Goal: Task Accomplishment & Management: Use online tool/utility

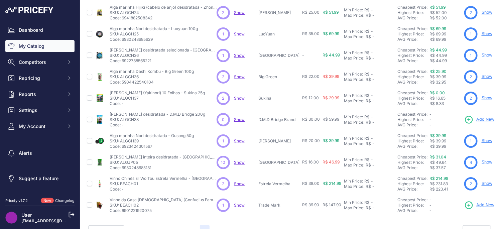
scroll to position [172, 0]
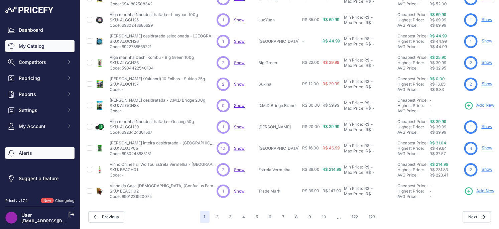
click at [33, 155] on link "Alerts" at bounding box center [39, 153] width 69 height 12
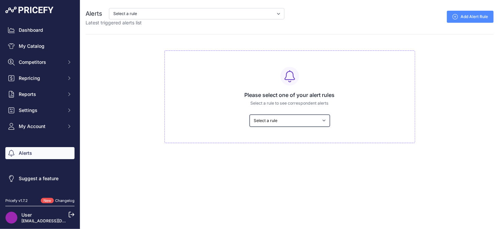
click at [308, 120] on select "Select a rule Os produtos dos meu competidor mais barato tem preços menores do …" at bounding box center [290, 121] width 80 height 12
select select "7444"
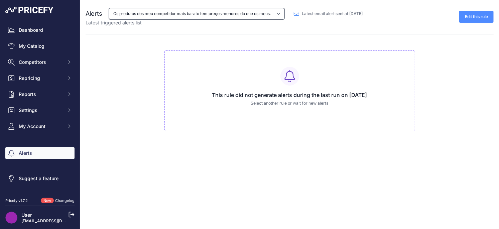
click at [262, 15] on select "Os produtos dos meu competidor mais barato tem preços menores do que os meus. O…" at bounding box center [197, 13] width 176 height 11
select select "8005"
click at [253, 15] on select "Os produtos dos meu competidor mais barato tem preços menores do que os meus. O…" at bounding box center [197, 13] width 176 height 11
select select "7444"
click at [234, 15] on select "Os produtos dos meu competidor mais barato tem preços menores do que os meus. O…" at bounding box center [197, 13] width 176 height 11
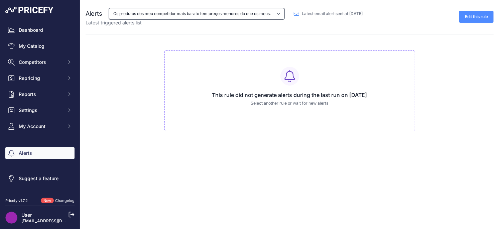
select select "8005"
click at [239, 19] on select "Os produtos dos meu competidor mais barato tem preços menores do que os meus. O…" at bounding box center [197, 13] width 176 height 11
click at [239, 15] on select "Os produtos dos meu competidor mais barato tem preços menores do que os meus. O…" at bounding box center [197, 13] width 176 height 11
select select "8006"
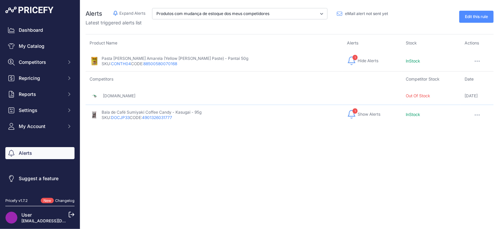
click at [358, 115] on span "Show Alerts" at bounding box center [369, 114] width 23 height 5
drag, startPoint x: 382, startPoint y: 149, endPoint x: 421, endPoint y: 148, distance: 39.1
click at [421, 148] on tr "[DOMAIN_NAME]" at bounding box center [290, 149] width 408 height 17
click at [362, 158] on div "Product Name Alerts Stock SKU: CONTH04 Hide Alerts" at bounding box center [290, 104] width 408 height 124
drag, startPoint x: 382, startPoint y: 151, endPoint x: 416, endPoint y: 151, distance: 33.4
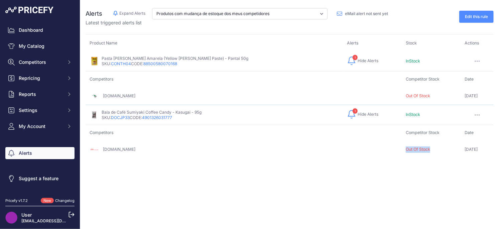
click at [416, 151] on tr "[DOMAIN_NAME]" at bounding box center [290, 149] width 408 height 17
click at [31, 64] on span "Competitors" at bounding box center [41, 62] width 44 height 7
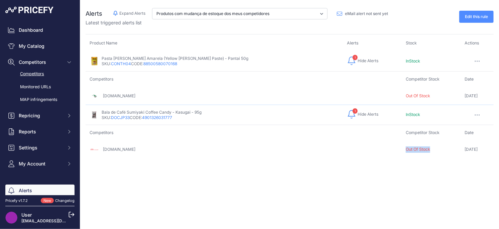
click at [30, 74] on link "Competitors" at bounding box center [39, 74] width 69 height 12
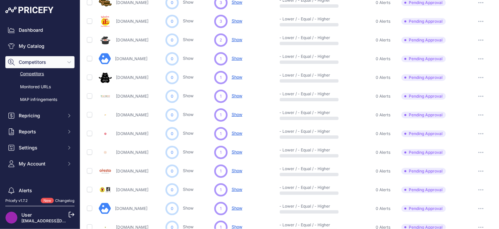
scroll to position [319, 0]
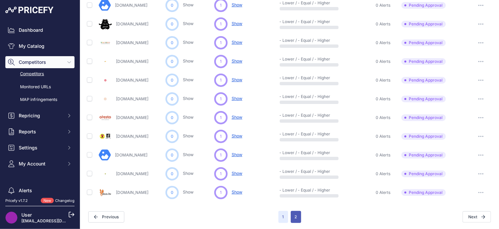
click at [296, 218] on button "2" at bounding box center [296, 217] width 10 height 12
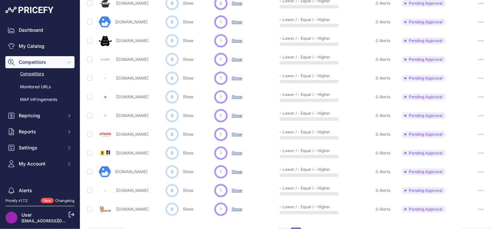
scroll to position [336, 0]
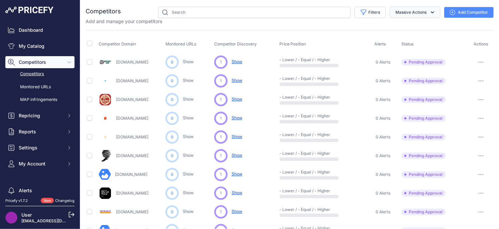
click at [422, 10] on button "Massive Actions" at bounding box center [415, 12] width 50 height 11
click at [416, 25] on button "Archive all pending approval" at bounding box center [404, 28] width 74 height 12
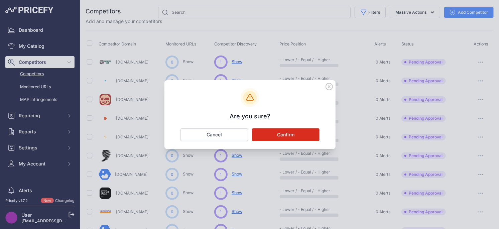
click at [292, 136] on button "Confirm" at bounding box center [286, 134] width 68 height 13
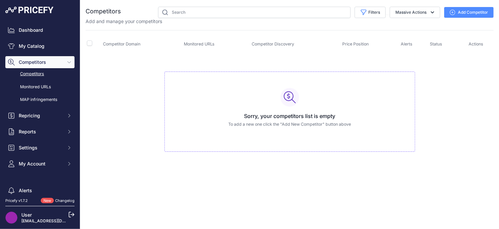
click at [28, 76] on link "Competitors" at bounding box center [39, 74] width 69 height 12
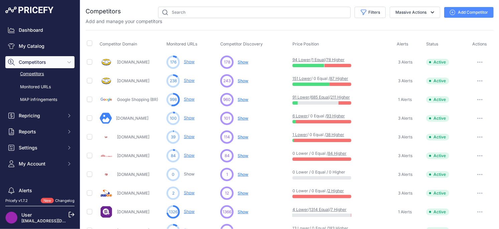
scroll to position [36, 0]
click at [241, 62] on span "Show" at bounding box center [243, 62] width 11 height 5
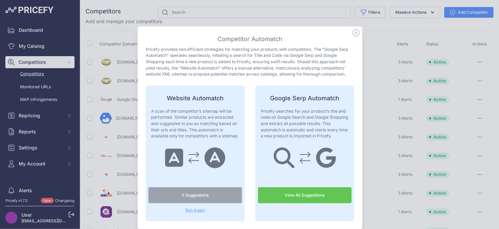
click at [297, 201] on link "View All Suggestions" at bounding box center [305, 195] width 94 height 16
click at [353, 32] on icon at bounding box center [356, 32] width 7 height 7
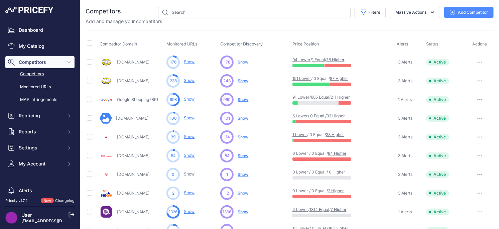
click at [245, 82] on span "Show" at bounding box center [243, 80] width 11 height 5
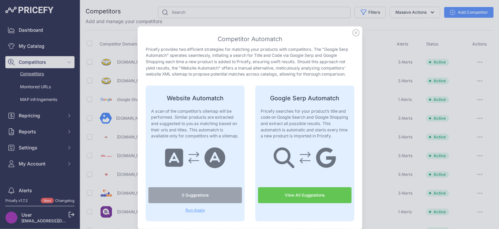
click at [355, 33] on icon at bounding box center [356, 32] width 7 height 7
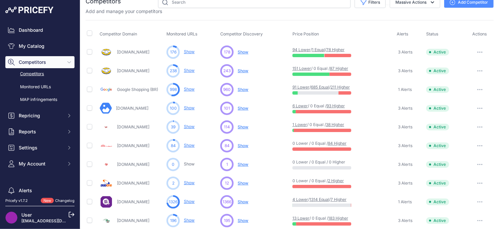
scroll to position [28, 0]
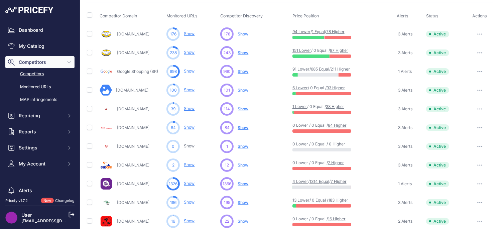
click at [244, 71] on span "Show" at bounding box center [243, 71] width 11 height 5
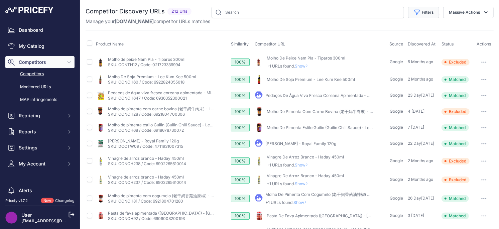
click at [427, 12] on button "Filters" at bounding box center [423, 12] width 31 height 11
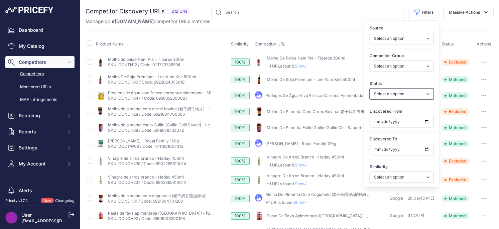
click at [400, 93] on select "Select an option Only Matched Only Not Matched" at bounding box center [402, 93] width 64 height 11
click at [425, 123] on input "Discovered From" at bounding box center [402, 121] width 64 height 11
type input "[DATE]"
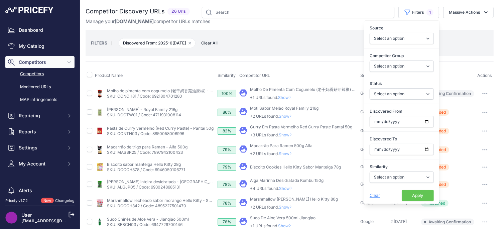
click at [416, 199] on button "Apply" at bounding box center [418, 195] width 32 height 11
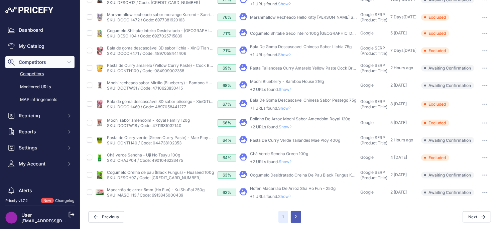
click at [296, 214] on button "2" at bounding box center [296, 217] width 10 height 12
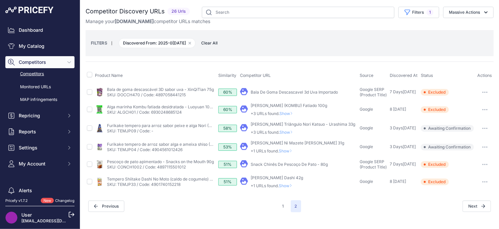
click at [287, 184] on span "Show" at bounding box center [287, 185] width 16 height 5
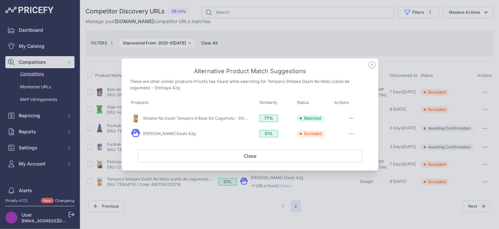
click at [369, 68] on icon at bounding box center [371, 64] width 7 height 7
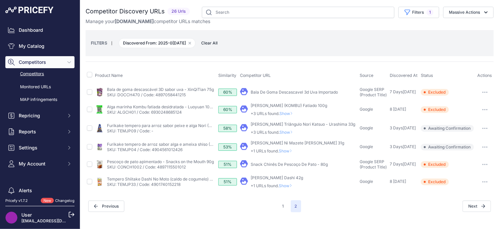
click at [287, 150] on span "Show" at bounding box center [287, 150] width 16 height 5
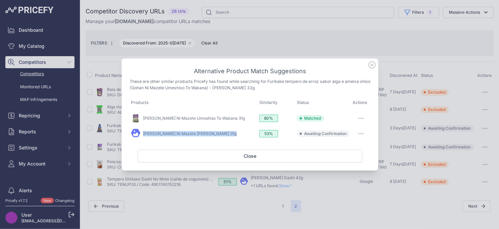
click at [360, 134] on icon "button" at bounding box center [360, 133] width 5 height 1
click at [354, 161] on span "Exclude match" at bounding box center [346, 160] width 28 height 5
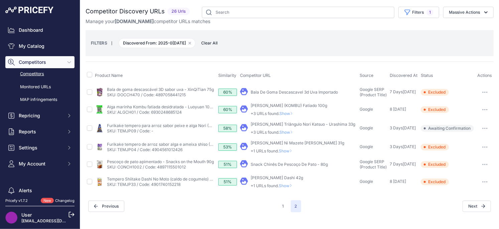
click at [290, 186] on span "Show" at bounding box center [287, 185] width 16 height 5
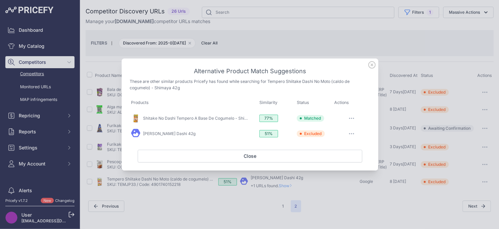
click at [375, 65] on icon at bounding box center [371, 64] width 7 height 7
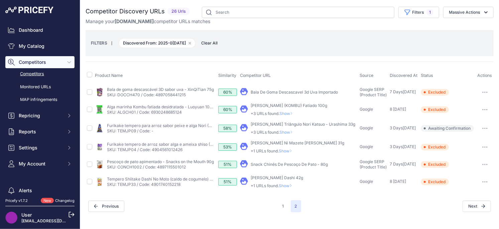
click at [289, 152] on span "Show" at bounding box center [287, 150] width 16 height 5
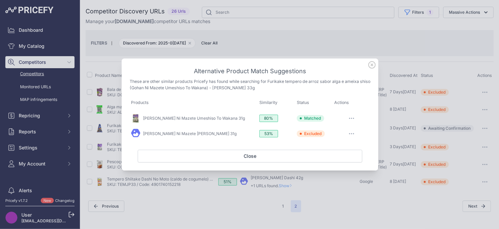
click at [372, 66] on icon at bounding box center [371, 64] width 7 height 7
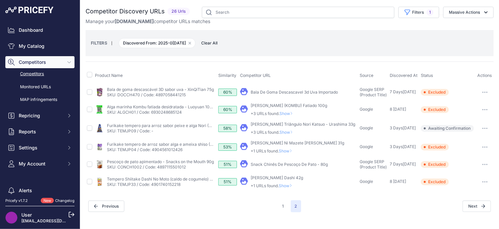
click at [293, 131] on icon at bounding box center [291, 132] width 3 height 4
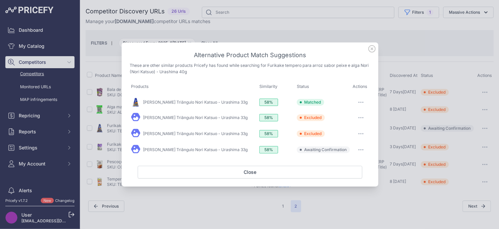
click at [364, 150] on button "button" at bounding box center [360, 149] width 13 height 9
click at [344, 181] on button "Exclude match" at bounding box center [347, 177] width 43 height 11
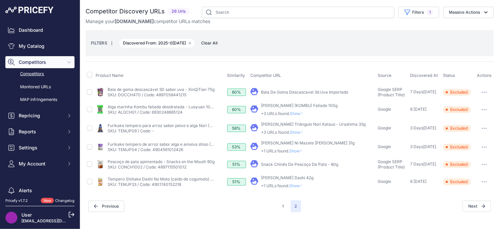
click at [293, 134] on span "Show" at bounding box center [298, 132] width 16 height 5
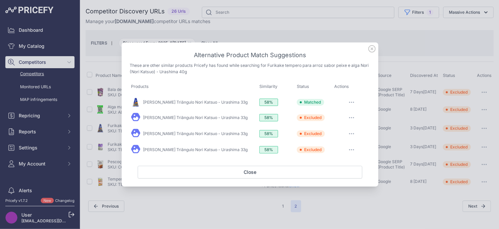
click at [370, 51] on icon at bounding box center [372, 48] width 7 height 7
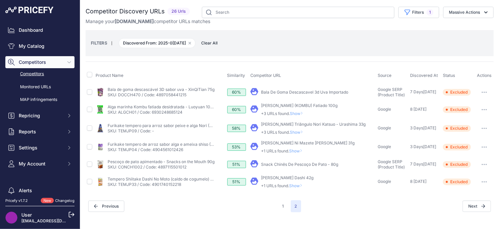
click at [295, 114] on span "Show" at bounding box center [298, 113] width 16 height 5
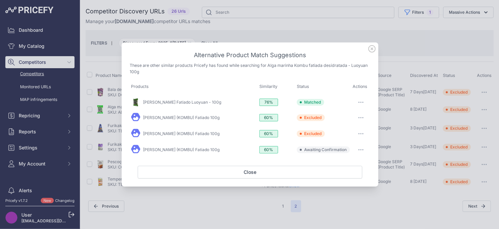
click at [360, 147] on button "button" at bounding box center [360, 149] width 13 height 9
click at [347, 176] on span "Exclude match" at bounding box center [346, 177] width 28 height 5
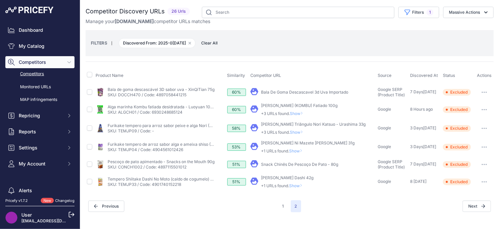
click at [298, 185] on span "Show" at bounding box center [297, 185] width 16 height 5
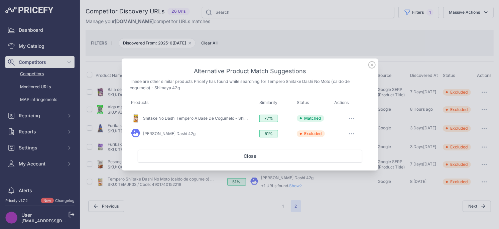
click at [374, 66] on icon at bounding box center [371, 64] width 7 height 7
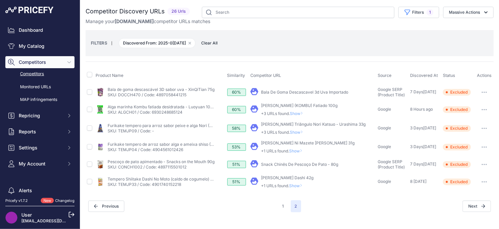
click at [292, 187] on span "Show" at bounding box center [297, 185] width 16 height 5
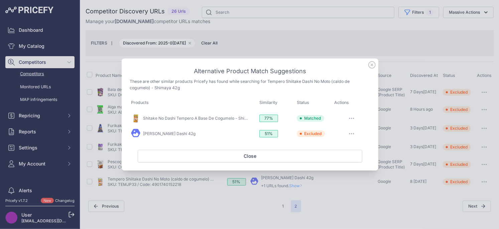
click at [370, 64] on icon at bounding box center [371, 64] width 7 height 7
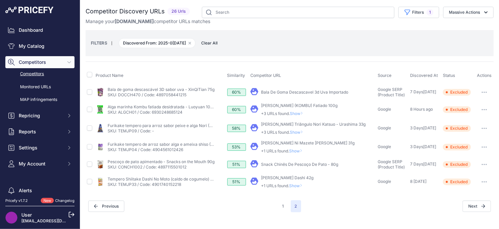
click at [297, 150] on span "Show" at bounding box center [297, 150] width 16 height 5
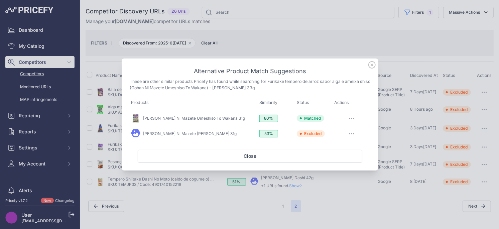
click at [370, 65] on icon at bounding box center [371, 64] width 7 height 7
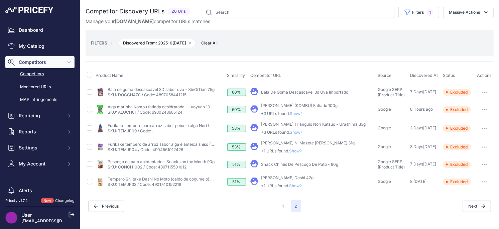
click at [298, 131] on span "Show" at bounding box center [298, 132] width 16 height 5
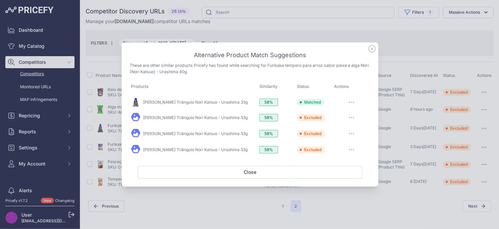
click at [370, 50] on icon at bounding box center [371, 48] width 7 height 7
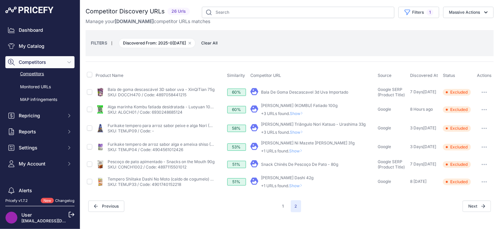
click at [484, 93] on button "button" at bounding box center [484, 92] width 13 height 9
click at [340, 103] on div "My Product" at bounding box center [312, 109] width 125 height 13
click at [481, 92] on button "button" at bounding box center [484, 92] width 13 height 9
click at [471, 106] on button "Confirm match" at bounding box center [465, 106] width 55 height 11
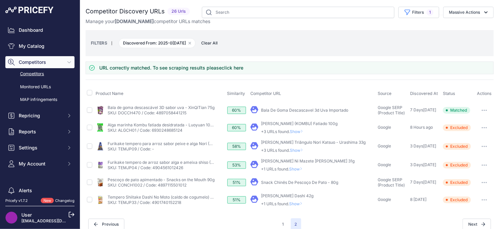
scroll to position [7, 0]
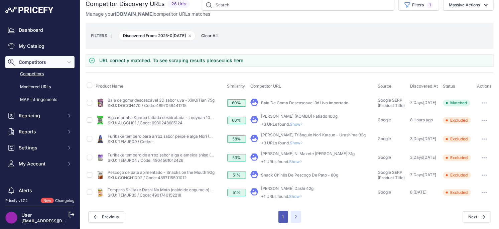
click at [280, 219] on button "1" at bounding box center [284, 217] width 10 height 12
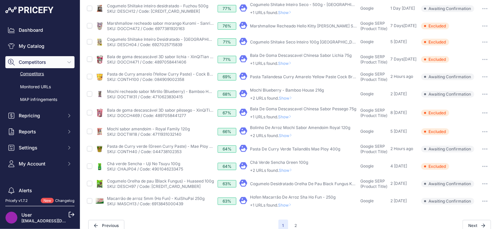
scroll to position [241, 0]
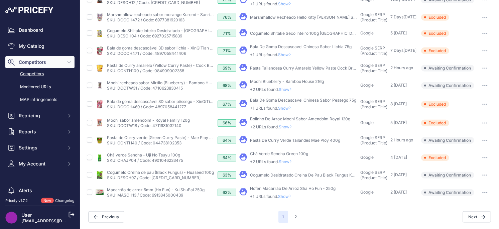
click at [285, 196] on span "Show" at bounding box center [286, 196] width 16 height 5
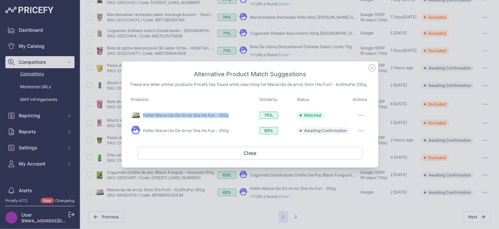
click at [361, 131] on icon "button" at bounding box center [360, 130] width 5 height 1
click at [351, 156] on span "Exclude match" at bounding box center [346, 157] width 28 height 5
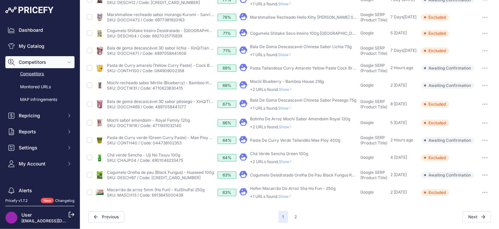
click at [281, 197] on span "Show" at bounding box center [286, 196] width 16 height 5
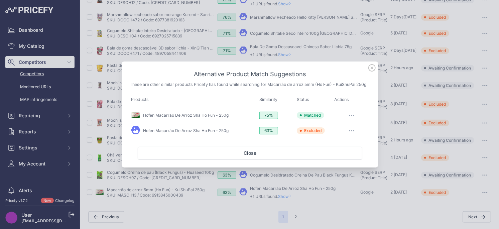
click at [372, 68] on icon at bounding box center [372, 68] width 7 height 7
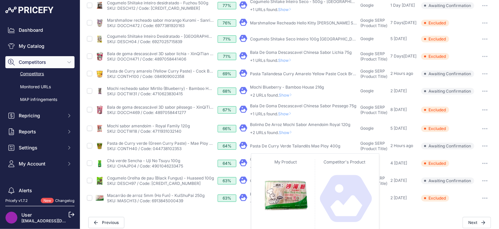
scroll to position [233, 0]
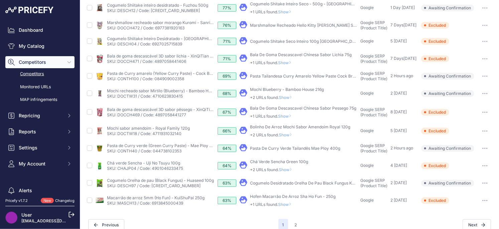
click at [480, 184] on button "button" at bounding box center [484, 183] width 13 height 9
click at [0, 0] on button "Exclude match" at bounding box center [0, 0] width 0 height 0
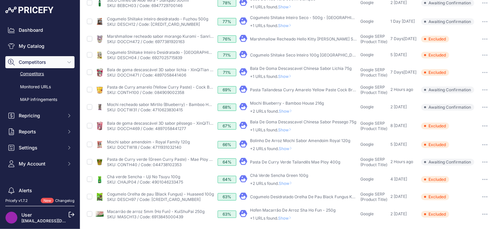
scroll to position [217, 0]
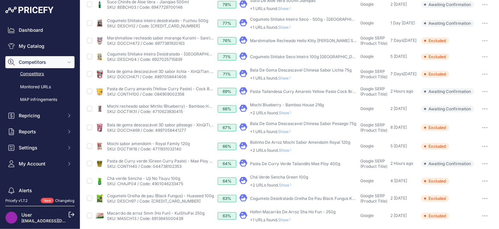
click at [288, 183] on span "Show" at bounding box center [287, 185] width 16 height 5
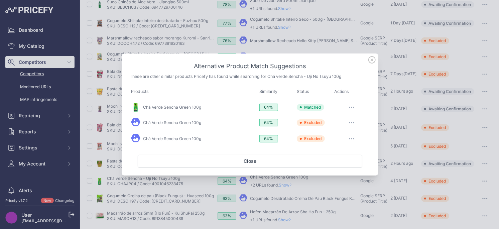
click at [370, 58] on icon at bounding box center [371, 59] width 7 height 7
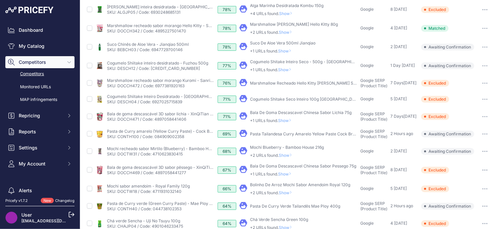
scroll to position [200, 0]
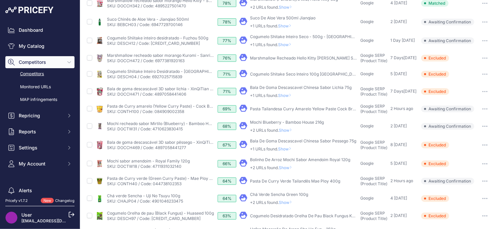
click at [487, 182] on button "button" at bounding box center [484, 181] width 13 height 9
click at [192, 187] on td "My Product Competitor's Product" at bounding box center [155, 181] width 123 height 16
click at [489, 180] on button "button" at bounding box center [484, 181] width 13 height 9
click at [0, 0] on button "Confirm match" at bounding box center [0, 0] width 0 height 0
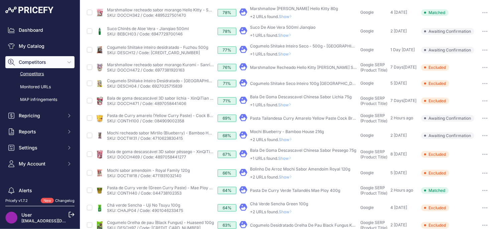
scroll to position [203, 0]
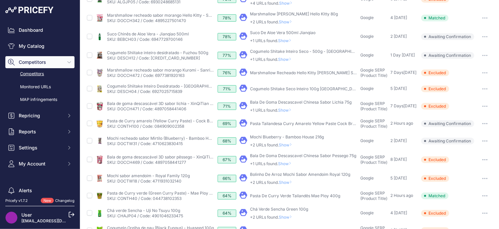
click at [284, 183] on span "Show" at bounding box center [287, 182] width 16 height 5
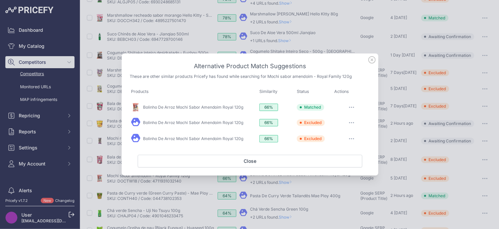
click at [373, 60] on icon at bounding box center [371, 59] width 7 height 7
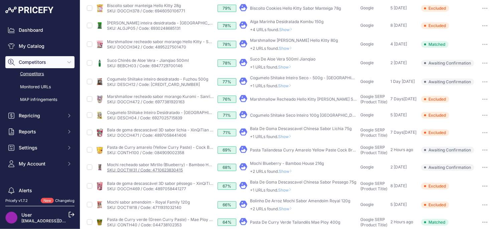
scroll to position [154, 0]
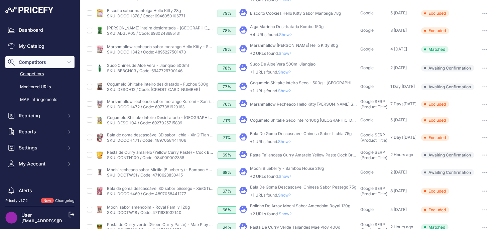
click at [290, 195] on span "Show" at bounding box center [286, 195] width 16 height 5
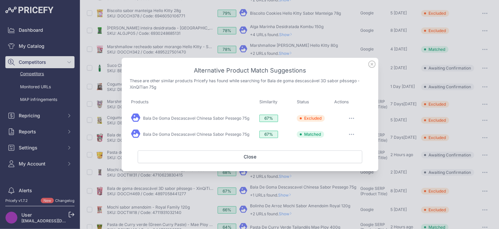
click at [373, 65] on icon at bounding box center [371, 64] width 7 height 7
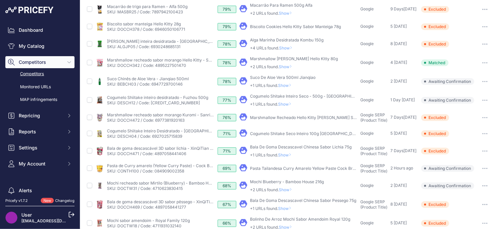
scroll to position [139, 0]
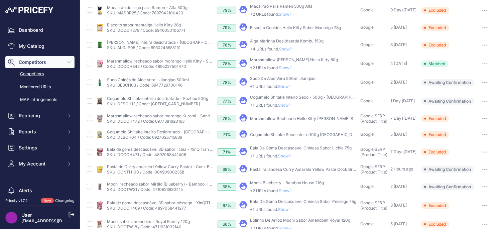
click at [290, 191] on span "Show" at bounding box center [287, 190] width 16 height 5
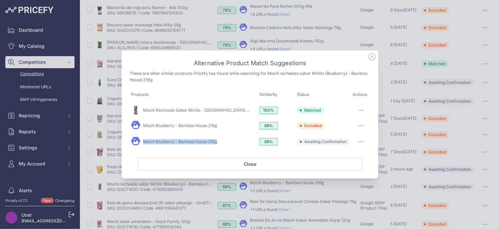
click at [361, 140] on button "button" at bounding box center [360, 141] width 13 height 9
click at [348, 168] on span "Exclude match" at bounding box center [346, 169] width 28 height 5
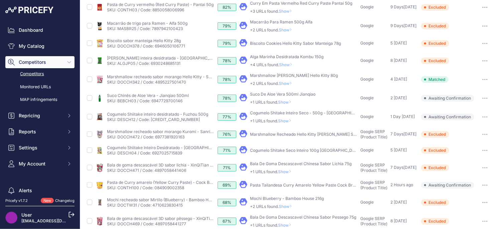
scroll to position [117, 0]
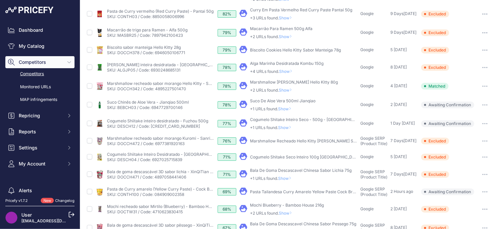
click at [489, 190] on button "button" at bounding box center [484, 191] width 13 height 9
click at [0, 0] on button "Confirm match" at bounding box center [0, 0] width 0 height 0
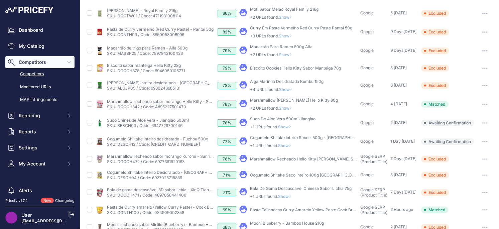
scroll to position [135, 0]
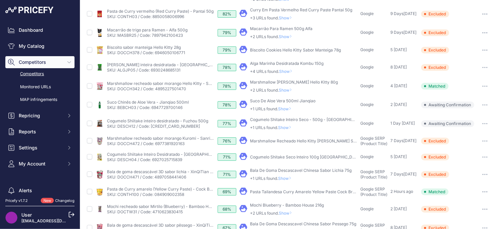
click at [284, 177] on span "Show" at bounding box center [286, 178] width 16 height 5
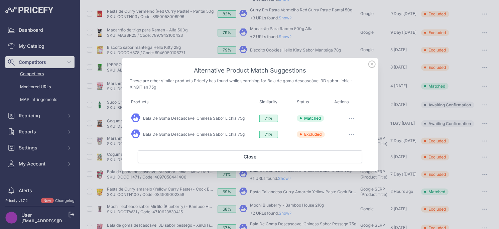
click at [370, 65] on icon at bounding box center [371, 64] width 7 height 7
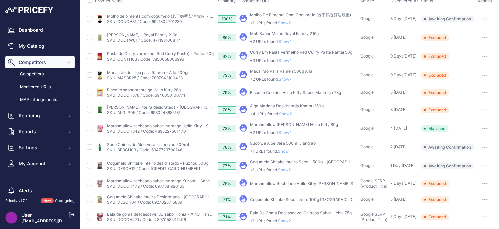
scroll to position [75, 0]
click at [291, 170] on span "Show" at bounding box center [286, 170] width 16 height 5
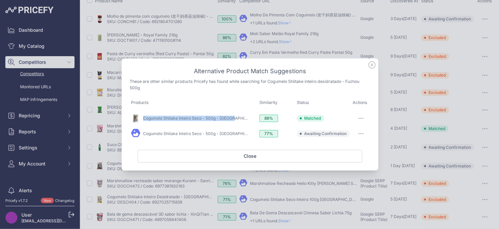
click at [358, 133] on icon "button" at bounding box center [360, 133] width 5 height 1
click at [343, 162] on span "Exclude match" at bounding box center [346, 160] width 28 height 5
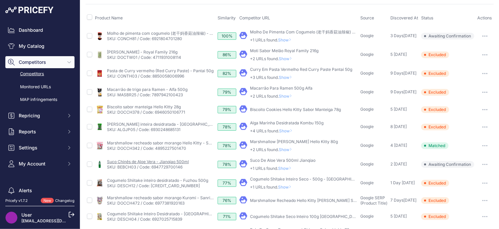
scroll to position [56, 0]
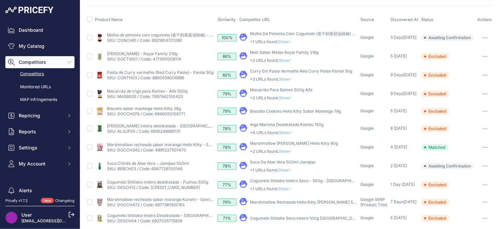
click at [287, 171] on span "Show" at bounding box center [286, 170] width 16 height 5
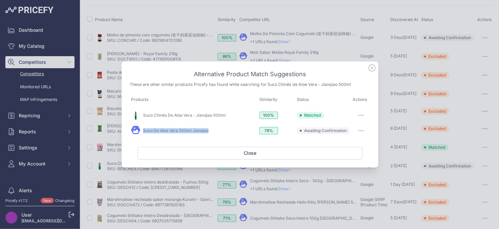
drag, startPoint x: 359, startPoint y: 130, endPoint x: 356, endPoint y: 147, distance: 16.9
click at [359, 130] on icon "button" at bounding box center [359, 130] width 1 height 1
click at [349, 159] on span "Exclude match" at bounding box center [346, 157] width 28 height 5
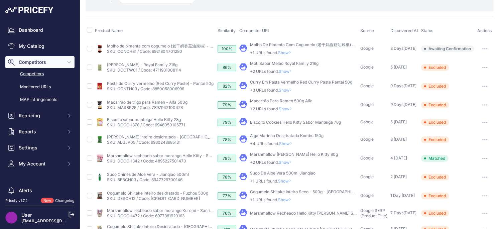
scroll to position [41, 0]
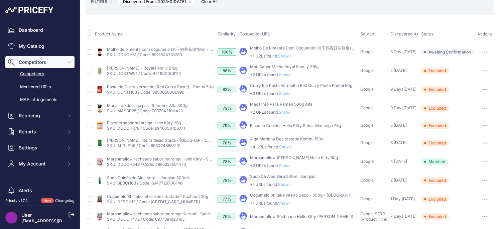
click at [289, 168] on td "​ Pricefy will replace the existing competitor's URL with the one you're matchi…" at bounding box center [298, 161] width 121 height 19
click at [289, 164] on span "Show" at bounding box center [287, 165] width 16 height 5
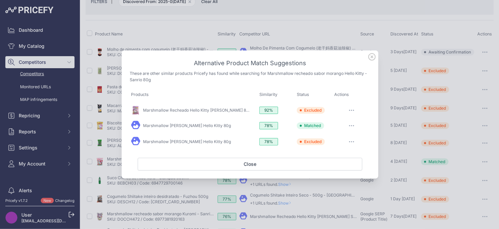
click at [370, 58] on icon at bounding box center [371, 56] width 7 height 7
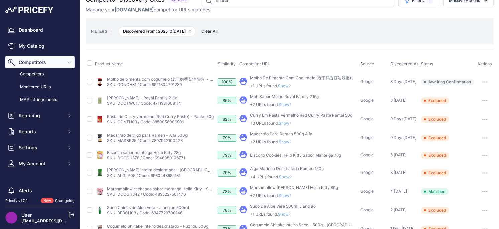
scroll to position [6, 0]
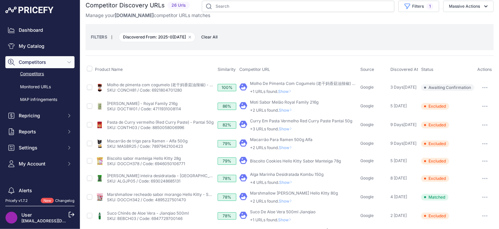
click at [288, 203] on span "Show" at bounding box center [287, 201] width 16 height 5
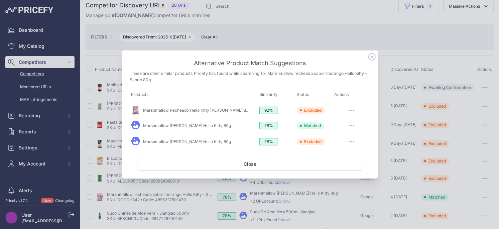
click at [370, 58] on icon at bounding box center [371, 56] width 7 height 7
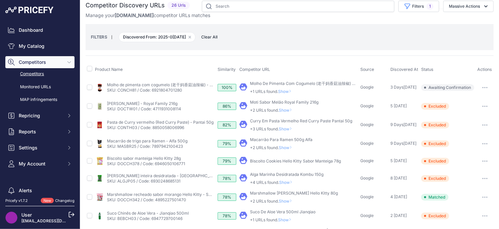
click at [289, 182] on span "Show" at bounding box center [287, 182] width 16 height 5
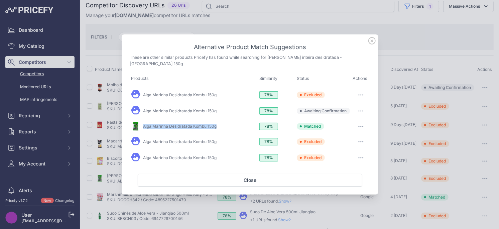
click at [355, 111] on button "button" at bounding box center [360, 110] width 13 height 9
click at [347, 140] on span "Exclude match" at bounding box center [346, 138] width 28 height 5
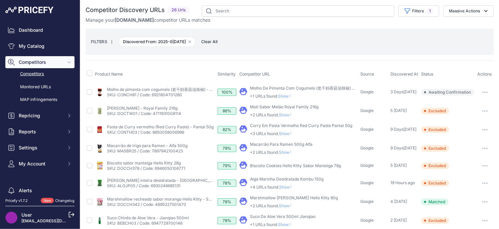
scroll to position [0, 0]
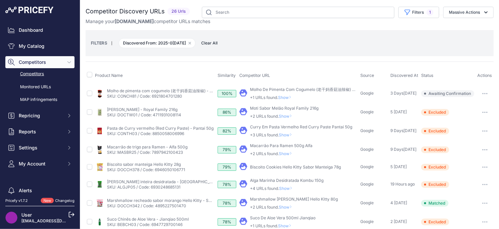
click at [284, 153] on span "Show" at bounding box center [287, 153] width 16 height 5
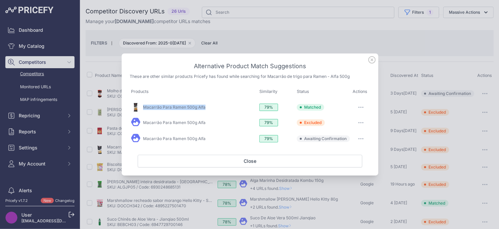
click at [365, 137] on button "button" at bounding box center [360, 138] width 13 height 9
click at [350, 165] on span "Exclude match" at bounding box center [346, 165] width 28 height 5
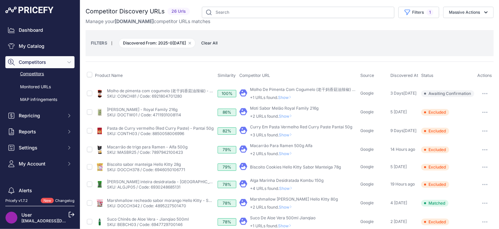
click at [291, 133] on span "Show" at bounding box center [287, 134] width 16 height 5
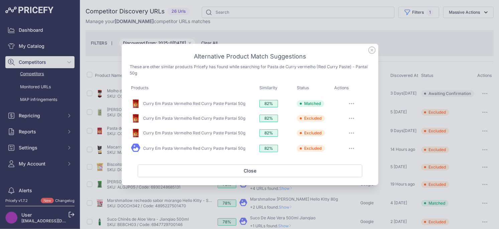
click at [373, 50] on icon at bounding box center [371, 49] width 7 height 7
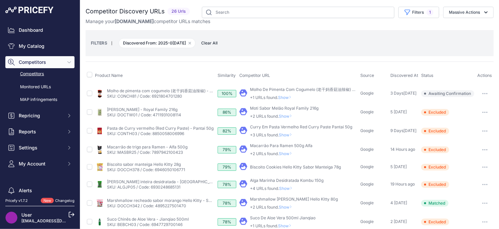
click at [290, 117] on span "Show" at bounding box center [287, 116] width 16 height 5
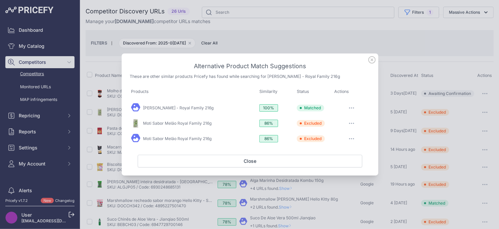
click at [372, 60] on icon at bounding box center [372, 60] width 7 height 7
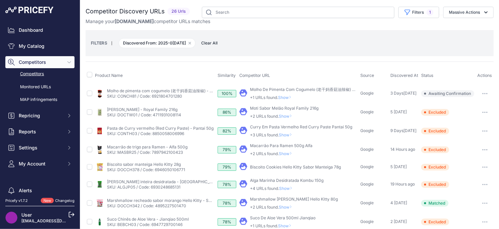
click at [286, 98] on span "Show" at bounding box center [286, 97] width 16 height 5
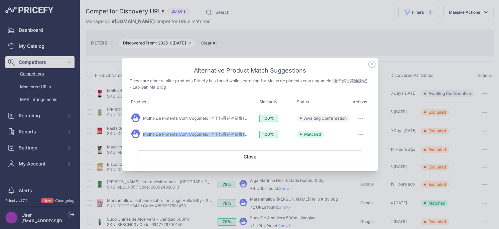
click at [361, 117] on button "button" at bounding box center [360, 118] width 13 height 9
click at [343, 146] on span "Exclude match" at bounding box center [346, 145] width 28 height 5
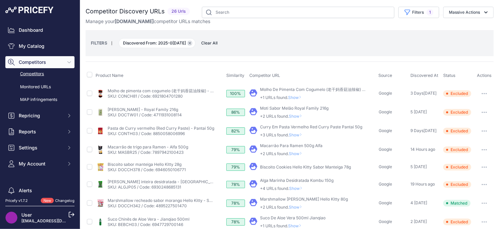
click at [189, 43] on icon "button" at bounding box center [190, 43] width 3 height 3
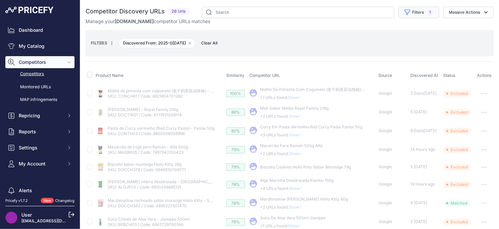
click at [416, 12] on button "Filters 1" at bounding box center [419, 12] width 41 height 11
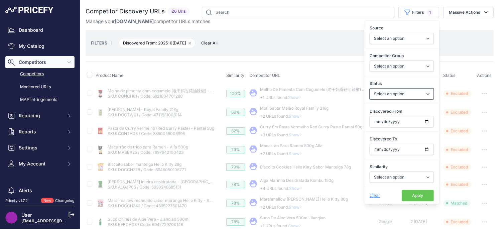
click at [395, 99] on select "Select an option Only Matched Only Not Matched" at bounding box center [402, 93] width 64 height 11
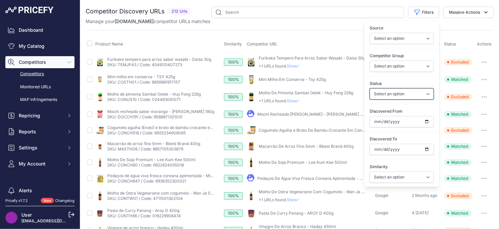
select select "0"
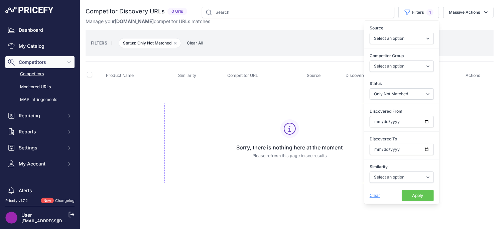
click at [373, 195] on span "Clear" at bounding box center [375, 195] width 10 height 5
click at [374, 197] on span "Clear" at bounding box center [375, 195] width 10 height 5
click at [395, 93] on select "Select an option Only Matched Only Not Matched" at bounding box center [402, 93] width 64 height 11
select select
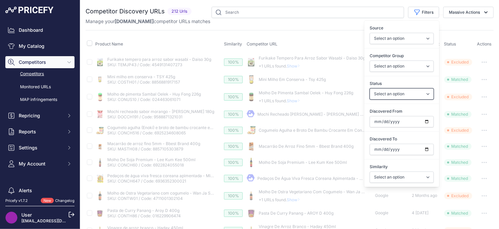
select select "0"
select select
select select "0"
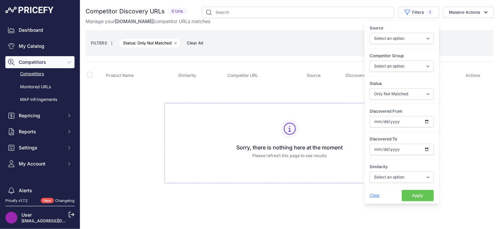
click at [187, 184] on td "Sorry, there is nothing here at the moment Please refresh this page to see resu…" at bounding box center [290, 140] width 408 height 113
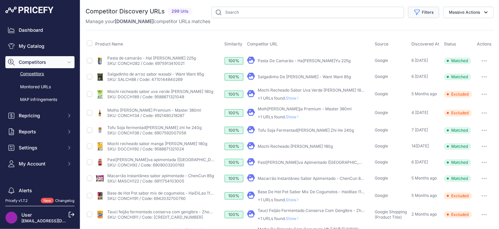
click at [423, 14] on button "Filters" at bounding box center [423, 12] width 31 height 11
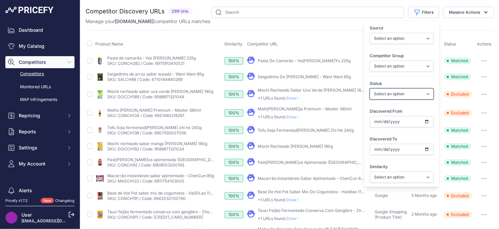
click at [411, 94] on select "Select an option Only Matched Only Not Matched" at bounding box center [402, 93] width 64 height 11
click at [427, 120] on input "Discovered From" at bounding box center [402, 121] width 64 height 11
click at [428, 122] on input "Discovered From" at bounding box center [402, 121] width 64 height 11
click at [426, 121] on input "Discovered From" at bounding box center [402, 121] width 64 height 11
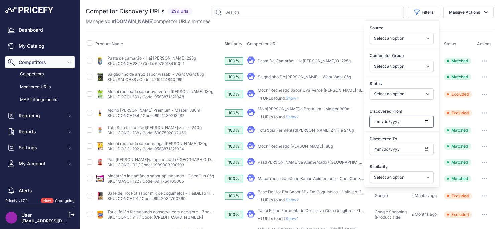
type input "[DATE]"
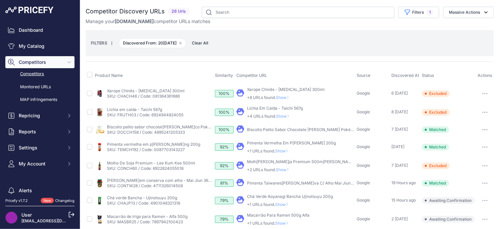
click at [301, 77] on th "Competitor URL" at bounding box center [295, 75] width 120 height 17
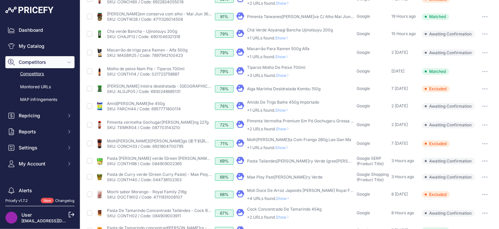
scroll to position [235, 0]
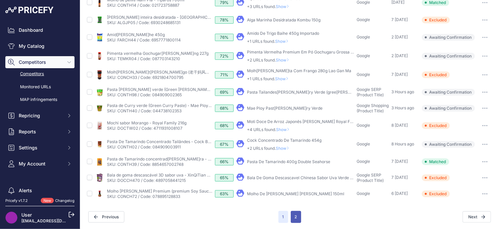
click at [291, 219] on button "2" at bounding box center [296, 217] width 10 height 12
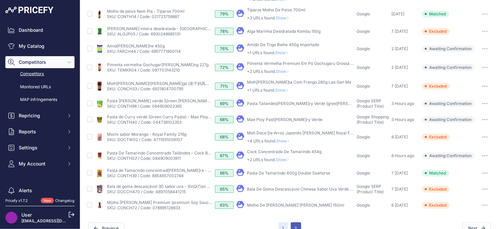
scroll to position [247, 0]
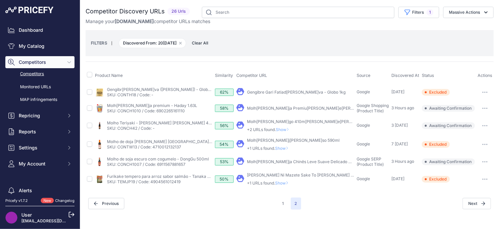
click at [282, 181] on span "Show" at bounding box center [283, 183] width 16 height 5
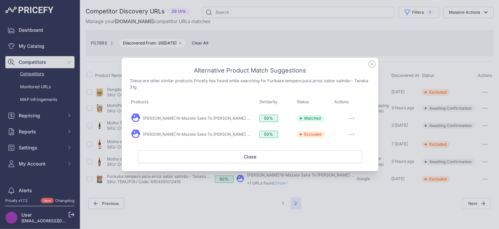
click at [371, 65] on icon at bounding box center [371, 64] width 7 height 7
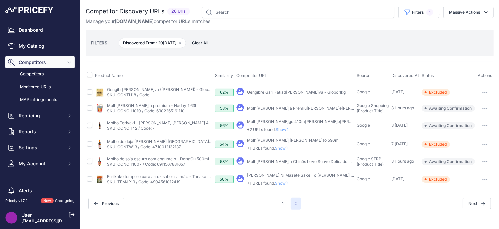
click at [283, 181] on span "Show" at bounding box center [283, 183] width 16 height 5
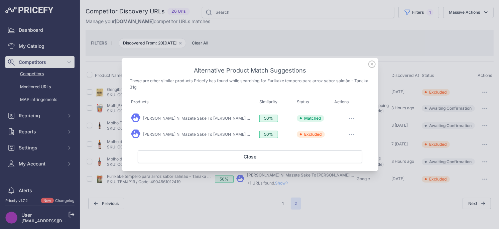
click at [373, 65] on icon at bounding box center [372, 64] width 7 height 7
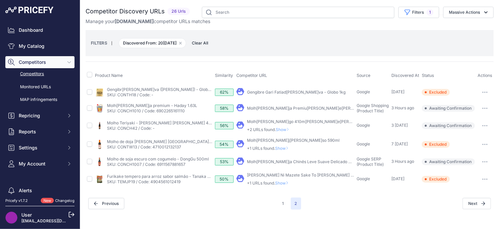
click at [485, 162] on icon "button" at bounding box center [485, 161] width 1 height 1
click at [0, 0] on button "Exclude match" at bounding box center [0, 0] width 0 height 0
click at [286, 146] on span "Show" at bounding box center [283, 148] width 16 height 5
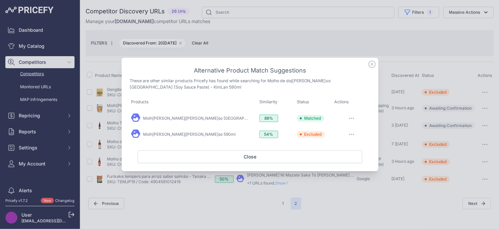
click at [371, 63] on icon at bounding box center [371, 64] width 7 height 7
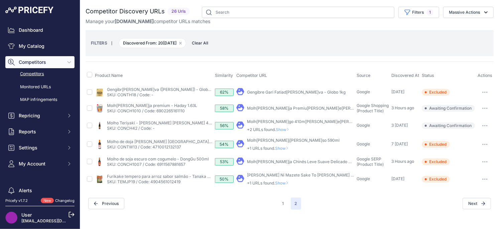
click at [284, 131] on span "Show" at bounding box center [284, 129] width 16 height 5
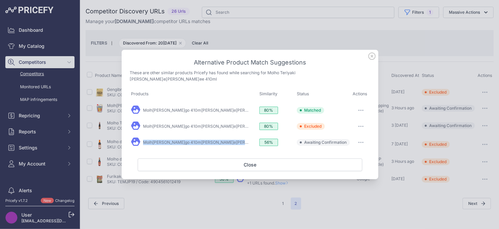
click at [363, 140] on button "button" at bounding box center [360, 142] width 13 height 9
click at [349, 167] on span "Exclude match" at bounding box center [346, 169] width 28 height 5
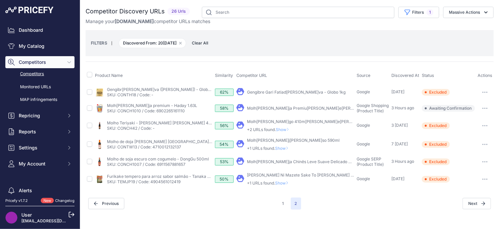
click at [486, 108] on icon "button" at bounding box center [484, 108] width 5 height 1
click at [463, 130] on button "Exclude match" at bounding box center [465, 133] width 55 height 11
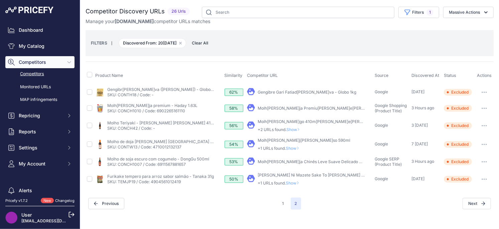
click at [292, 182] on span "Show" at bounding box center [294, 183] width 16 height 5
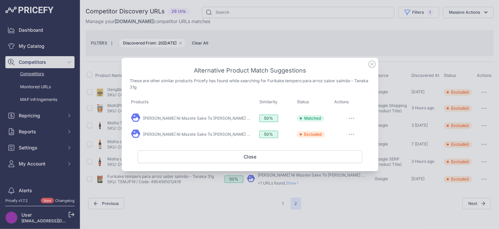
click at [373, 63] on icon at bounding box center [371, 64] width 7 height 7
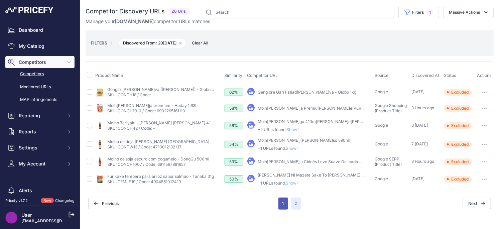
click at [283, 201] on button "1" at bounding box center [284, 204] width 10 height 12
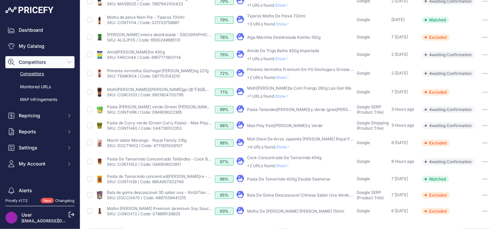
scroll to position [211, 0]
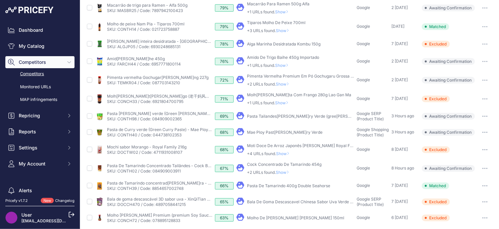
click at [283, 172] on span "Show" at bounding box center [284, 172] width 16 height 5
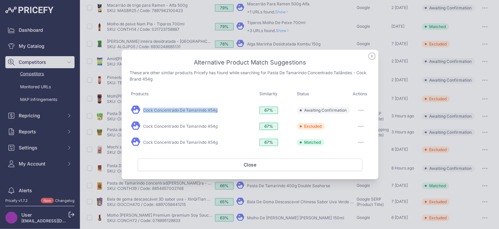
click at [358, 111] on icon "button" at bounding box center [360, 110] width 5 height 1
click at [354, 125] on button "Match This" at bounding box center [347, 124] width 43 height 11
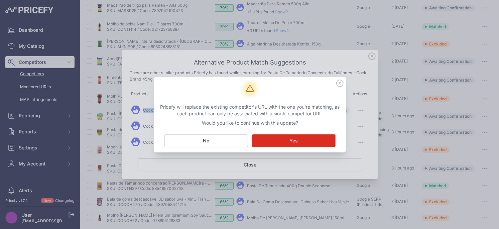
click at [297, 142] on span "Yes" at bounding box center [294, 140] width 8 height 7
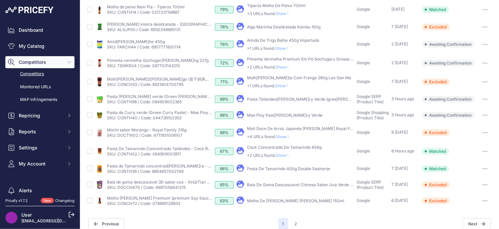
scroll to position [253, 0]
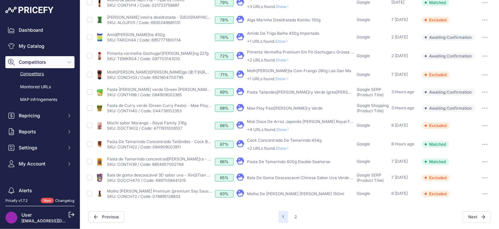
click at [283, 147] on span "Show" at bounding box center [284, 148] width 16 height 5
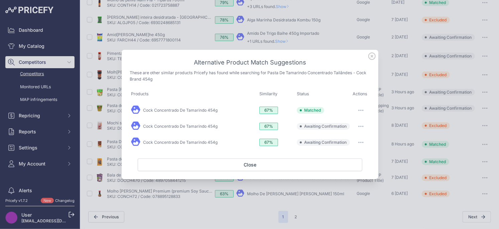
click at [361, 123] on button "button" at bounding box center [360, 126] width 13 height 9
click at [340, 155] on span "Exclude match" at bounding box center [346, 153] width 28 height 5
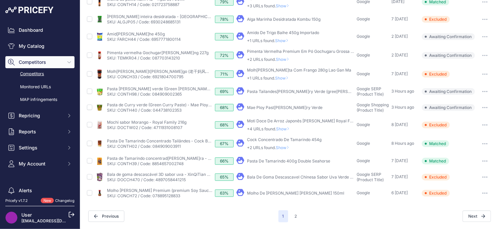
scroll to position [235, 0]
click at [280, 147] on span "Show" at bounding box center [284, 148] width 16 height 5
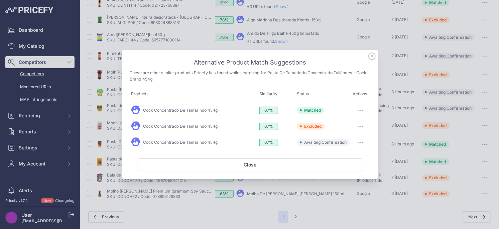
click at [357, 142] on button "button" at bounding box center [360, 142] width 13 height 9
click at [346, 166] on button "Exclude match" at bounding box center [347, 170] width 43 height 11
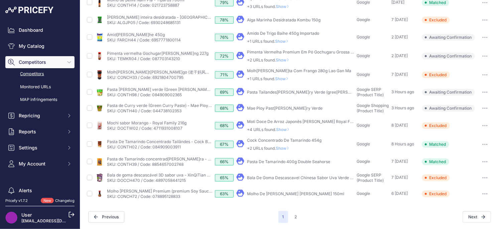
click at [283, 149] on span "Show" at bounding box center [284, 148] width 16 height 5
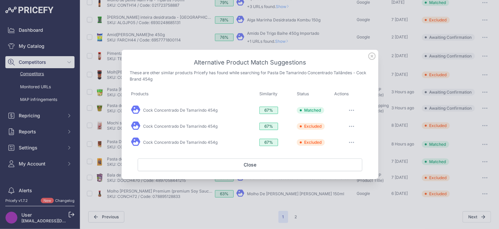
click at [373, 58] on icon at bounding box center [371, 55] width 7 height 7
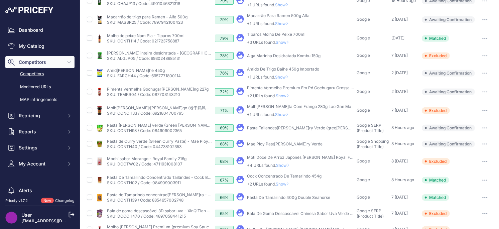
scroll to position [197, 0]
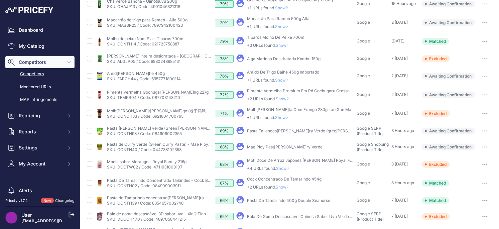
click at [283, 170] on span "Show" at bounding box center [284, 168] width 16 height 5
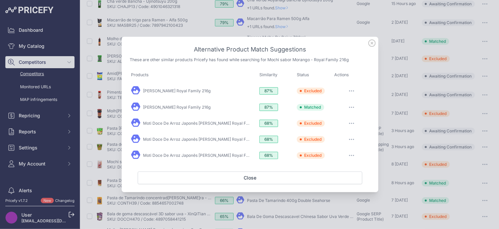
click at [370, 44] on icon at bounding box center [371, 42] width 7 height 7
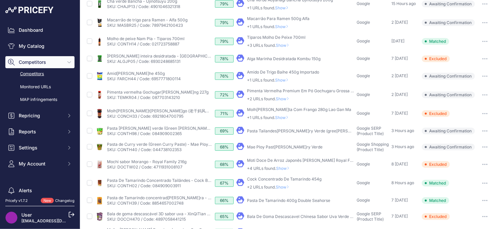
scroll to position [194, 0]
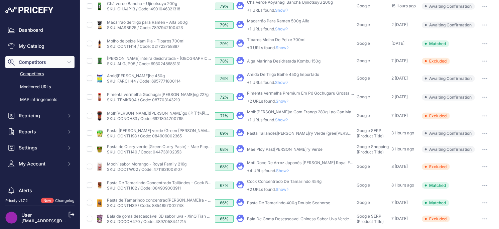
click at [492, 148] on button "button" at bounding box center [484, 149] width 13 height 9
click at [0, 0] on button "Confirm match" at bounding box center [0, 0] width 0 height 0
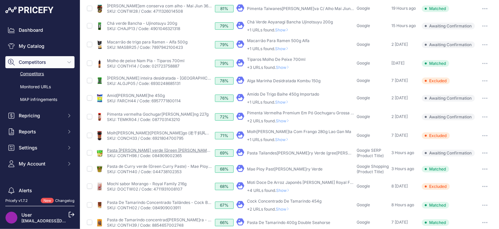
scroll to position [172, 0]
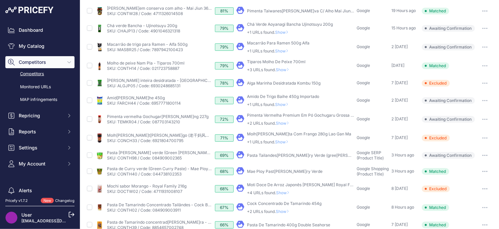
click at [487, 156] on button "button" at bounding box center [484, 155] width 13 height 9
click at [0, 0] on button "Confirm match" at bounding box center [0, 0] width 0 height 0
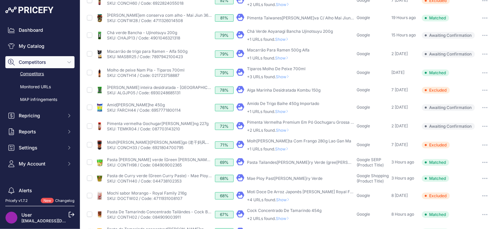
scroll to position [164, 0]
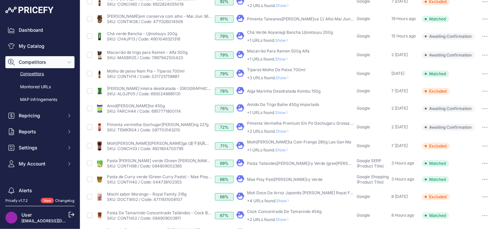
click at [283, 150] on span "Show" at bounding box center [283, 149] width 16 height 5
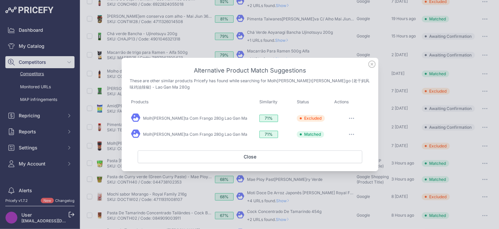
click at [371, 64] on icon at bounding box center [371, 64] width 7 height 7
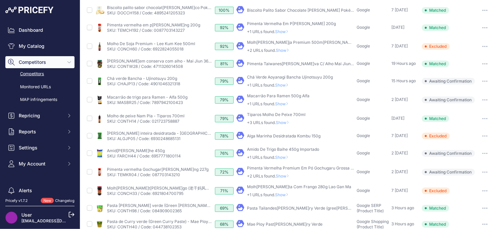
scroll to position [126, 0]
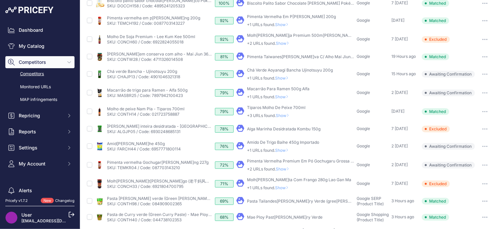
click at [289, 168] on icon at bounding box center [287, 169] width 1 height 3
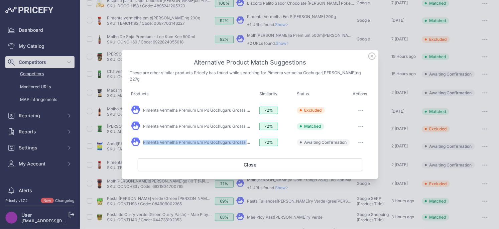
click at [357, 144] on button "button" at bounding box center [360, 142] width 13 height 9
click at [350, 158] on span "Match This" at bounding box center [342, 156] width 21 height 5
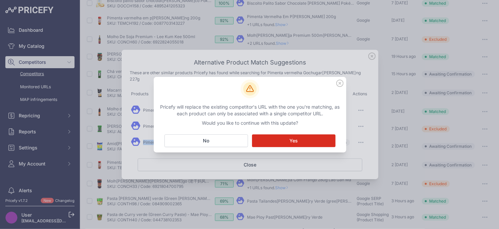
click at [279, 142] on button "Matching... Yes" at bounding box center [294, 140] width 84 height 13
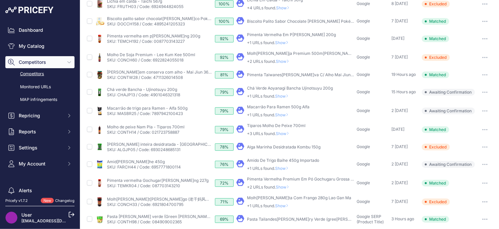
scroll to position [144, 0]
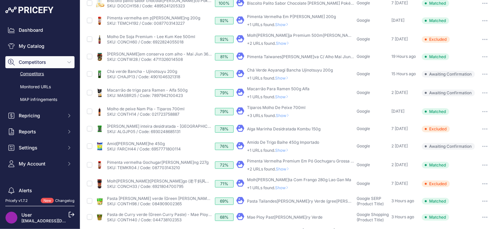
click at [282, 168] on span "Show" at bounding box center [284, 169] width 16 height 5
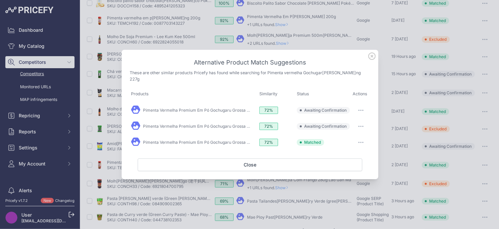
click at [359, 109] on button "button" at bounding box center [360, 110] width 13 height 9
click at [344, 140] on button "Exclude match" at bounding box center [347, 137] width 43 height 11
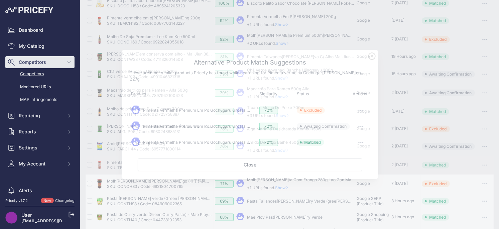
scroll to position [126, 0]
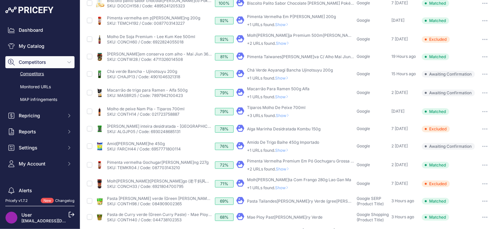
drag, startPoint x: 284, startPoint y: 167, endPoint x: 324, endPoint y: 144, distance: 46.2
click at [284, 167] on span "Show" at bounding box center [284, 169] width 16 height 5
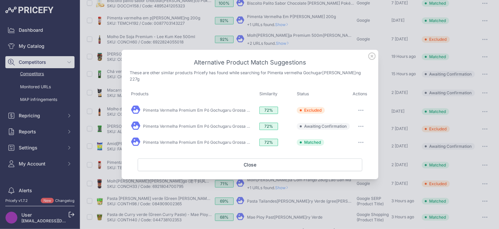
click at [361, 127] on button "button" at bounding box center [360, 126] width 13 height 9
click at [353, 150] on button "Exclude match" at bounding box center [347, 153] width 43 height 11
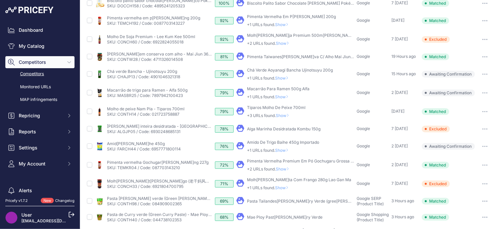
click at [289, 151] on icon at bounding box center [287, 150] width 3 height 4
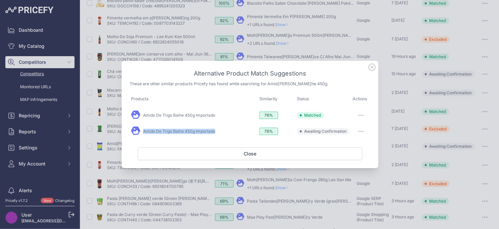
click at [358, 131] on icon "button" at bounding box center [360, 131] width 5 height 1
click at [342, 158] on span "Exclude match" at bounding box center [346, 158] width 28 height 5
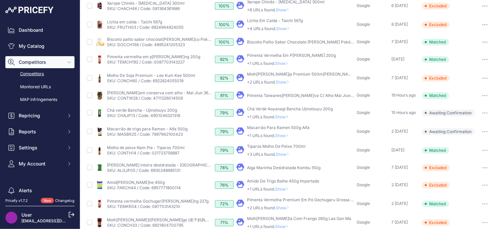
scroll to position [86, 0]
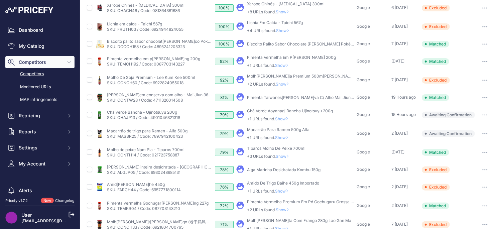
click at [286, 156] on span "Show" at bounding box center [284, 156] width 16 height 5
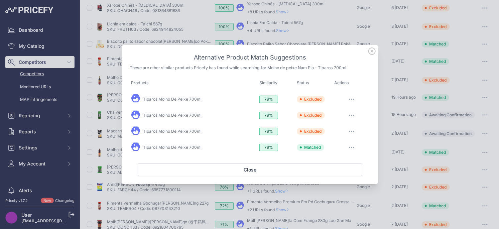
click at [370, 50] on icon at bounding box center [371, 50] width 7 height 7
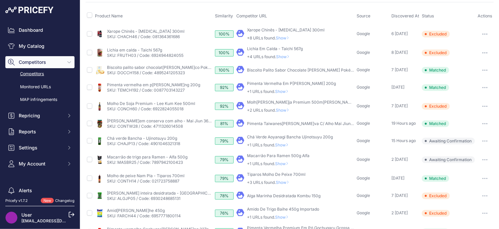
scroll to position [51, 0]
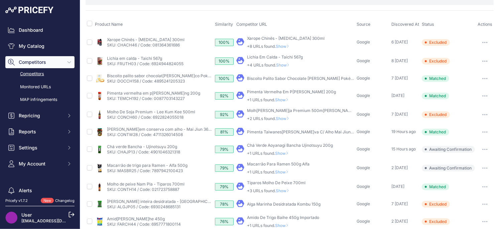
click at [282, 171] on span "Show" at bounding box center [283, 172] width 16 height 5
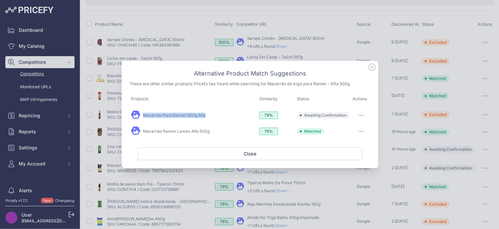
click at [363, 116] on button "button" at bounding box center [360, 115] width 13 height 9
click at [349, 128] on span "Match This" at bounding box center [342, 129] width 21 height 5
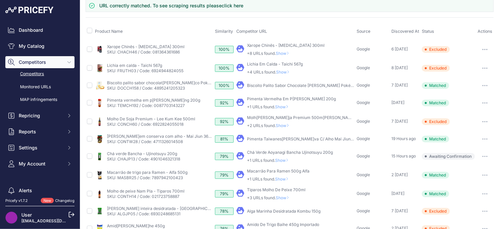
scroll to position [63, 0]
click at [282, 179] on span "Show" at bounding box center [283, 178] width 16 height 5
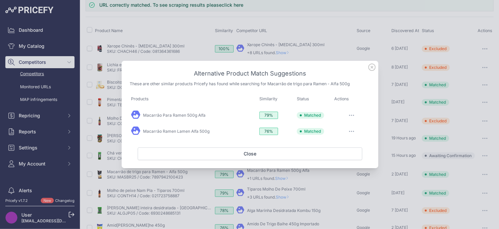
click at [353, 132] on button "button" at bounding box center [351, 131] width 13 height 9
click at [392, 163] on div at bounding box center [249, 114] width 499 height 229
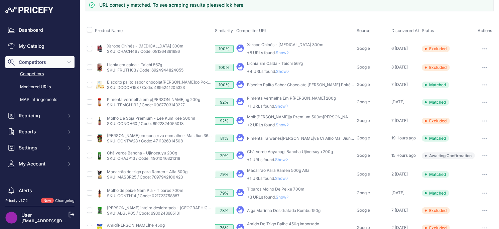
click at [289, 177] on icon at bounding box center [287, 178] width 3 height 4
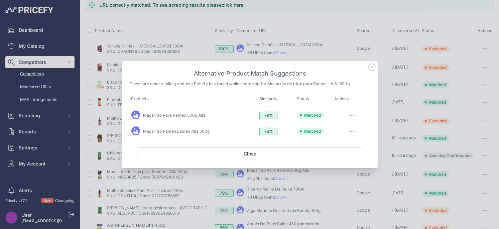
click at [372, 70] on icon at bounding box center [371, 67] width 7 height 7
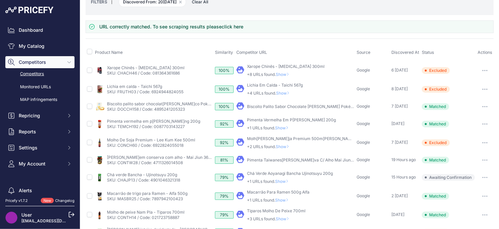
scroll to position [35, 0]
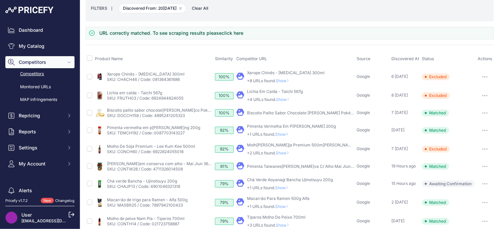
click at [288, 189] on span "Show" at bounding box center [283, 187] width 16 height 5
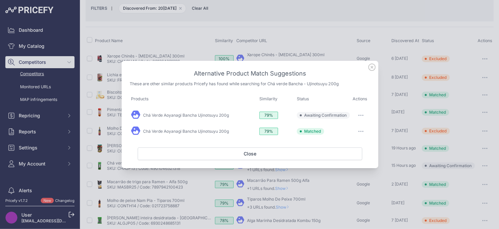
click at [371, 68] on icon at bounding box center [372, 67] width 7 height 7
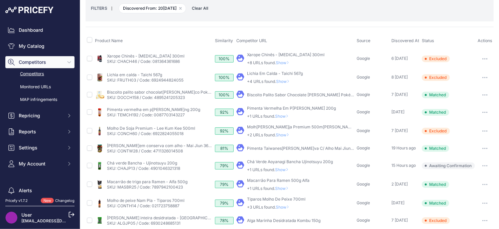
click at [284, 171] on span "Show" at bounding box center [283, 169] width 16 height 5
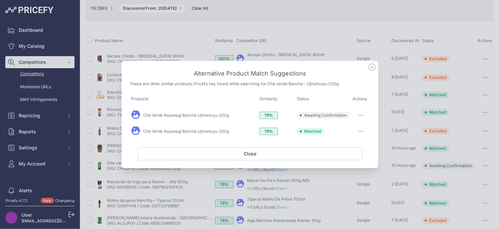
click at [361, 114] on button "button" at bounding box center [360, 115] width 13 height 9
click at [346, 143] on span "Exclude match" at bounding box center [346, 142] width 28 height 5
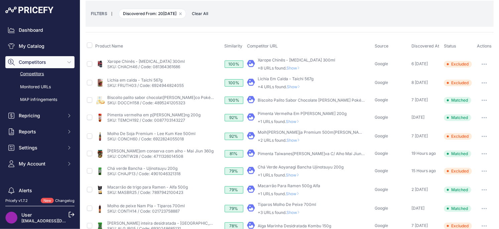
scroll to position [29, 0]
click at [295, 175] on span "Show" at bounding box center [294, 175] width 16 height 5
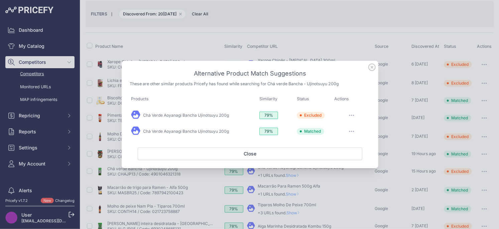
click at [371, 69] on icon at bounding box center [371, 67] width 7 height 7
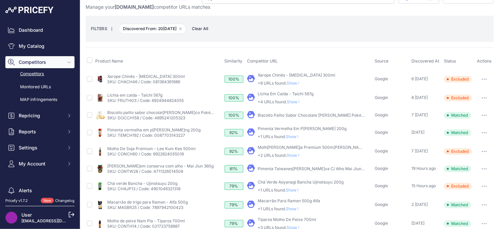
scroll to position [13, 0]
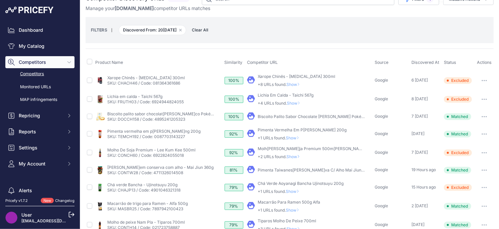
click at [296, 156] on span "Show" at bounding box center [295, 156] width 16 height 5
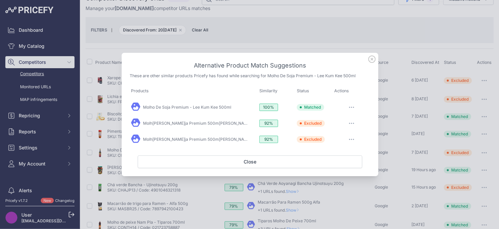
click at [373, 59] on icon at bounding box center [372, 59] width 7 height 7
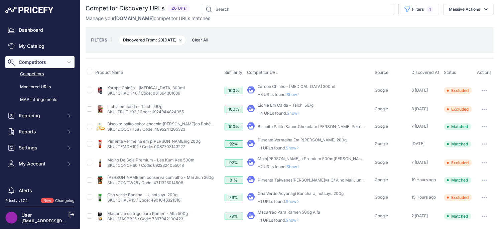
scroll to position [0, 0]
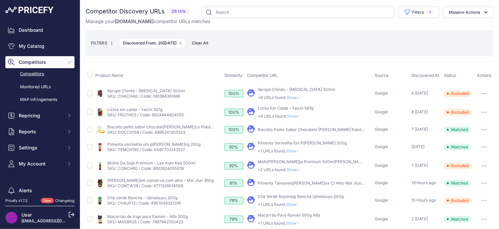
click at [297, 170] on span "Show" at bounding box center [295, 169] width 16 height 5
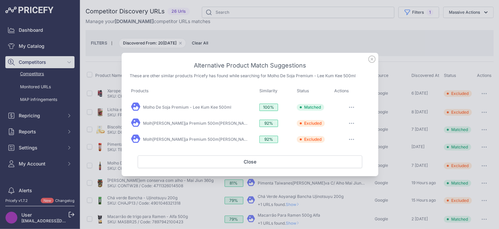
click at [372, 59] on icon at bounding box center [372, 59] width 7 height 7
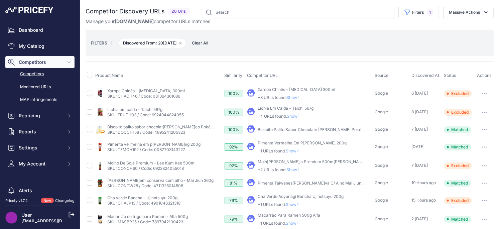
click at [297, 151] on span "Show" at bounding box center [294, 150] width 16 height 5
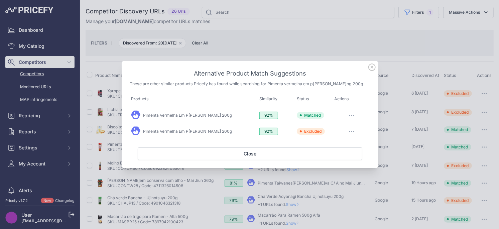
click at [374, 70] on icon at bounding box center [372, 67] width 7 height 7
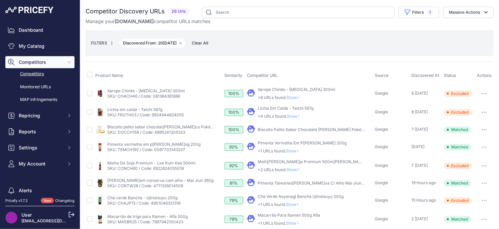
click at [291, 117] on span "Show" at bounding box center [295, 116] width 16 height 5
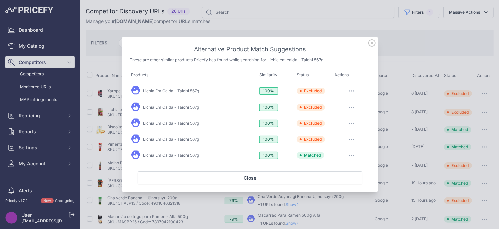
click at [372, 44] on icon at bounding box center [371, 42] width 7 height 7
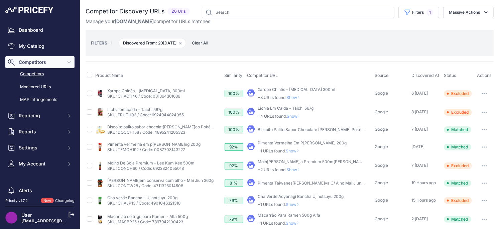
click at [292, 100] on p "+8 URLs found. Show" at bounding box center [297, 97] width 78 height 5
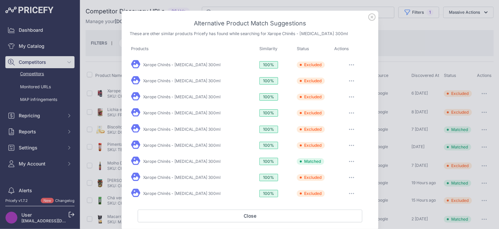
click at [370, 14] on icon at bounding box center [372, 17] width 7 height 7
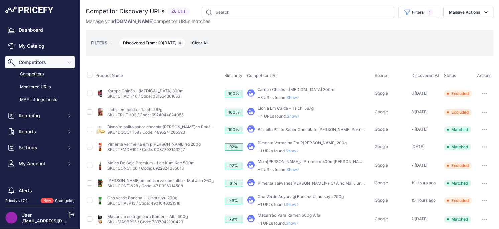
click at [182, 43] on icon "button" at bounding box center [180, 43] width 3 height 3
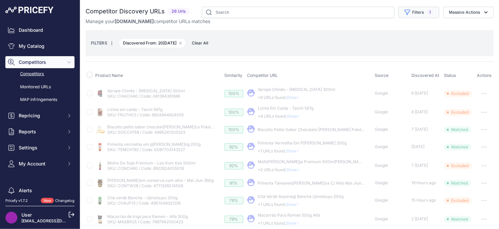
click at [404, 14] on button "Filters 1" at bounding box center [419, 12] width 41 height 11
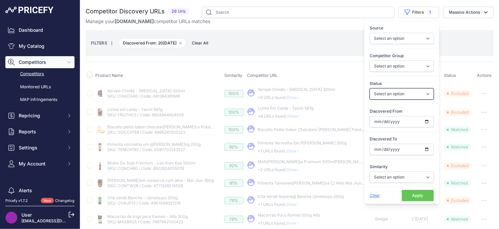
click at [394, 94] on select "Select an option Only Matched Only Not Matched" at bounding box center [402, 93] width 64 height 11
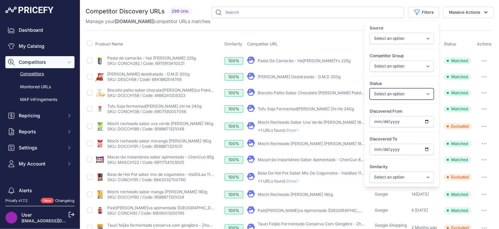
select select "0"
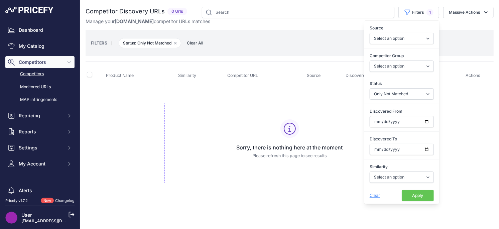
click at [121, 112] on td "Sorry, there is nothing here at the moment Please refresh this page to see resu…" at bounding box center [290, 140] width 408 height 113
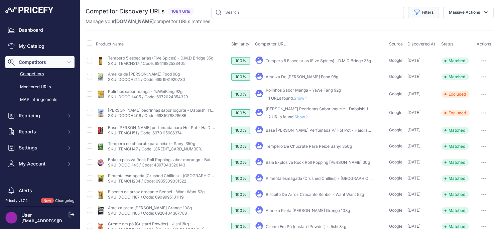
click at [424, 16] on button "Filters" at bounding box center [423, 12] width 31 height 11
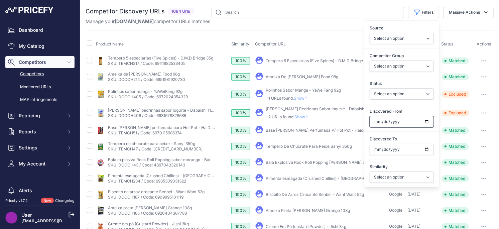
click at [425, 122] on input "Discovered From" at bounding box center [402, 121] width 64 height 11
type input "[DATE]"
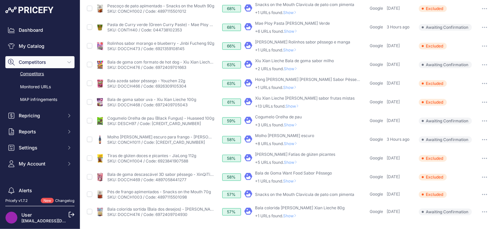
scroll to position [254, 0]
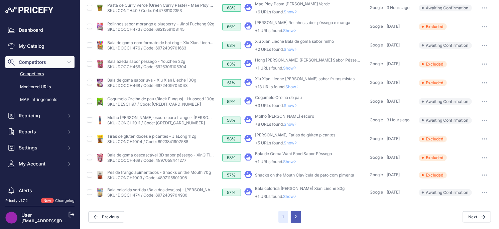
click at [298, 219] on button "2" at bounding box center [296, 217] width 10 height 12
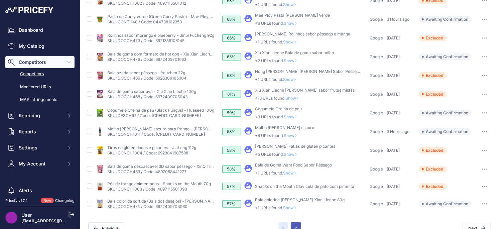
scroll to position [266, 0]
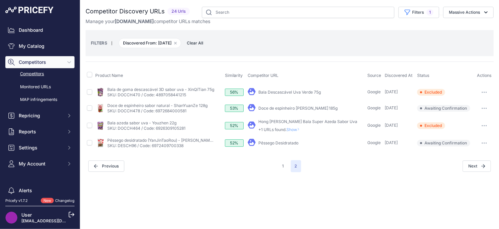
click at [483, 141] on button "button" at bounding box center [484, 142] width 13 height 9
click at [0, 0] on button "Exclude match" at bounding box center [0, 0] width 0 height 0
click at [303, 128] on span "Show" at bounding box center [295, 129] width 16 height 5
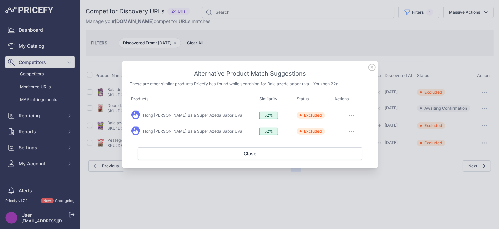
click at [372, 67] on icon at bounding box center [372, 67] width 7 height 7
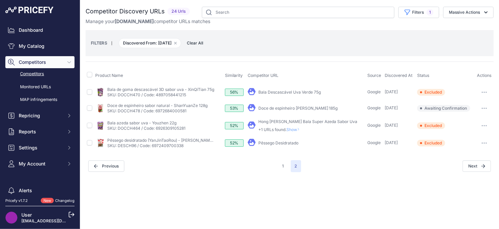
click at [487, 107] on button "button" at bounding box center [484, 108] width 13 height 9
click at [461, 132] on button "Exclude match" at bounding box center [465, 133] width 55 height 11
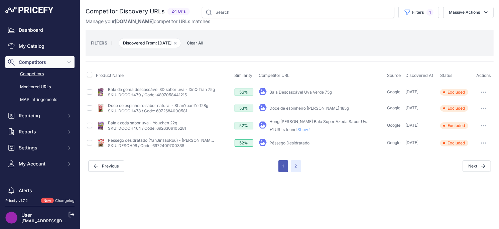
click at [282, 167] on button "1" at bounding box center [284, 166] width 10 height 12
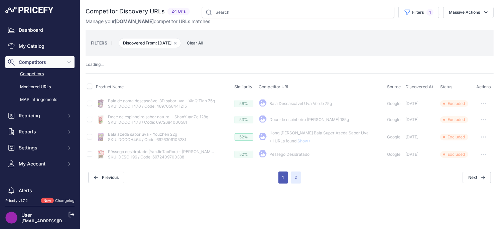
click at [285, 179] on button "1" at bounding box center [284, 178] width 10 height 12
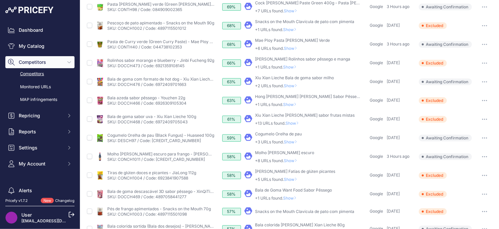
scroll to position [254, 0]
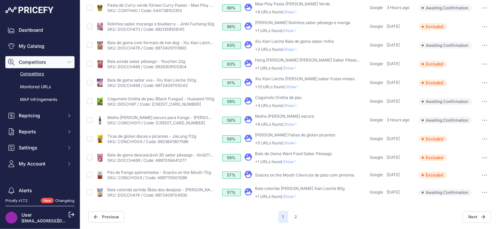
click at [292, 196] on span "Show" at bounding box center [291, 196] width 16 height 5
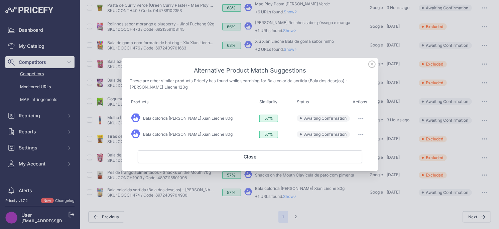
click at [372, 63] on icon at bounding box center [371, 64] width 7 height 7
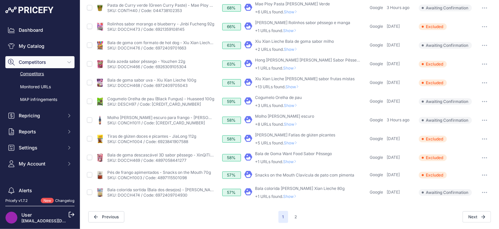
click at [290, 197] on span "Show" at bounding box center [291, 196] width 16 height 5
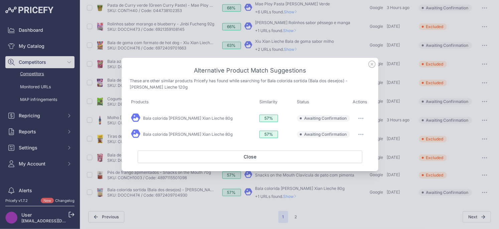
click at [362, 118] on icon "button" at bounding box center [360, 118] width 5 height 1
click at [341, 141] on button "Exclude match" at bounding box center [347, 145] width 43 height 11
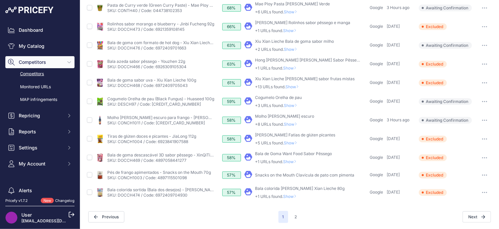
click at [294, 197] on span "Show" at bounding box center [291, 196] width 16 height 5
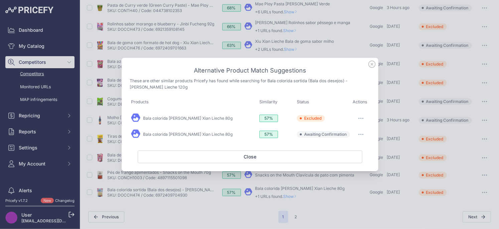
click at [357, 135] on button "button" at bounding box center [360, 134] width 13 height 9
click at [345, 160] on span "Exclude match" at bounding box center [346, 161] width 28 height 5
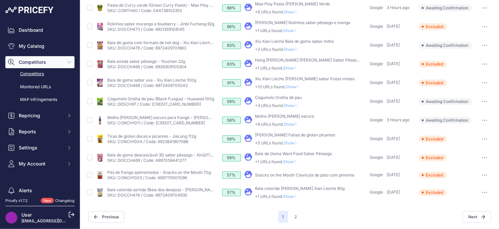
click at [293, 196] on span "Show" at bounding box center [291, 196] width 16 height 5
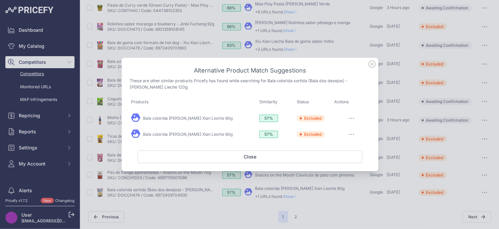
click at [374, 67] on icon at bounding box center [371, 64] width 7 height 7
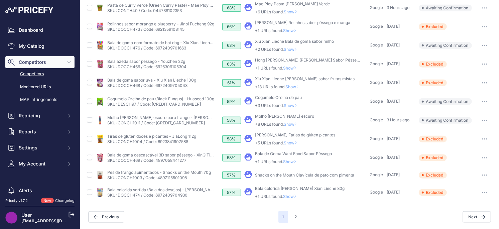
click at [293, 160] on span "Show" at bounding box center [291, 161] width 16 height 5
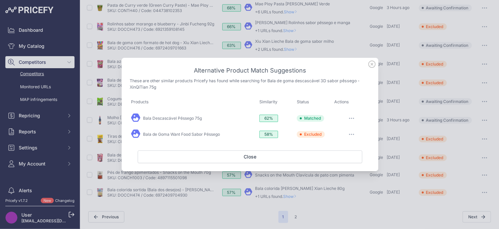
click at [369, 65] on icon at bounding box center [372, 64] width 7 height 7
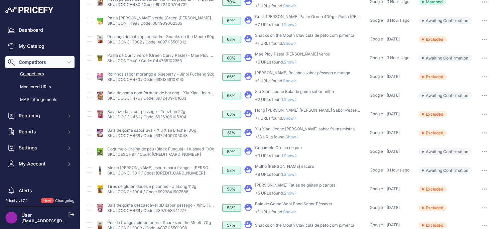
scroll to position [202, 0]
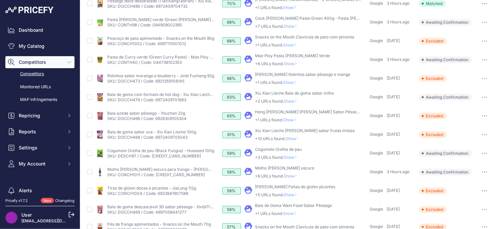
click at [293, 195] on span "Show" at bounding box center [292, 194] width 16 height 5
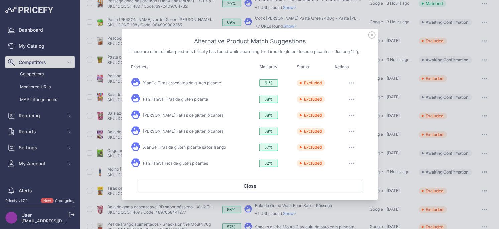
click at [371, 38] on icon at bounding box center [371, 34] width 7 height 7
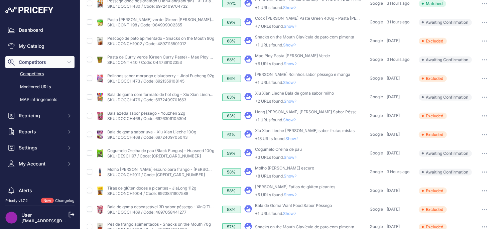
click at [289, 174] on span "Show" at bounding box center [292, 176] width 16 height 5
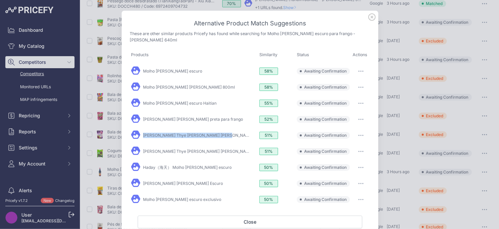
click at [357, 131] on button "button" at bounding box center [360, 135] width 13 height 9
click at [350, 147] on span "Match This" at bounding box center [342, 149] width 21 height 5
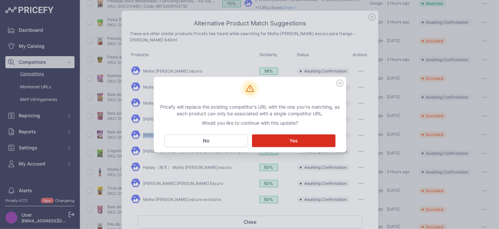
click at [273, 142] on button "Matching... Yes" at bounding box center [294, 140] width 84 height 13
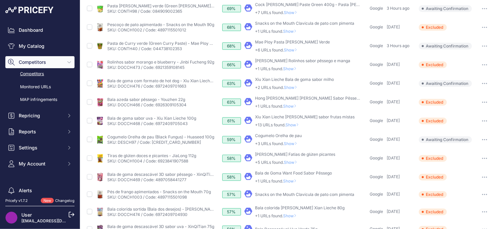
scroll to position [235, 0]
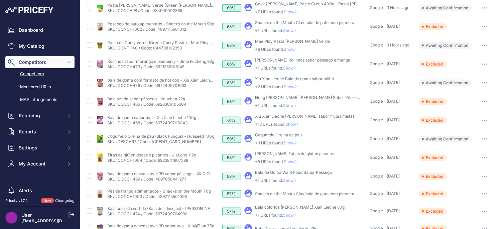
click at [292, 143] on span "Show" at bounding box center [292, 142] width 16 height 5
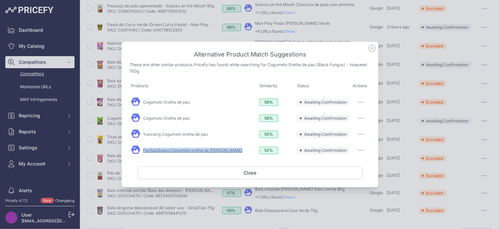
scroll to position [217, 0]
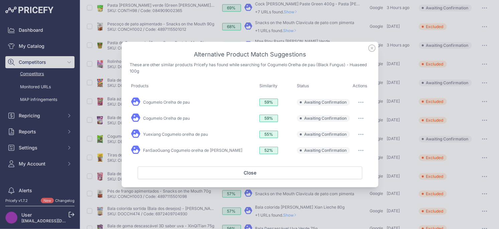
click at [371, 48] on icon at bounding box center [371, 47] width 7 height 7
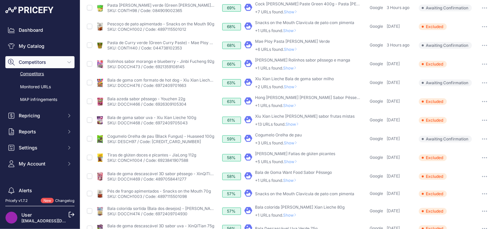
click at [294, 142] on span "Show" at bounding box center [292, 142] width 16 height 5
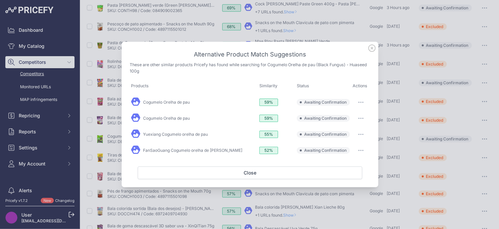
click at [363, 102] on icon "button" at bounding box center [360, 102] width 5 height 1
click at [347, 130] on span "Exclude match" at bounding box center [346, 129] width 28 height 5
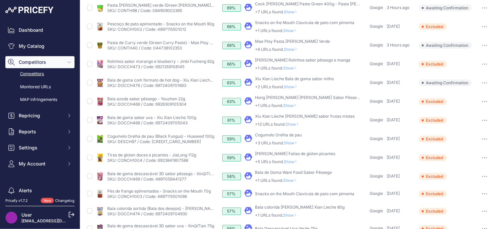
click at [291, 142] on span "Show" at bounding box center [292, 142] width 16 height 5
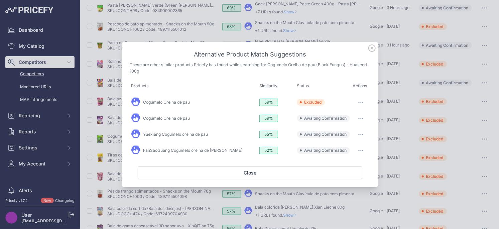
click at [361, 120] on button "button" at bounding box center [360, 118] width 13 height 9
click at [343, 145] on span "Exclude match" at bounding box center [346, 145] width 28 height 5
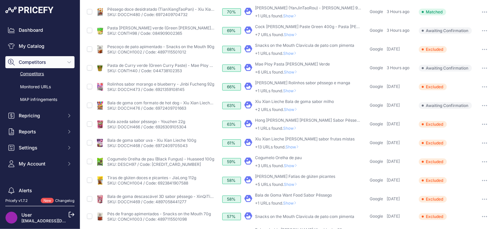
scroll to position [194, 0]
click at [295, 126] on p "+1 URLs found. Show" at bounding box center [308, 128] width 107 height 5
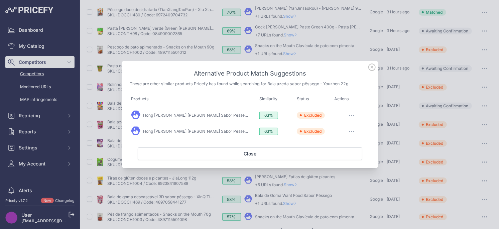
click at [371, 67] on icon at bounding box center [372, 67] width 7 height 7
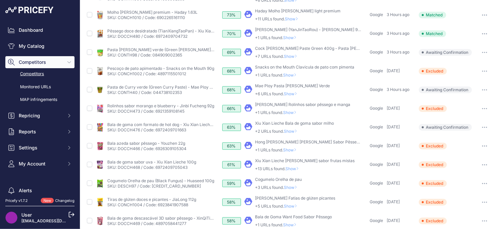
scroll to position [171, 0]
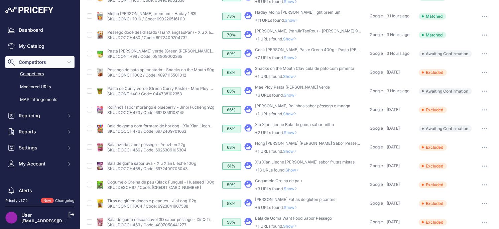
click at [293, 132] on span "Show" at bounding box center [292, 132] width 16 height 5
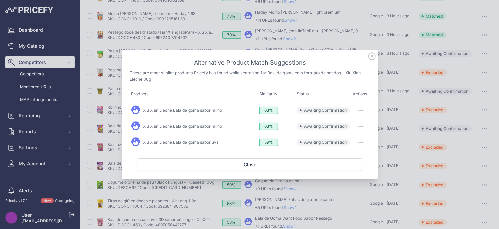
click at [373, 55] on icon at bounding box center [371, 55] width 7 height 7
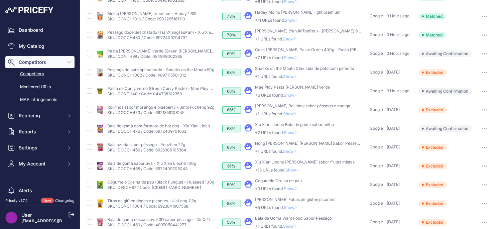
click at [295, 133] on span "Show" at bounding box center [292, 132] width 16 height 5
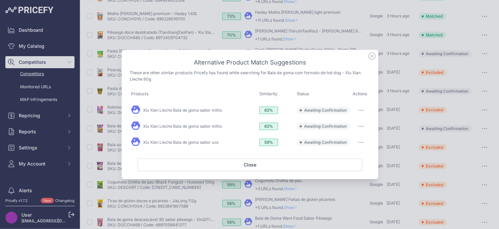
click at [359, 110] on icon "button" at bounding box center [360, 110] width 5 height 1
click at [343, 137] on span "Exclude match" at bounding box center [346, 137] width 28 height 5
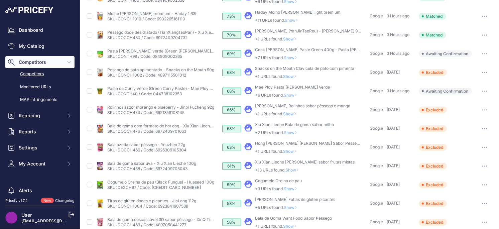
click at [295, 131] on span "Show" at bounding box center [292, 132] width 16 height 5
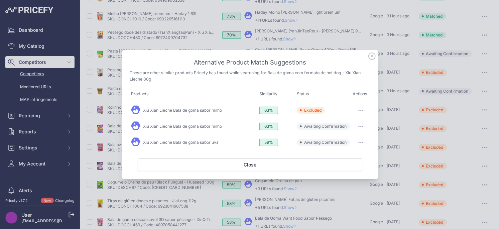
click at [361, 126] on icon "button" at bounding box center [361, 126] width 1 height 1
click at [338, 153] on span "Exclude match" at bounding box center [346, 153] width 28 height 5
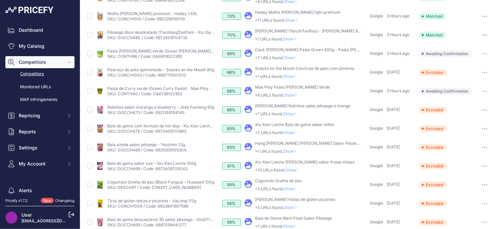
click at [296, 132] on span "Show" at bounding box center [292, 132] width 16 height 5
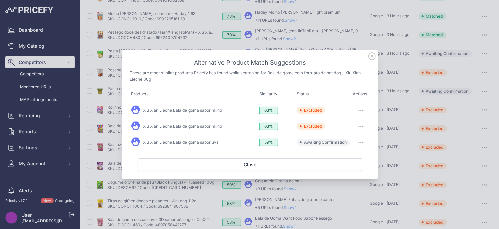
click at [364, 144] on button "button" at bounding box center [360, 142] width 13 height 9
click at [347, 166] on button "Exclude match" at bounding box center [347, 170] width 43 height 11
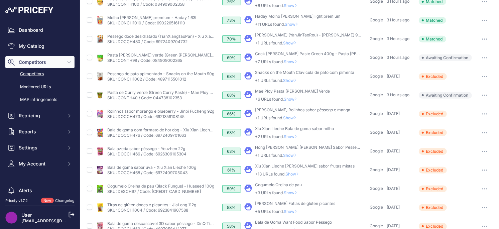
scroll to position [166, 0]
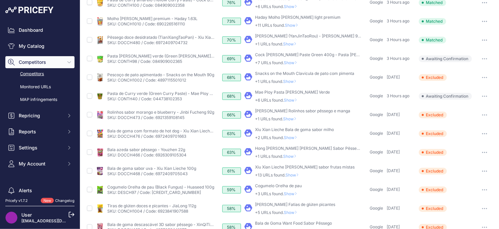
click at [291, 138] on span "Show" at bounding box center [292, 137] width 16 height 5
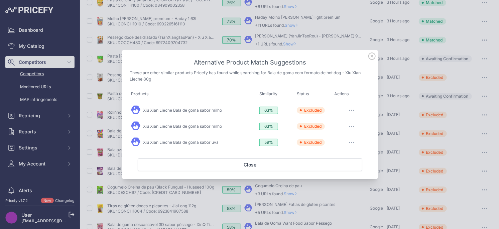
click at [372, 54] on icon at bounding box center [371, 55] width 7 height 7
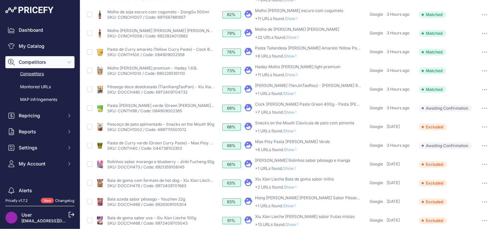
scroll to position [116, 0]
click at [291, 185] on span "Show" at bounding box center [292, 187] width 16 height 5
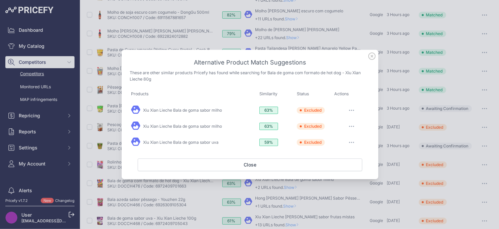
click at [372, 53] on icon at bounding box center [371, 55] width 7 height 7
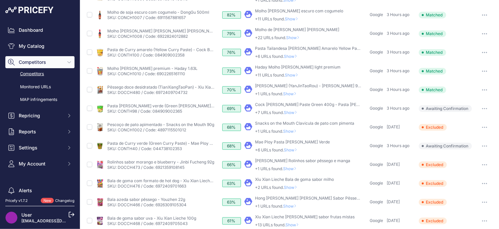
click at [293, 170] on span "Show" at bounding box center [291, 168] width 16 height 5
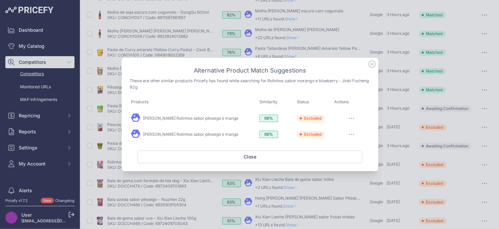
click at [371, 67] on icon at bounding box center [371, 64] width 7 height 7
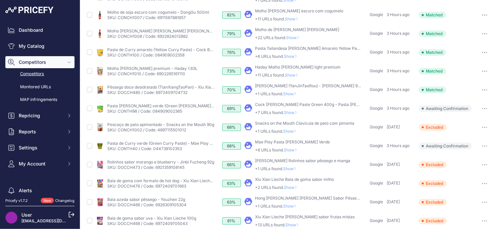
click at [293, 149] on span "Show" at bounding box center [292, 149] width 16 height 5
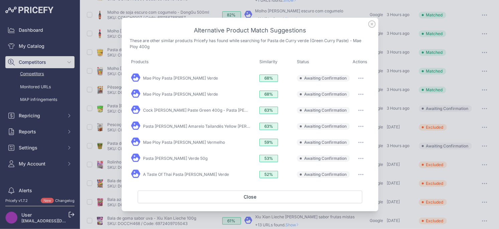
click at [372, 23] on icon at bounding box center [371, 23] width 7 height 7
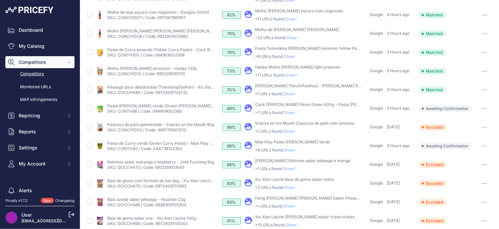
click at [295, 150] on span "Show" at bounding box center [292, 149] width 16 height 5
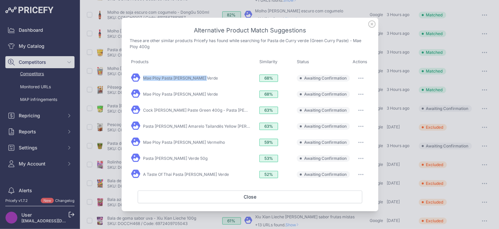
click at [363, 78] on icon "button" at bounding box center [363, 78] width 1 height 1
click at [348, 109] on button "Exclude match" at bounding box center [347, 105] width 43 height 11
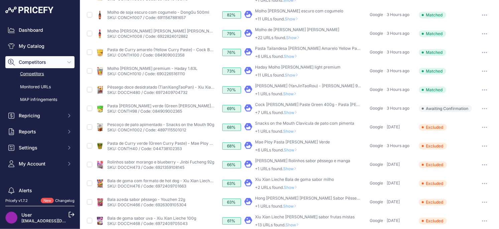
click at [298, 152] on p "+6 URLs found. Show" at bounding box center [292, 149] width 75 height 5
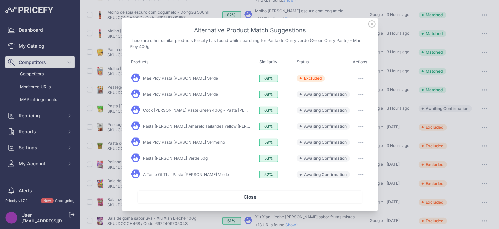
click at [373, 25] on icon at bounding box center [371, 23] width 7 height 7
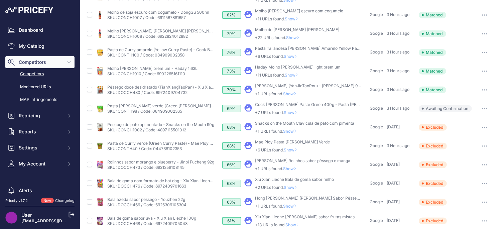
click at [485, 146] on icon "button" at bounding box center [484, 146] width 1 height 1
click at [0, 0] on button "Confirm match" at bounding box center [0, 0] width 0 height 0
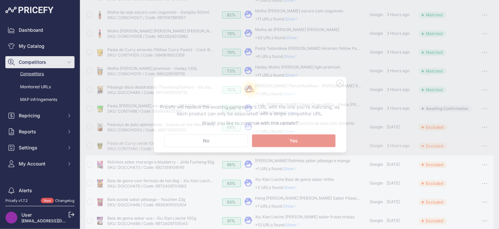
click at [289, 145] on button "Matching... Yes" at bounding box center [294, 140] width 84 height 13
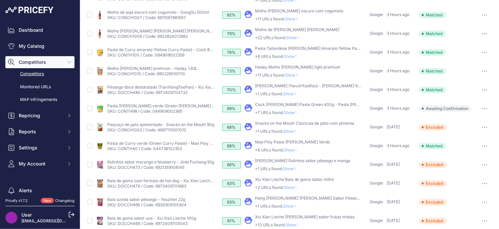
click at [294, 150] on span "Show" at bounding box center [292, 149] width 16 height 5
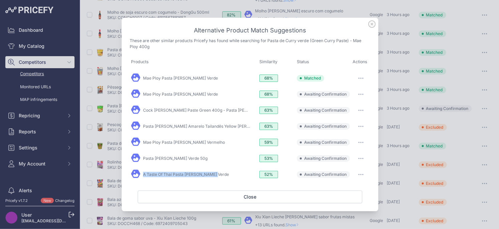
click at [358, 96] on button "button" at bounding box center [360, 94] width 13 height 9
click at [341, 119] on button "Exclude match" at bounding box center [347, 121] width 43 height 11
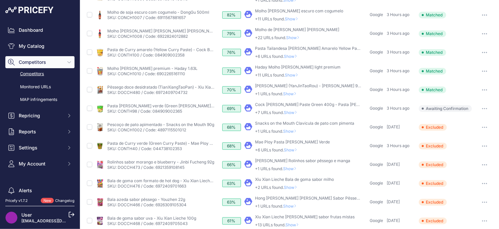
click at [297, 151] on icon at bounding box center [296, 150] width 3 height 4
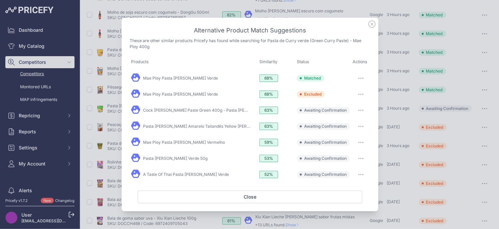
click at [360, 109] on button "button" at bounding box center [360, 110] width 13 height 9
click at [349, 138] on span "Exclude match" at bounding box center [346, 137] width 28 height 5
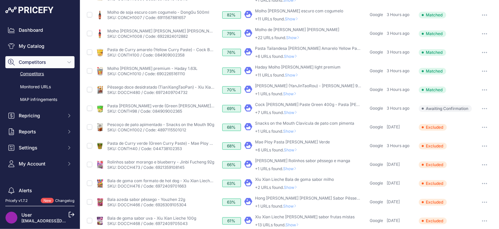
click at [296, 151] on span "Show" at bounding box center [292, 149] width 16 height 5
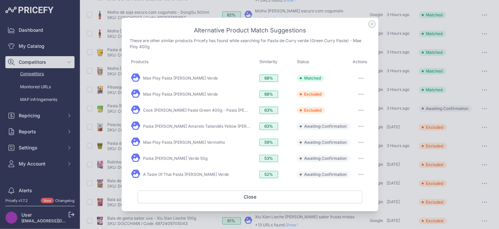
click at [359, 129] on button "button" at bounding box center [360, 126] width 13 height 9
click at [352, 153] on span "Exclude match" at bounding box center [346, 153] width 28 height 5
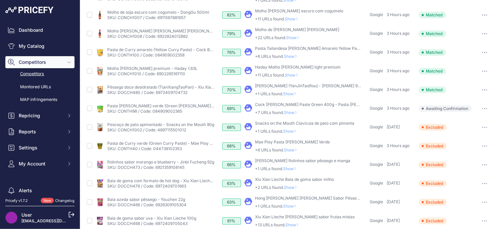
drag, startPoint x: 294, startPoint y: 150, endPoint x: 300, endPoint y: 146, distance: 6.6
click at [294, 150] on span "Show" at bounding box center [292, 149] width 16 height 5
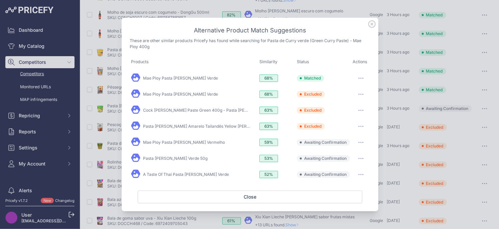
click at [364, 143] on button "button" at bounding box center [360, 142] width 13 height 9
click at [348, 165] on button "Exclude match" at bounding box center [347, 170] width 43 height 11
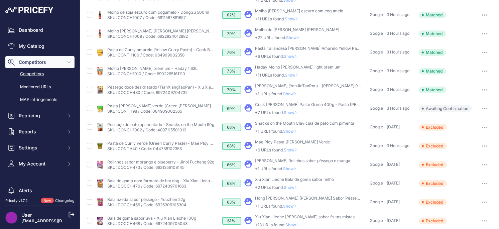
click at [293, 150] on span "Show" at bounding box center [292, 149] width 16 height 5
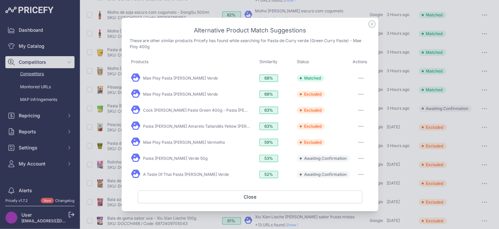
click at [359, 159] on button "button" at bounding box center [360, 158] width 13 height 9
click at [350, 185] on span "Exclude match" at bounding box center [346, 185] width 28 height 5
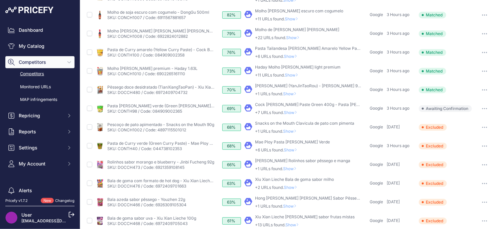
click at [296, 151] on span "Show" at bounding box center [292, 149] width 16 height 5
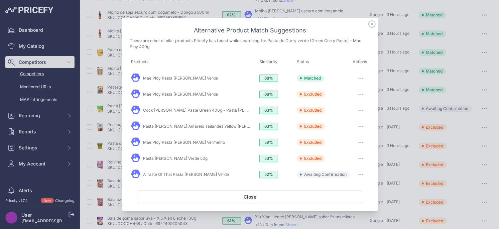
click at [363, 173] on button "button" at bounding box center [360, 174] width 13 height 9
click at [349, 200] on span "Exclude match" at bounding box center [346, 201] width 28 height 5
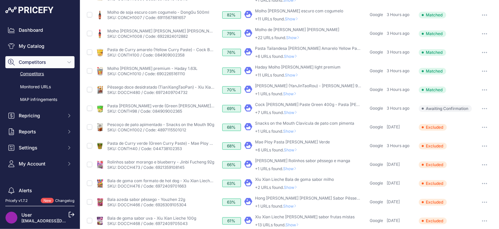
click at [292, 150] on span "Show" at bounding box center [292, 149] width 16 height 5
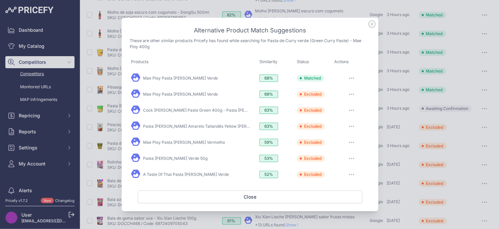
click at [371, 25] on icon at bounding box center [372, 24] width 7 height 7
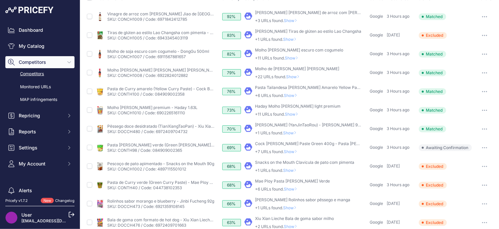
scroll to position [69, 0]
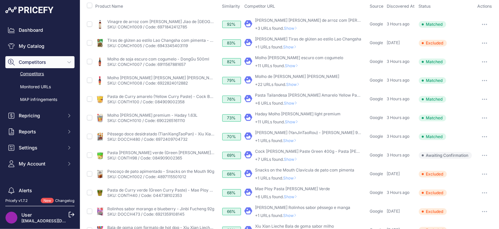
click at [292, 177] on span "Show" at bounding box center [291, 178] width 16 height 5
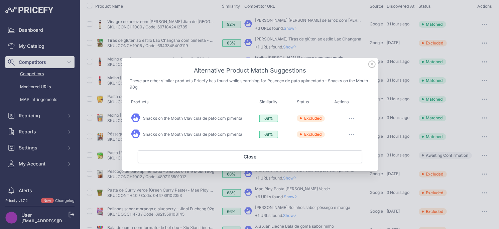
click at [369, 66] on icon at bounding box center [372, 64] width 7 height 7
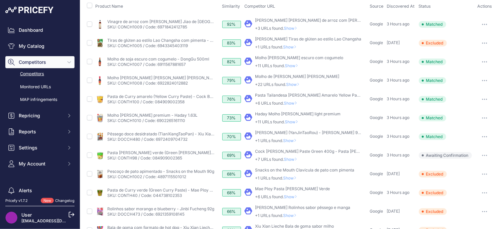
click at [295, 159] on span "Show" at bounding box center [292, 159] width 16 height 5
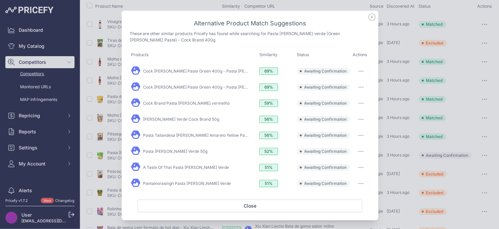
click at [372, 16] on icon at bounding box center [372, 17] width 7 height 7
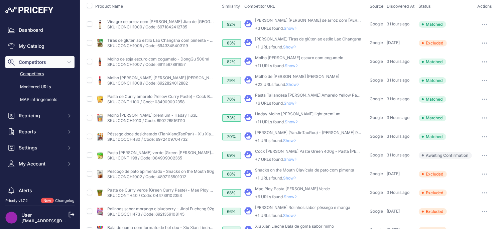
click at [290, 160] on span "Show" at bounding box center [292, 159] width 16 height 5
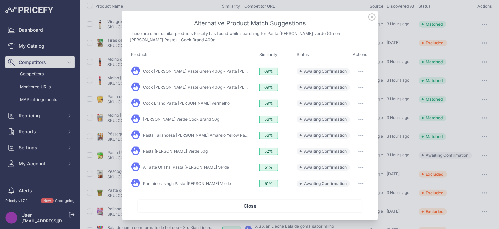
scroll to position [0, 0]
click at [372, 18] on icon at bounding box center [371, 16] width 7 height 7
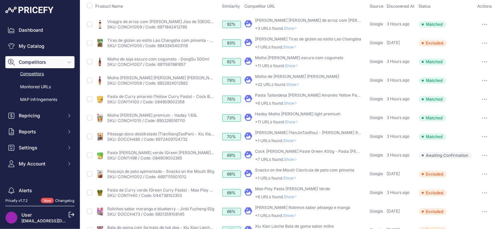
click at [293, 158] on span "Show" at bounding box center [292, 159] width 16 height 5
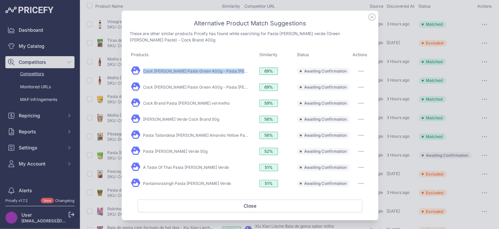
click at [363, 72] on button "button" at bounding box center [360, 71] width 13 height 9
click at [349, 83] on span "Match This" at bounding box center [342, 85] width 21 height 5
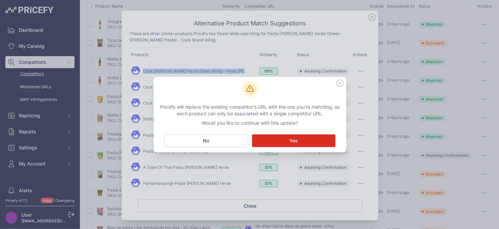
click at [282, 139] on button "Matching... Yes" at bounding box center [294, 140] width 84 height 13
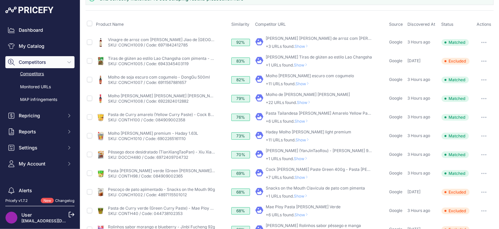
scroll to position [87, 0]
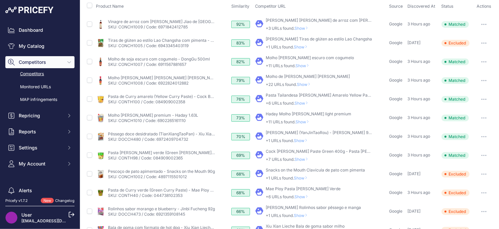
click at [306, 158] on span "Show" at bounding box center [303, 159] width 16 height 5
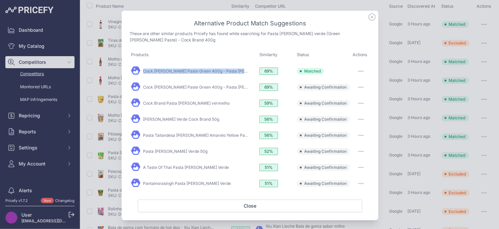
scroll to position [69, 0]
click at [372, 16] on icon at bounding box center [371, 16] width 7 height 7
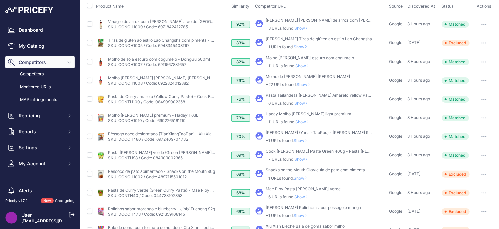
click at [305, 160] on span "Show" at bounding box center [303, 159] width 16 height 5
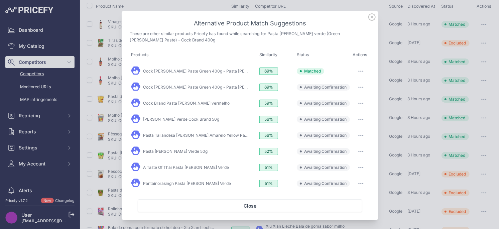
click at [363, 86] on button "button" at bounding box center [360, 87] width 13 height 9
click at [355, 113] on span "Exclude match" at bounding box center [346, 114] width 28 height 5
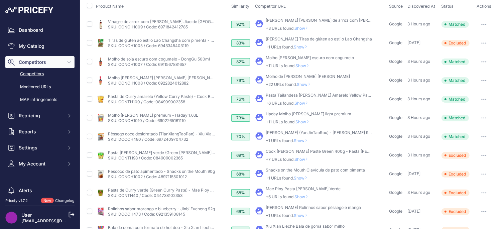
click at [306, 157] on span "Show" at bounding box center [303, 159] width 16 height 5
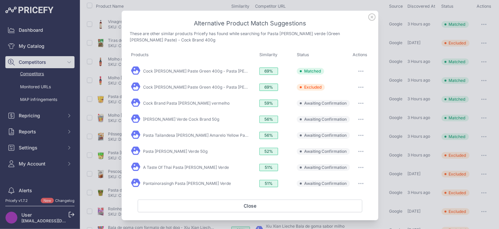
click at [357, 102] on button "button" at bounding box center [360, 103] width 13 height 9
click at [341, 131] on span "Exclude match" at bounding box center [346, 130] width 28 height 5
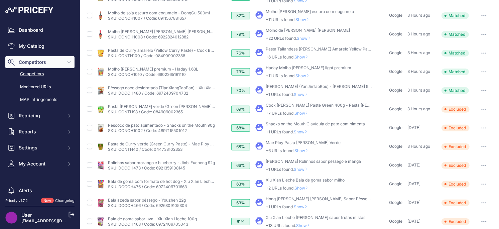
scroll to position [73, 0]
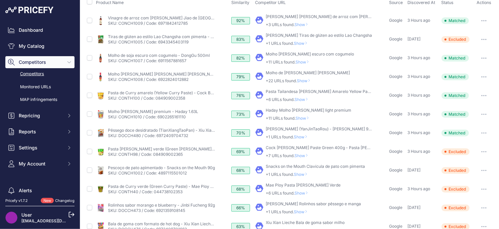
click at [306, 156] on span "Show" at bounding box center [303, 155] width 16 height 5
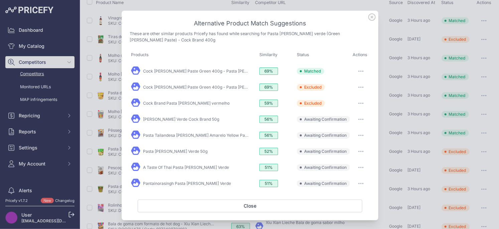
click at [363, 120] on button "button" at bounding box center [360, 119] width 13 height 9
click at [347, 143] on button "Exclude match" at bounding box center [347, 146] width 43 height 11
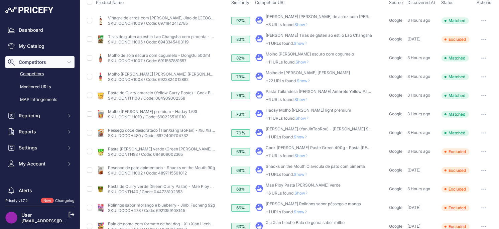
click at [301, 136] on span "Show" at bounding box center [302, 136] width 16 height 5
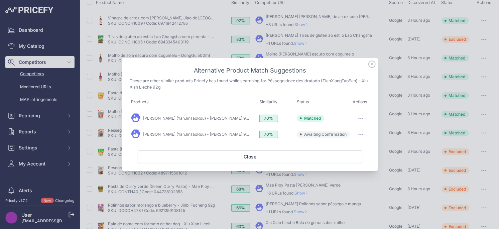
click at [361, 135] on button "button" at bounding box center [360, 134] width 13 height 9
click at [331, 161] on button "Exclude match" at bounding box center [347, 161] width 43 height 11
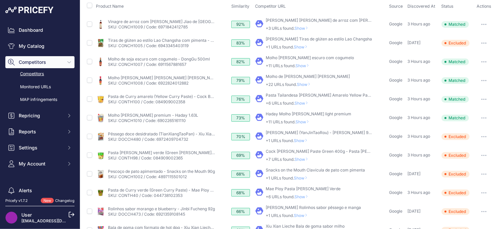
scroll to position [69, 0]
click at [304, 121] on span "Show" at bounding box center [304, 122] width 16 height 5
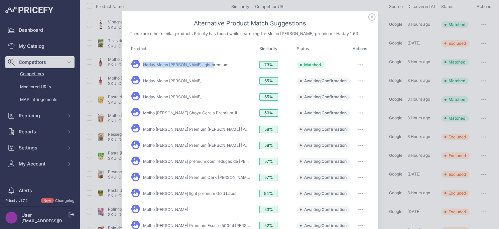
click at [360, 64] on icon "button" at bounding box center [360, 64] width 5 height 1
click at [338, 120] on span "Unmatch" at bounding box center [340, 118] width 17 height 5
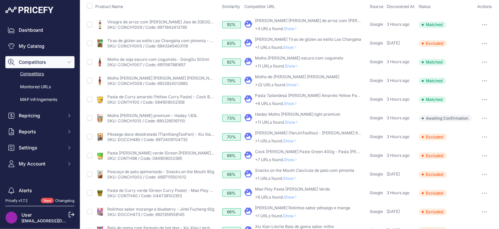
click at [296, 123] on span "Show" at bounding box center [293, 122] width 16 height 5
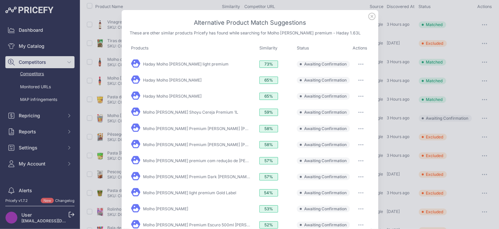
scroll to position [0, 0]
click at [359, 65] on icon "button" at bounding box center [359, 65] width 1 height 1
click at [350, 95] on button "Exclude match" at bounding box center [347, 92] width 43 height 11
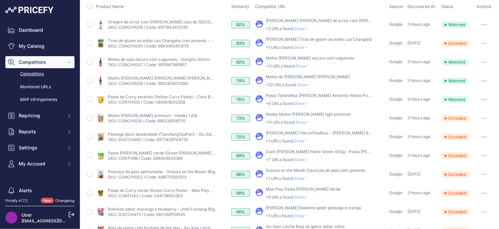
click at [303, 103] on span "Show" at bounding box center [303, 103] width 16 height 5
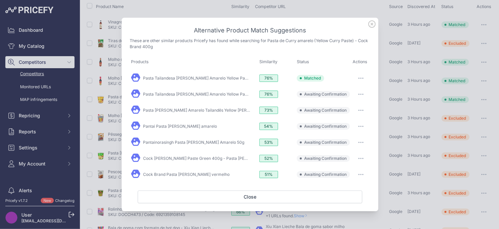
click at [371, 26] on icon at bounding box center [371, 23] width 7 height 7
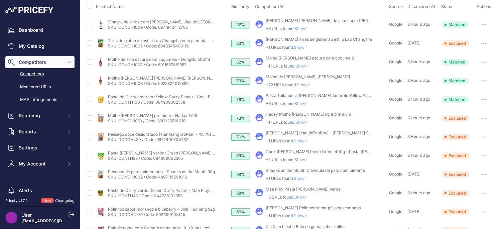
click at [303, 104] on span "Show" at bounding box center [303, 103] width 16 height 5
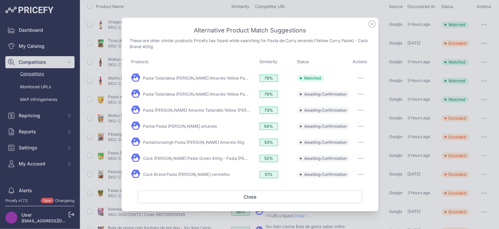
click at [369, 24] on icon at bounding box center [371, 23] width 7 height 7
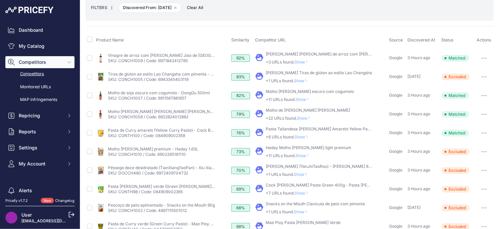
scroll to position [19, 0]
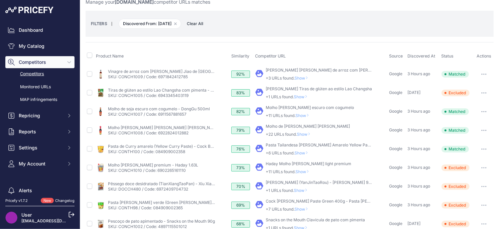
click at [310, 132] on p "+22 URLs found. Show" at bounding box center [308, 134] width 84 height 5
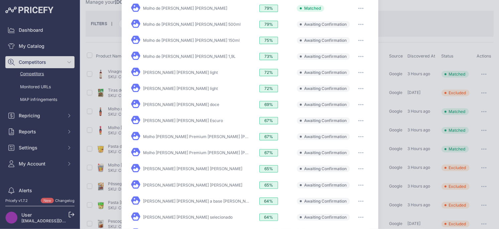
scroll to position [0, 0]
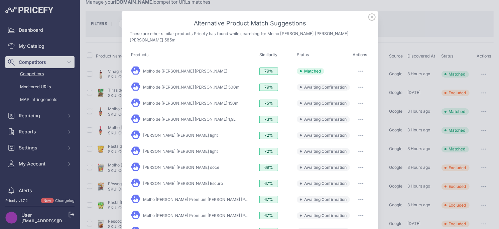
click at [373, 17] on icon at bounding box center [372, 17] width 7 height 7
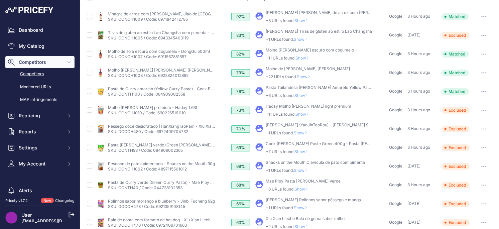
scroll to position [72, 0]
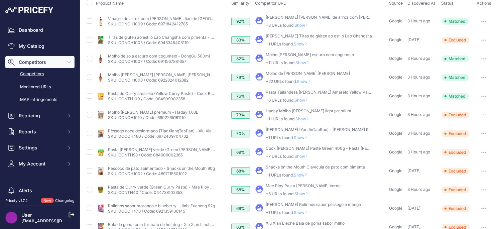
click at [305, 80] on span "Show" at bounding box center [305, 81] width 16 height 5
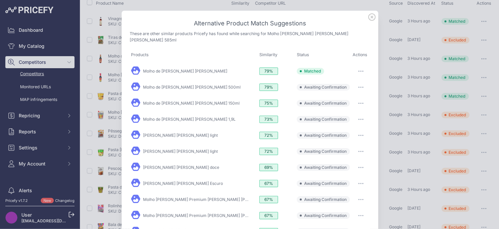
click at [370, 17] on icon at bounding box center [371, 16] width 7 height 7
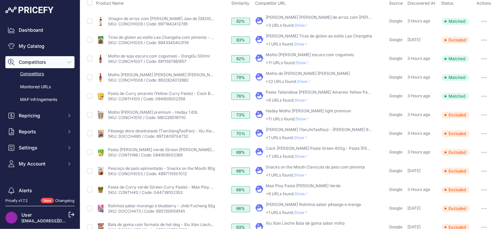
click at [484, 77] on icon "button" at bounding box center [484, 77] width 1 height 1
click at [327, 83] on div "My Product" at bounding box center [320, 77] width 131 height 13
click at [307, 82] on span "Show" at bounding box center [305, 81] width 16 height 5
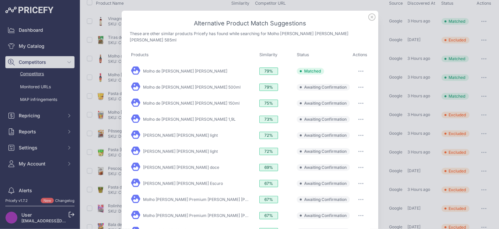
click at [372, 16] on icon at bounding box center [371, 16] width 7 height 7
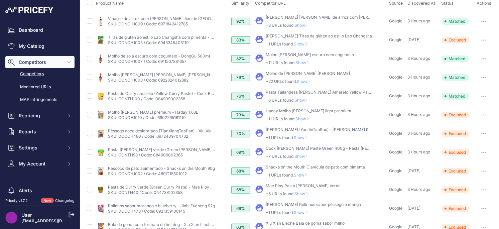
click at [483, 79] on button "button" at bounding box center [483, 77] width 13 height 9
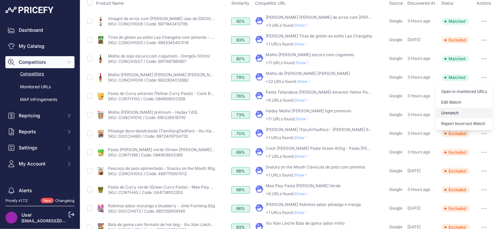
click at [460, 111] on button "Unmatch" at bounding box center [464, 113] width 57 height 11
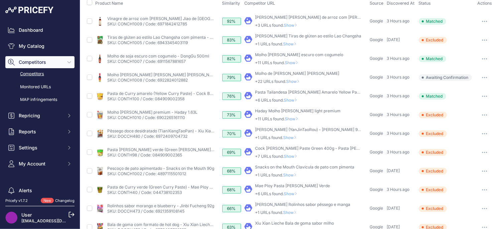
click at [297, 81] on span "Show" at bounding box center [294, 81] width 16 height 5
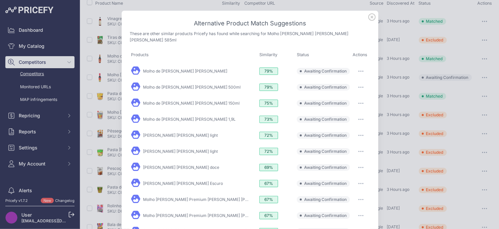
click at [360, 71] on icon "button" at bounding box center [360, 71] width 5 height 1
click at [342, 95] on button "Exclude match" at bounding box center [347, 98] width 43 height 11
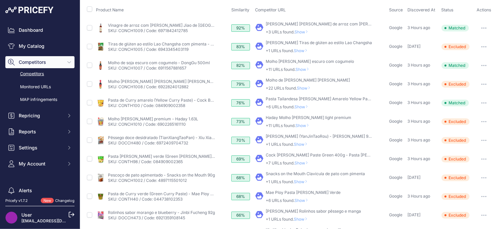
scroll to position [38, 0]
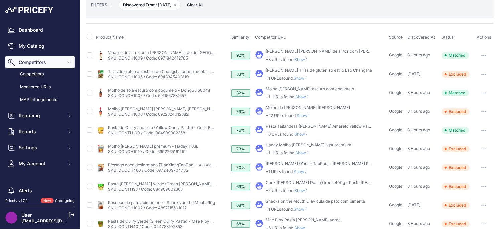
click at [309, 95] on span "Show" at bounding box center [304, 96] width 16 height 5
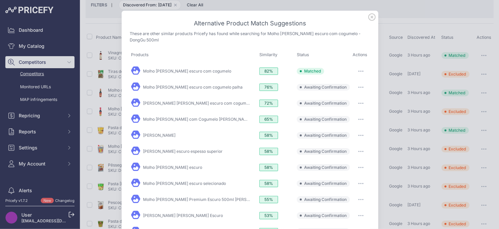
click at [372, 17] on icon at bounding box center [372, 17] width 7 height 7
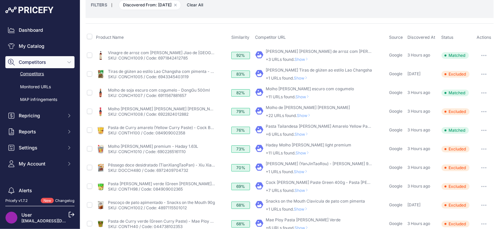
click at [482, 92] on icon "button" at bounding box center [483, 92] width 5 height 1
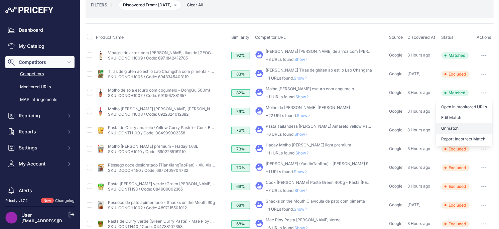
click at [0, 0] on button "Unmatch" at bounding box center [0, 0] width 0 height 0
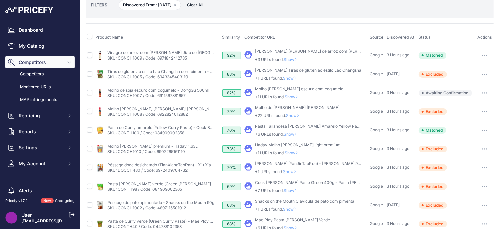
click at [486, 91] on button "button" at bounding box center [484, 92] width 13 height 9
click at [328, 95] on div "My Product" at bounding box center [305, 92] width 123 height 13
click at [489, 92] on button "button" at bounding box center [484, 92] width 13 height 9
click at [487, 93] on icon "button" at bounding box center [484, 92] width 5 height 1
click at [292, 96] on span "Show" at bounding box center [293, 96] width 16 height 5
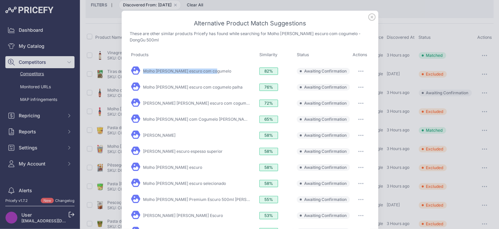
click at [361, 68] on button "button" at bounding box center [360, 71] width 13 height 9
click at [349, 97] on span "Exclude match" at bounding box center [346, 98] width 28 height 5
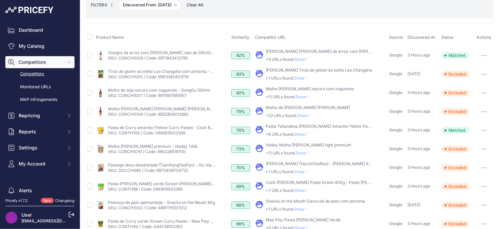
click at [485, 94] on button "button" at bounding box center [483, 92] width 13 height 9
click at [305, 114] on span "Show" at bounding box center [305, 115] width 16 height 5
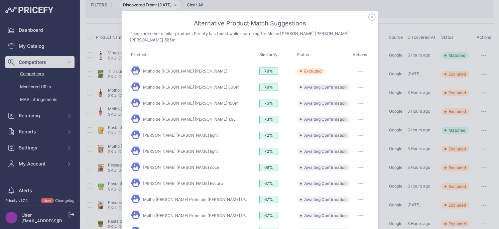
click at [371, 16] on icon at bounding box center [372, 17] width 7 height 7
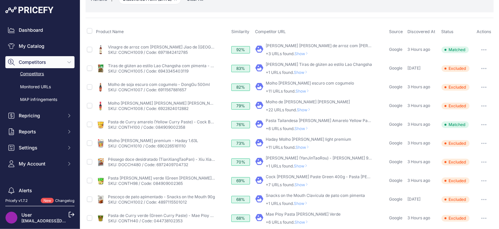
scroll to position [48, 0]
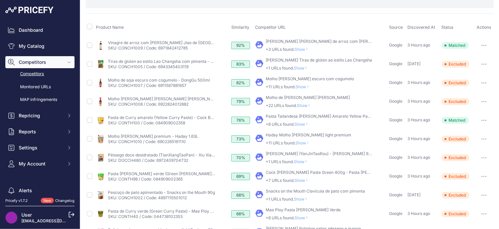
click at [304, 87] on span "Show" at bounding box center [304, 86] width 16 height 5
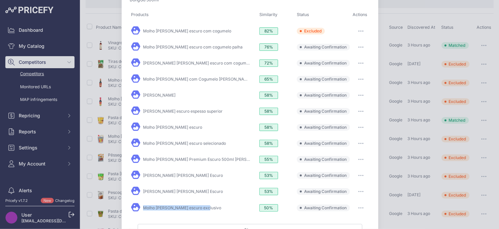
scroll to position [0, 0]
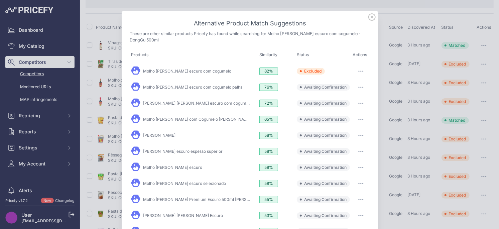
click at [369, 16] on icon at bounding box center [372, 17] width 7 height 7
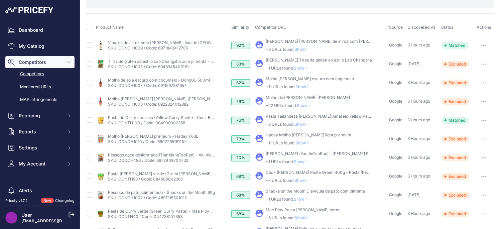
click at [486, 83] on icon "button" at bounding box center [483, 82] width 5 height 1
click at [317, 69] on p "+1 URLs found. Show" at bounding box center [319, 68] width 106 height 5
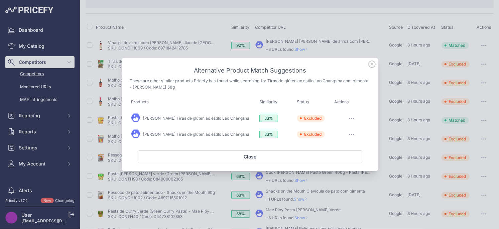
click at [374, 65] on icon at bounding box center [371, 64] width 7 height 7
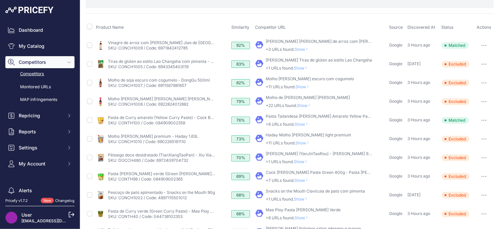
click at [307, 66] on span "Show" at bounding box center [302, 68] width 16 height 5
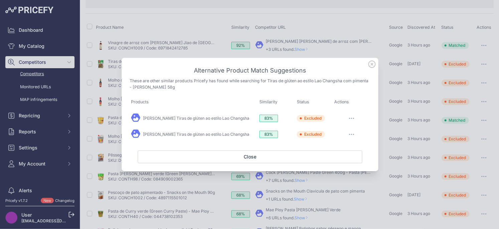
click at [376, 64] on div "Alternative Product Match Suggestions These are other similar products Pricefy …" at bounding box center [250, 114] width 257 height 113
click at [370, 66] on icon at bounding box center [371, 64] width 7 height 7
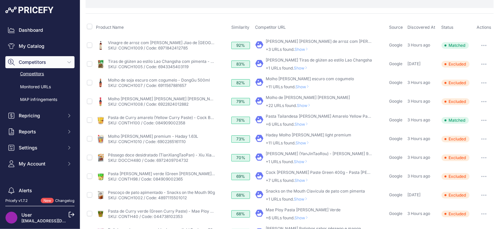
click at [305, 48] on span "Show" at bounding box center [303, 49] width 16 height 5
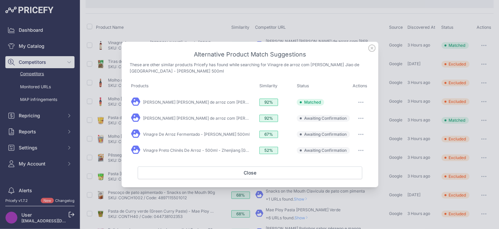
click at [373, 48] on icon at bounding box center [371, 47] width 7 height 7
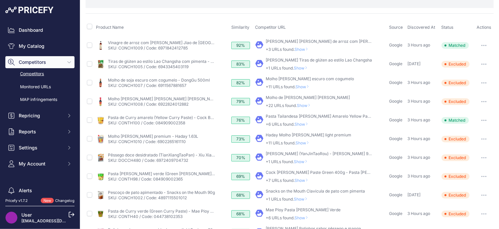
click at [484, 45] on icon "button" at bounding box center [484, 45] width 1 height 1
click at [345, 48] on p "+3 URLs found. Show" at bounding box center [319, 49] width 107 height 5
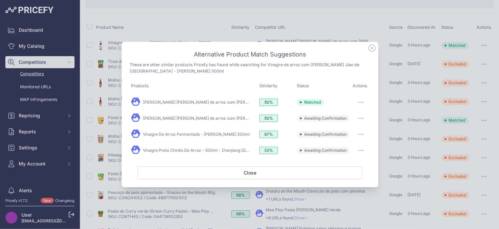
click at [373, 49] on icon at bounding box center [371, 47] width 7 height 7
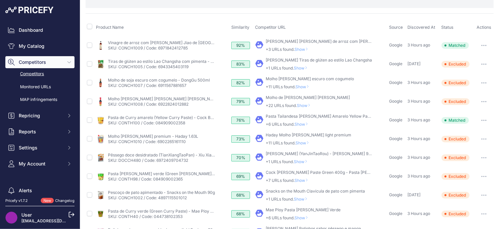
click at [483, 47] on button "button" at bounding box center [483, 45] width 13 height 9
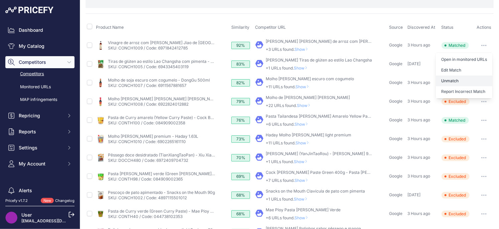
click at [456, 80] on button "Unmatch" at bounding box center [464, 81] width 57 height 11
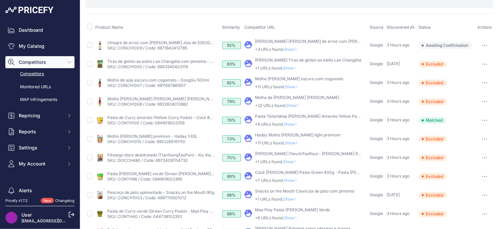
click at [305, 49] on p "+3 URLs found. Show" at bounding box center [308, 49] width 107 height 5
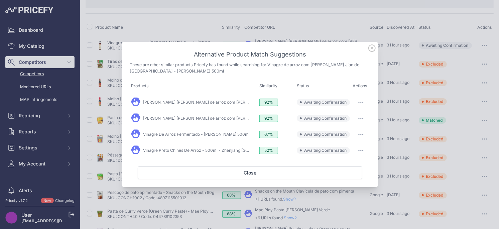
click at [370, 51] on icon at bounding box center [372, 48] width 7 height 7
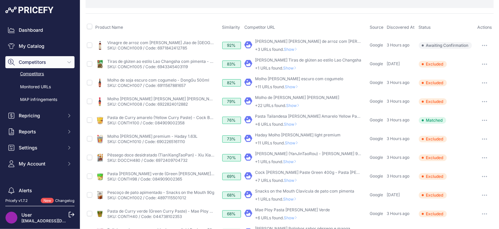
click at [483, 44] on button "button" at bounding box center [484, 45] width 13 height 9
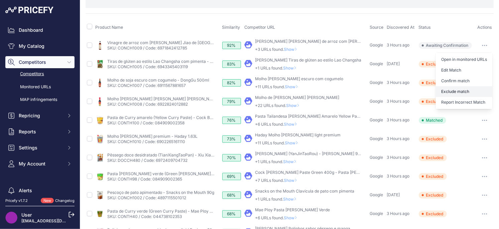
click at [457, 91] on button "Exclude match" at bounding box center [464, 91] width 57 height 11
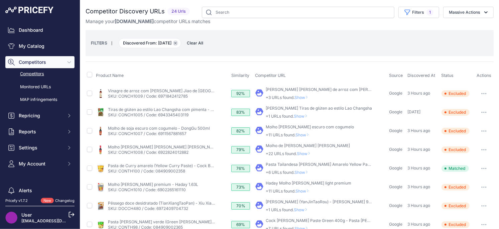
click at [177, 44] on icon "button" at bounding box center [176, 43] width 2 height 2
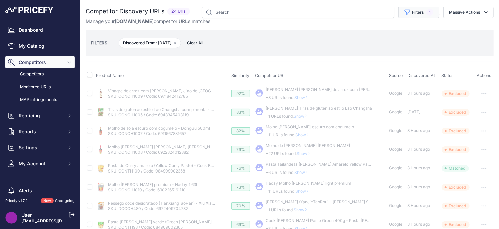
click at [413, 12] on button "Filters 1" at bounding box center [419, 12] width 41 height 11
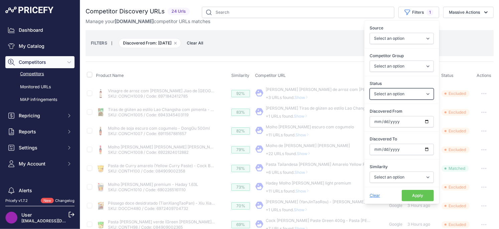
click at [408, 92] on select "Select an option Only Matched Only Not Matched" at bounding box center [402, 93] width 64 height 11
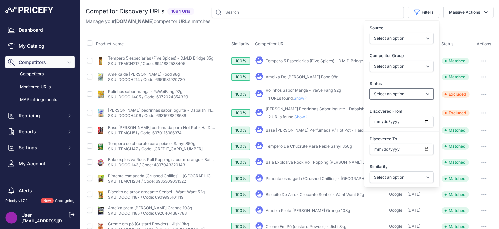
select select "0"
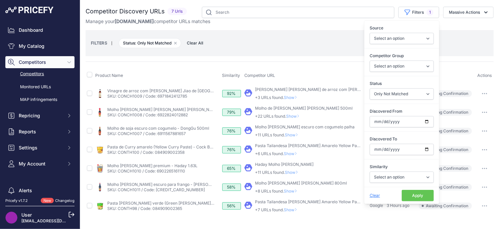
click at [315, 68] on th "Competitor URL" at bounding box center [305, 75] width 125 height 17
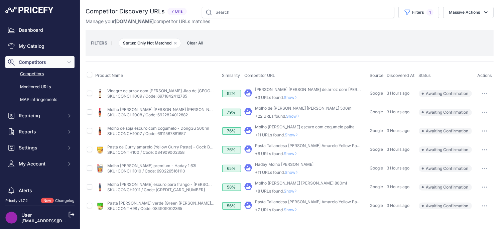
click at [291, 210] on span "Show" at bounding box center [292, 209] width 16 height 5
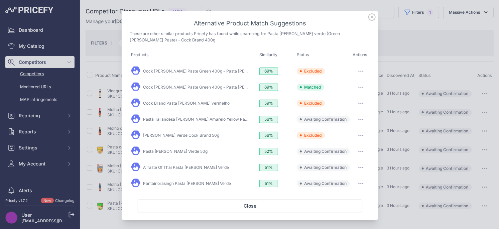
click at [359, 117] on button "button" at bounding box center [360, 119] width 13 height 9
click at [350, 144] on span "Exclude match" at bounding box center [346, 146] width 28 height 5
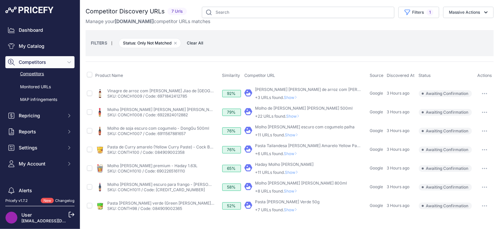
click at [295, 210] on span "Show" at bounding box center [292, 209] width 16 height 5
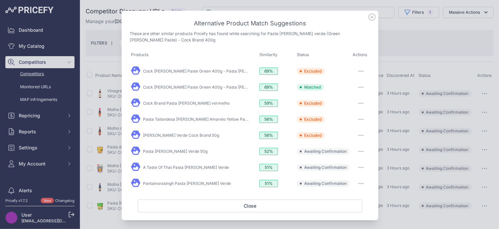
click at [359, 151] on button "button" at bounding box center [360, 151] width 13 height 9
click at [344, 180] on span "Exclude match" at bounding box center [346, 178] width 28 height 5
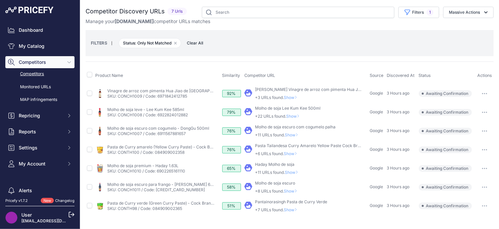
click at [293, 209] on span "Show" at bounding box center [292, 209] width 16 height 5
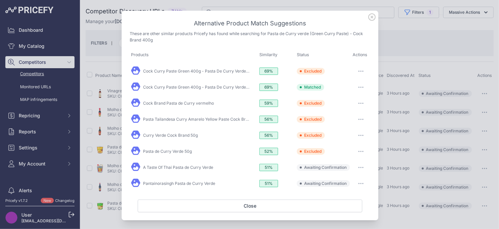
click at [360, 167] on icon "button" at bounding box center [360, 167] width 5 height 1
click at [340, 192] on span "Exclude match" at bounding box center [346, 194] width 28 height 5
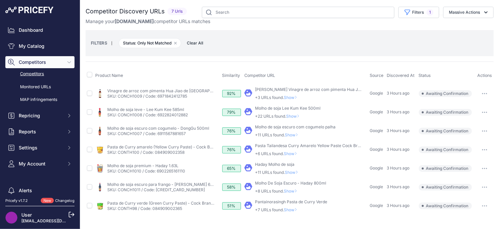
click at [295, 212] on span "Show" at bounding box center [292, 209] width 16 height 5
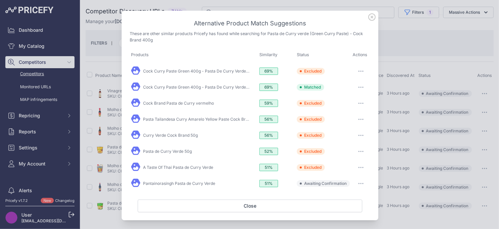
click at [361, 183] on icon "button" at bounding box center [361, 183] width 1 height 1
click at [346, 208] on span "Exclude match" at bounding box center [346, 210] width 28 height 5
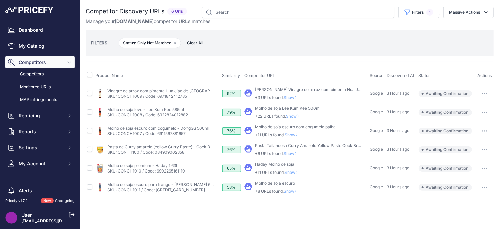
click at [292, 189] on span "Show" at bounding box center [292, 191] width 16 height 5
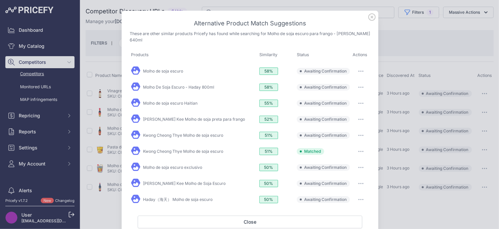
click at [361, 71] on icon "button" at bounding box center [361, 71] width 1 height 1
click at [347, 96] on span "Exclude match" at bounding box center [346, 98] width 28 height 5
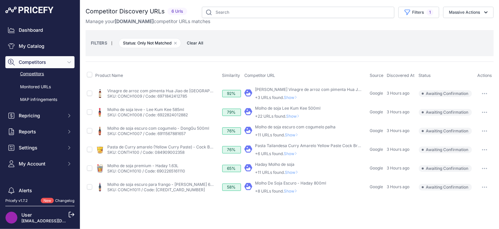
click at [291, 195] on td "​ Pricefy will replace the existing competitor's URL with the one you're matchi…" at bounding box center [305, 187] width 125 height 19
click at [294, 191] on span "Show" at bounding box center [292, 191] width 16 height 5
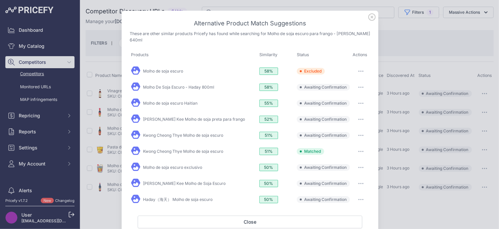
click at [356, 83] on button "button" at bounding box center [360, 87] width 13 height 9
click at [348, 112] on span "Exclude match" at bounding box center [346, 114] width 28 height 5
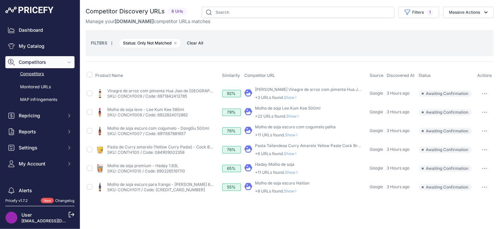
click at [297, 97] on span "Show" at bounding box center [292, 97] width 16 height 5
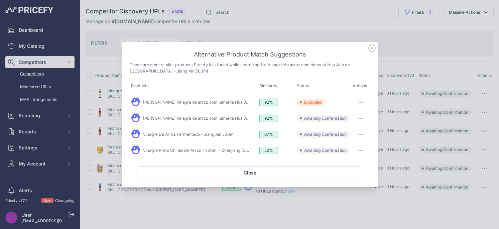
click at [360, 117] on button "button" at bounding box center [360, 118] width 13 height 9
click at [359, 146] on span "Exclude match" at bounding box center [346, 145] width 28 height 5
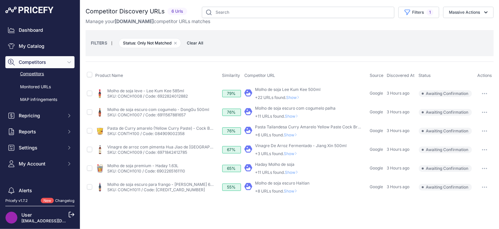
click at [296, 96] on span "Show" at bounding box center [294, 97] width 16 height 5
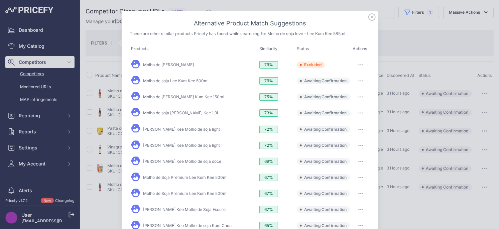
drag, startPoint x: 358, startPoint y: 78, endPoint x: 358, endPoint y: 84, distance: 6.0
click at [358, 78] on button "button" at bounding box center [360, 80] width 13 height 9
click at [349, 104] on button "Exclude match" at bounding box center [347, 108] width 43 height 11
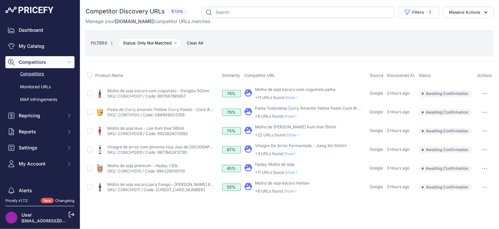
click at [297, 96] on span "Show" at bounding box center [293, 97] width 16 height 5
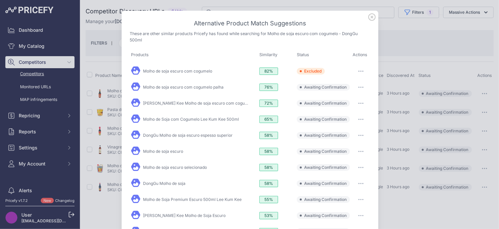
click at [361, 87] on icon "button" at bounding box center [361, 87] width 1 height 1
click at [349, 112] on span "Exclude match" at bounding box center [346, 114] width 28 height 5
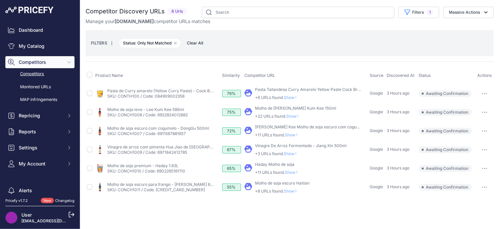
click at [292, 99] on span "Show" at bounding box center [292, 97] width 16 height 5
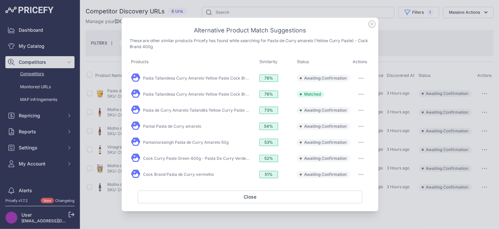
click at [364, 77] on button "button" at bounding box center [360, 78] width 13 height 9
click at [348, 103] on button "Exclude match" at bounding box center [347, 105] width 43 height 11
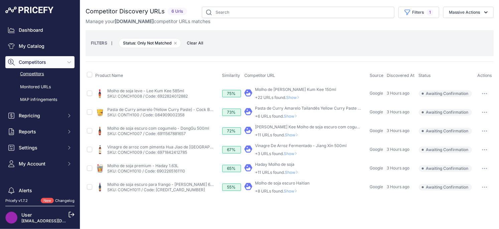
click at [298, 99] on span "Show" at bounding box center [294, 97] width 16 height 5
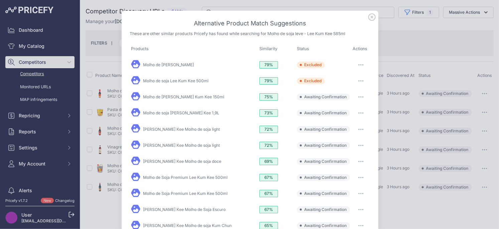
click at [361, 97] on icon "button" at bounding box center [361, 97] width 1 height 1
click at [345, 122] on span "Exclude match" at bounding box center [346, 124] width 28 height 5
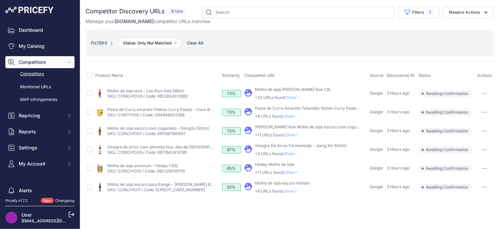
click at [298, 97] on span "Show" at bounding box center [294, 97] width 16 height 5
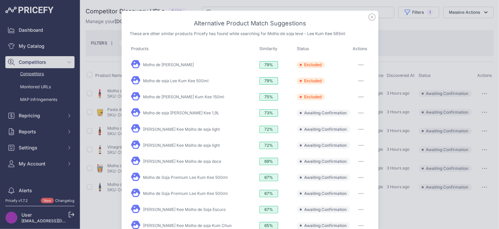
click at [360, 111] on button "button" at bounding box center [360, 112] width 13 height 9
click at [342, 134] on div "Exclude match" at bounding box center [347, 140] width 43 height 13
click at [359, 112] on icon "button" at bounding box center [360, 112] width 5 height 1
click at [349, 143] on button "Exclude match" at bounding box center [347, 140] width 43 height 11
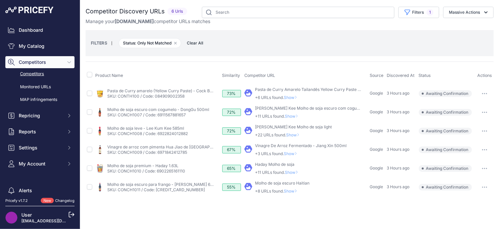
click at [295, 97] on span "Show" at bounding box center [292, 97] width 16 height 5
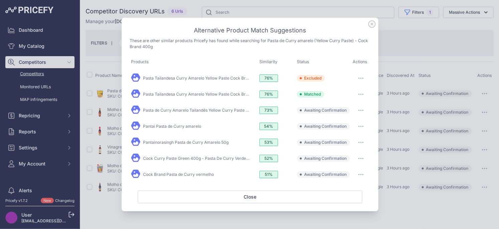
click at [360, 111] on icon "button" at bounding box center [360, 110] width 5 height 1
click at [351, 134] on button "Exclude match" at bounding box center [347, 137] width 43 height 11
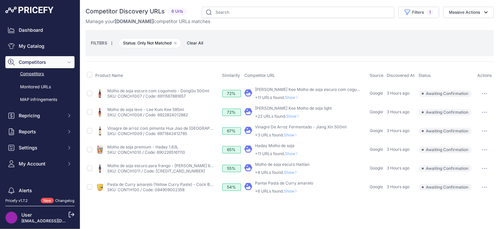
click at [300, 97] on span "Show" at bounding box center [293, 97] width 16 height 5
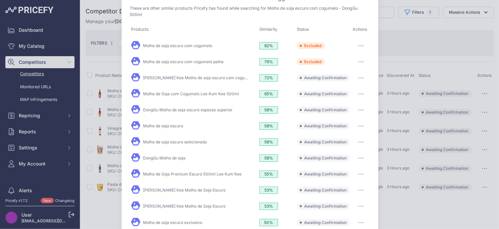
scroll to position [29, 0]
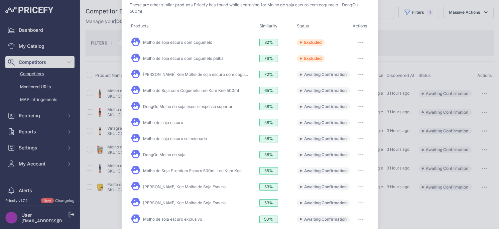
click at [361, 74] on icon "button" at bounding box center [361, 74] width 1 height 1
click at [351, 100] on span "Exclude match" at bounding box center [346, 101] width 28 height 5
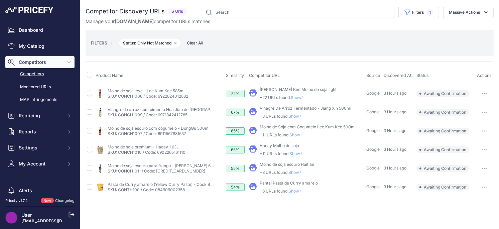
click at [297, 98] on span "Show" at bounding box center [299, 97] width 16 height 5
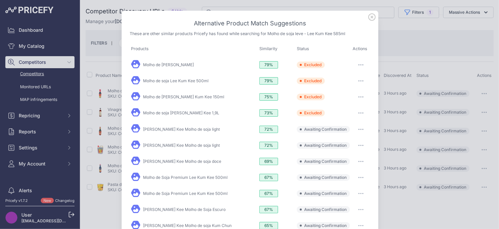
click at [357, 127] on button "button" at bounding box center [360, 129] width 13 height 9
click at [346, 159] on button "Exclude match" at bounding box center [347, 156] width 43 height 11
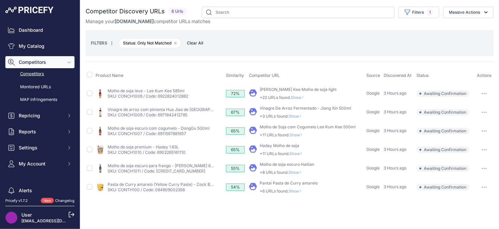
click at [304, 95] on icon at bounding box center [303, 97] width 3 height 4
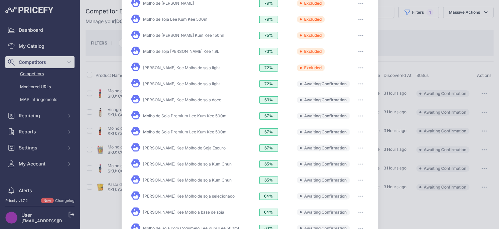
scroll to position [72, 0]
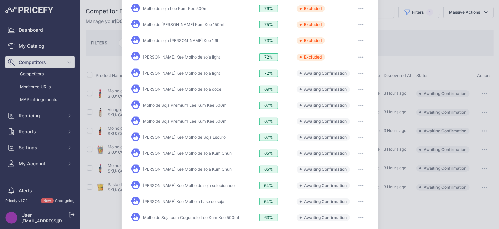
click at [360, 75] on button "button" at bounding box center [360, 73] width 13 height 9
click at [357, 95] on button "Exclude match" at bounding box center [347, 100] width 43 height 11
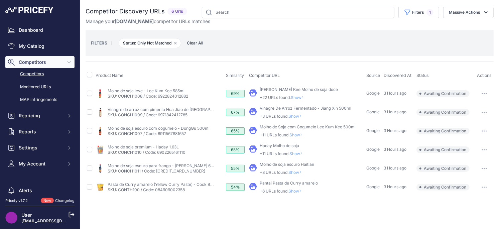
click at [299, 97] on span "Show" at bounding box center [299, 97] width 16 height 5
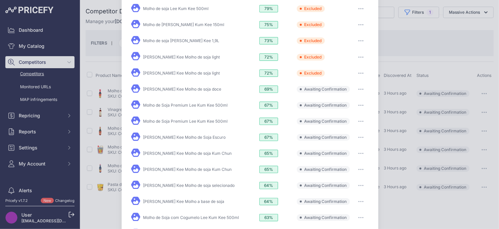
scroll to position [76, 0]
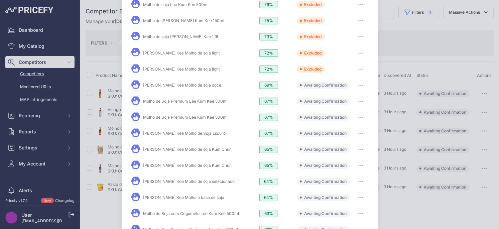
click at [360, 85] on button "button" at bounding box center [360, 85] width 13 height 9
click at [350, 110] on span "Exclude match" at bounding box center [346, 112] width 28 height 5
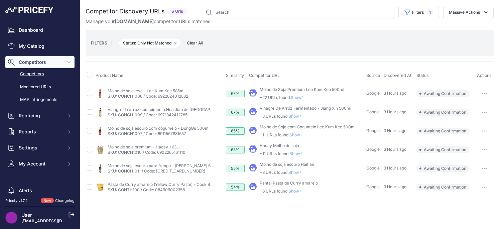
click at [300, 97] on span "Show" at bounding box center [299, 97] width 16 height 5
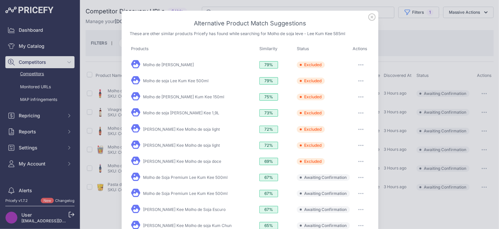
click at [356, 177] on button "button" at bounding box center [360, 177] width 13 height 9
click at [347, 205] on span "Exclude match" at bounding box center [346, 204] width 28 height 5
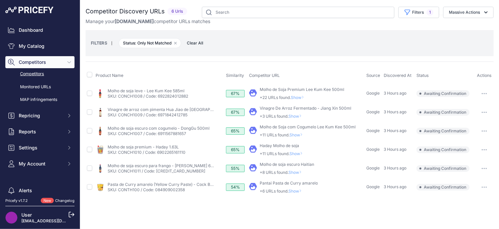
click at [301, 101] on td "​ Pricefy will replace the existing competitor's URL with the one you're matchi…" at bounding box center [306, 93] width 117 height 19
click at [303, 98] on span "Show" at bounding box center [299, 97] width 16 height 5
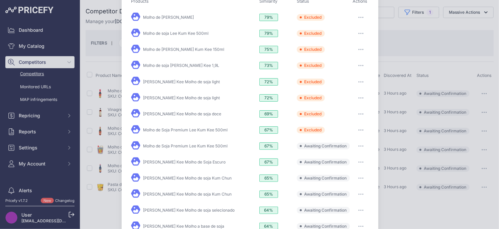
scroll to position [92, 0]
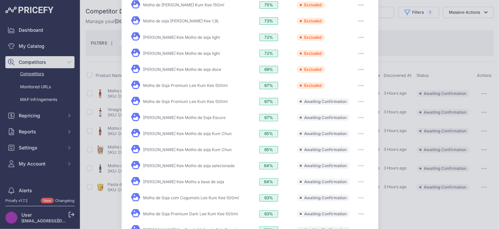
click at [365, 100] on button "button" at bounding box center [360, 101] width 13 height 9
click at [354, 124] on button "Exclude match" at bounding box center [347, 129] width 43 height 11
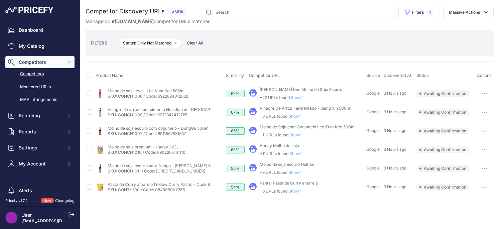
click at [304, 97] on span "Show" at bounding box center [299, 97] width 16 height 5
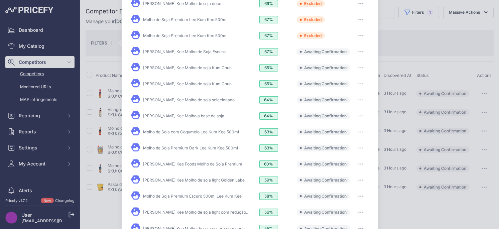
scroll to position [148, 0]
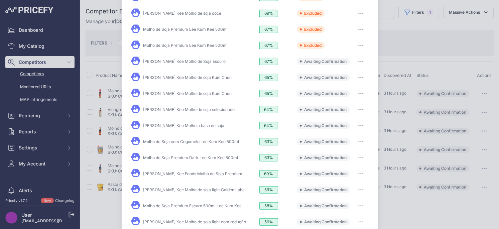
click at [362, 57] on button "button" at bounding box center [360, 61] width 13 height 9
click at [352, 86] on span "Exclude match" at bounding box center [346, 88] width 28 height 5
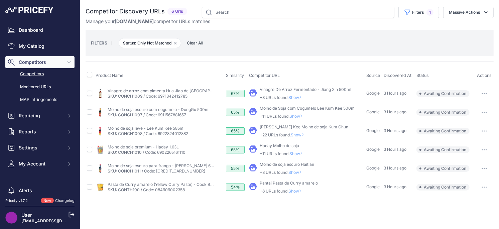
click at [293, 98] on span "Show" at bounding box center [297, 97] width 16 height 5
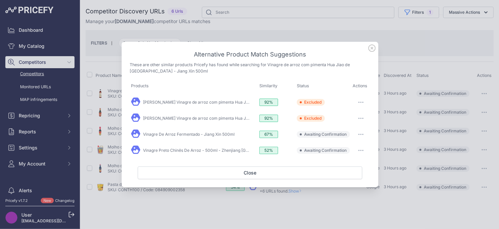
click at [366, 132] on button "button" at bounding box center [360, 134] width 13 height 9
click at [354, 162] on span "Exclude match" at bounding box center [346, 161] width 28 height 5
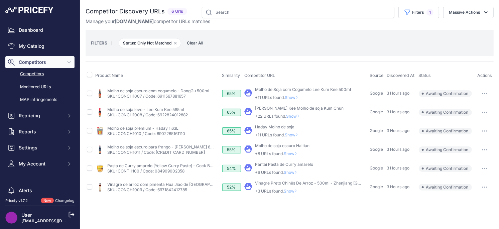
click at [293, 97] on span "Show" at bounding box center [293, 97] width 16 height 5
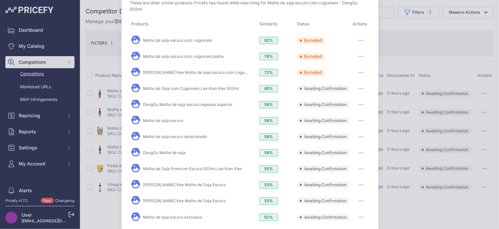
scroll to position [29, 0]
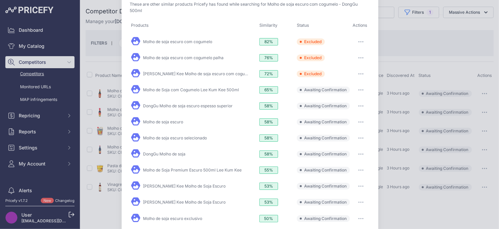
click at [362, 91] on button "button" at bounding box center [360, 89] width 13 height 9
click at [350, 118] on span "Exclude match" at bounding box center [346, 117] width 28 height 5
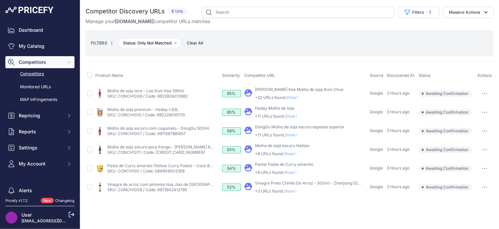
click at [297, 97] on span "Show" at bounding box center [294, 97] width 16 height 5
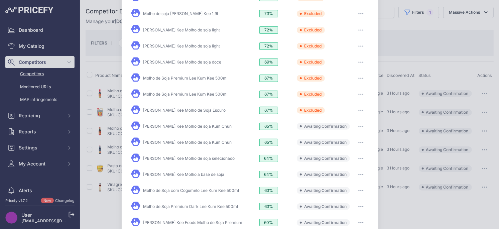
scroll to position [102, 0]
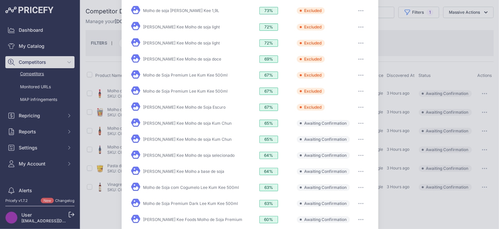
click at [360, 122] on button "button" at bounding box center [360, 123] width 13 height 9
click at [348, 148] on span "Exclude match" at bounding box center [346, 150] width 28 height 5
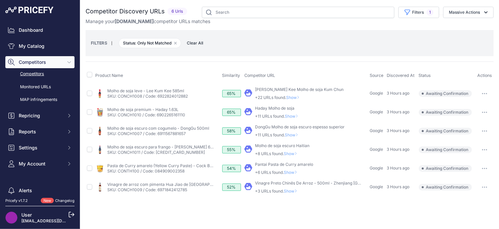
click at [297, 97] on span "Show" at bounding box center [294, 97] width 16 height 5
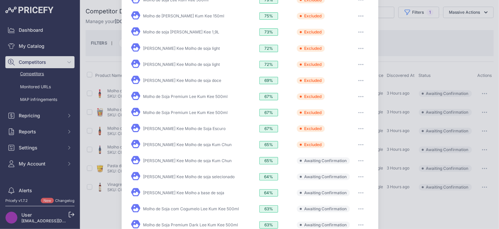
scroll to position [116, 0]
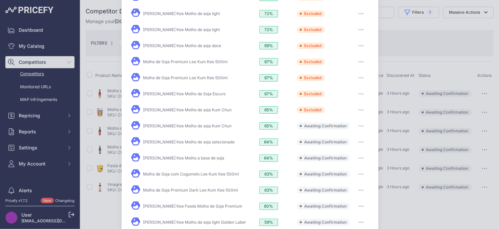
click at [357, 124] on button "button" at bounding box center [360, 125] width 13 height 9
click at [353, 151] on span "Exclude match" at bounding box center [346, 153] width 28 height 5
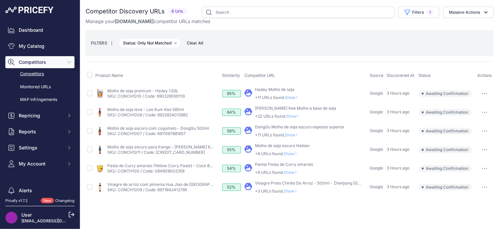
click at [294, 97] on span "Show" at bounding box center [293, 97] width 16 height 5
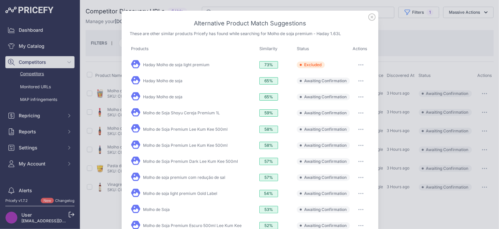
scroll to position [2, 0]
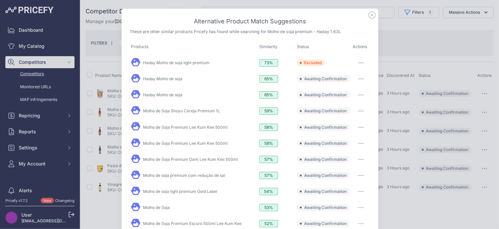
click at [359, 76] on button "button" at bounding box center [360, 78] width 13 height 9
click at [342, 107] on span "Exclude match" at bounding box center [346, 106] width 28 height 5
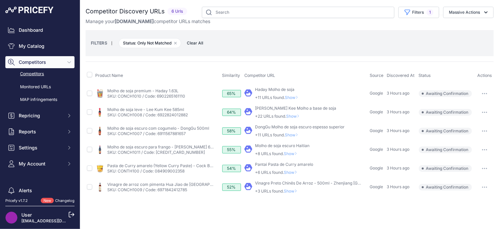
click at [293, 96] on span "Show" at bounding box center [293, 97] width 16 height 5
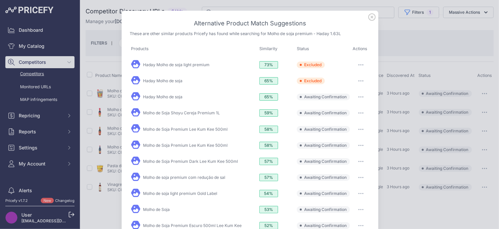
click at [357, 97] on button "button" at bounding box center [360, 96] width 13 height 9
click at [346, 124] on span "Exclude match" at bounding box center [346, 124] width 28 height 5
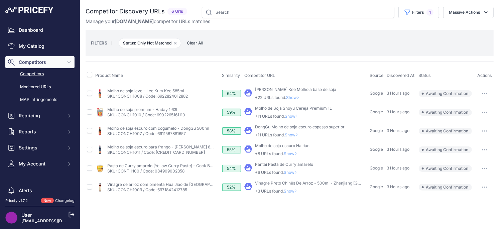
click at [292, 96] on span "Show" at bounding box center [294, 97] width 16 height 5
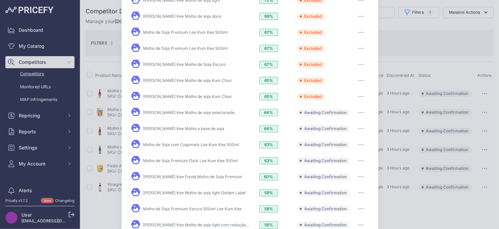
scroll to position [151, 0]
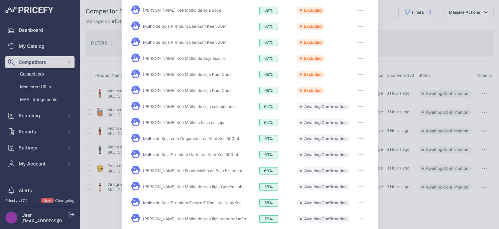
click at [362, 104] on button "button" at bounding box center [360, 106] width 13 height 9
click at [350, 131] on span "Exclude match" at bounding box center [346, 133] width 28 height 5
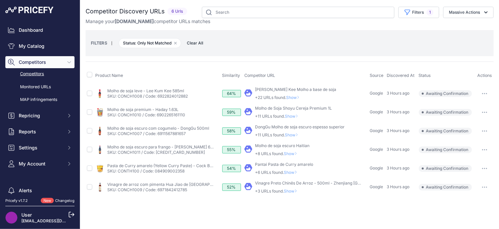
click at [294, 97] on span "Show" at bounding box center [294, 97] width 16 height 5
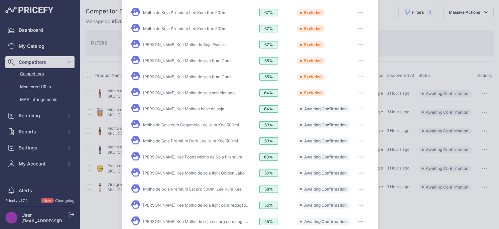
scroll to position [169, 0]
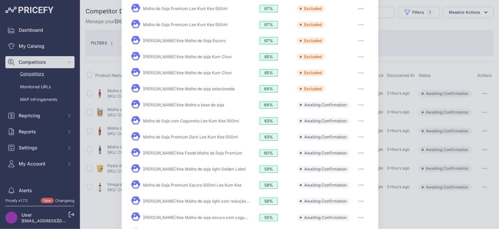
click at [361, 100] on button "button" at bounding box center [360, 104] width 13 height 9
click at [352, 133] on button "Exclude match" at bounding box center [347, 132] width 43 height 11
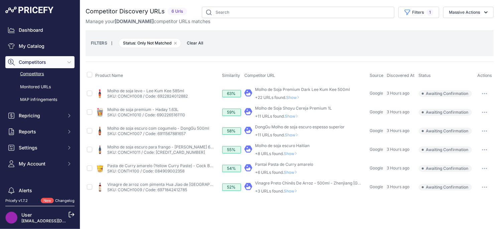
click at [299, 97] on span "Show" at bounding box center [294, 97] width 16 height 5
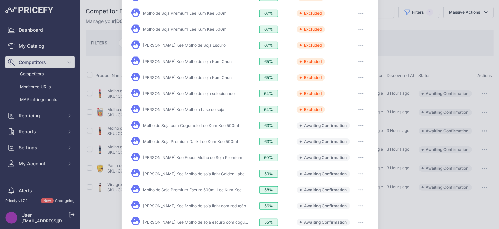
scroll to position [176, 0]
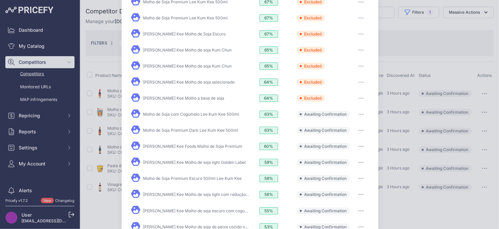
click at [361, 112] on button "button" at bounding box center [360, 114] width 13 height 9
click at [357, 136] on button "Exclude match" at bounding box center [347, 141] width 43 height 11
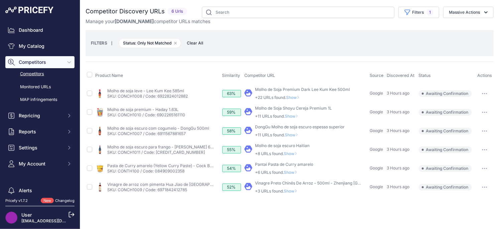
click at [296, 95] on span "Show" at bounding box center [294, 97] width 16 height 5
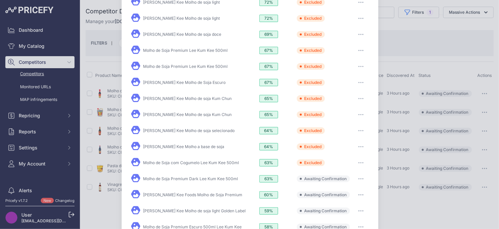
scroll to position [190, 0]
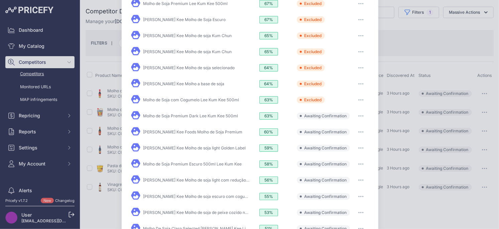
click at [362, 111] on button "button" at bounding box center [360, 115] width 13 height 9
click at [345, 142] on button "Exclude match" at bounding box center [347, 143] width 43 height 11
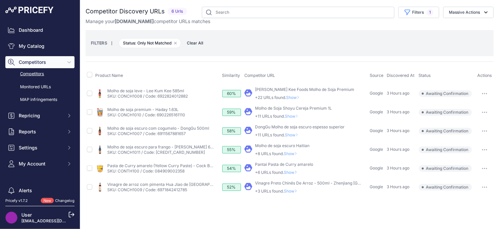
click at [296, 97] on span "Show" at bounding box center [294, 97] width 16 height 5
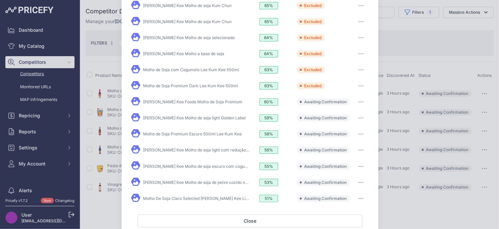
scroll to position [226, 0]
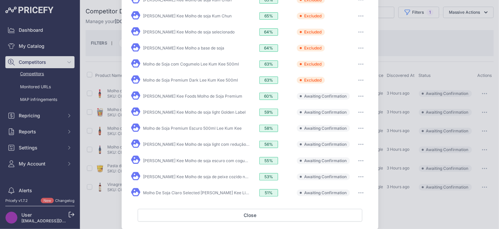
click at [364, 94] on button "button" at bounding box center [360, 96] width 13 height 9
click at [349, 121] on span "Exclude match" at bounding box center [346, 123] width 28 height 5
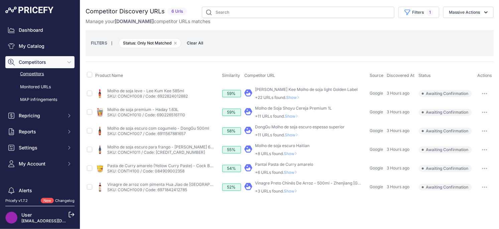
click at [295, 97] on span "Show" at bounding box center [294, 97] width 16 height 5
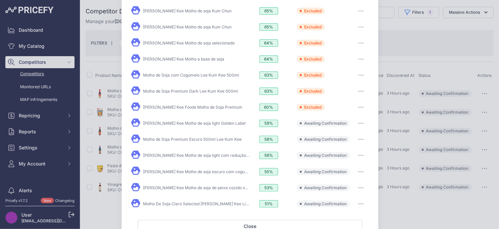
scroll to position [218, 0]
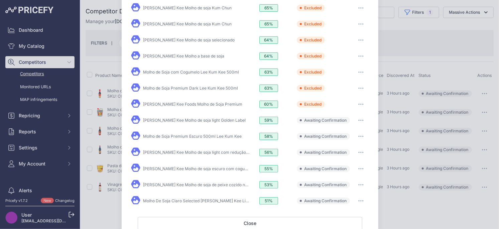
click at [358, 116] on button "button" at bounding box center [360, 120] width 13 height 9
click at [345, 145] on span "Exclude match" at bounding box center [346, 147] width 28 height 5
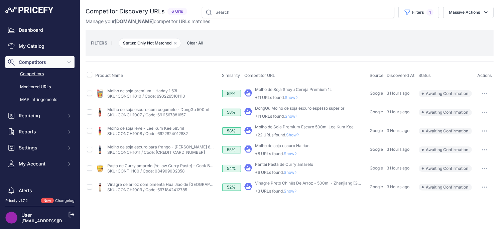
click at [293, 99] on span "Show" at bounding box center [293, 97] width 16 height 5
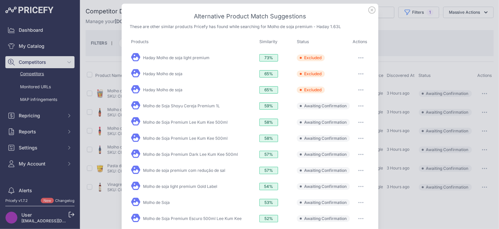
scroll to position [0, 0]
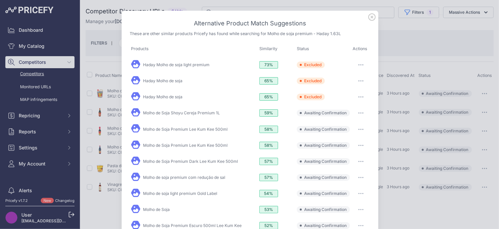
click at [359, 113] on icon "button" at bounding box center [360, 112] width 5 height 1
click at [341, 138] on span "Exclude match" at bounding box center [346, 140] width 28 height 5
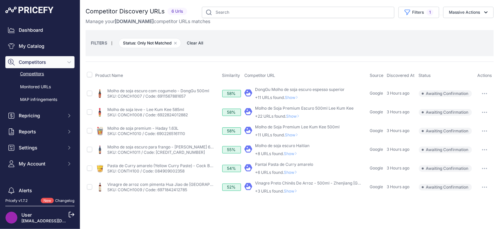
click at [294, 100] on p "+11 URLs found. Show" at bounding box center [300, 97] width 90 height 5
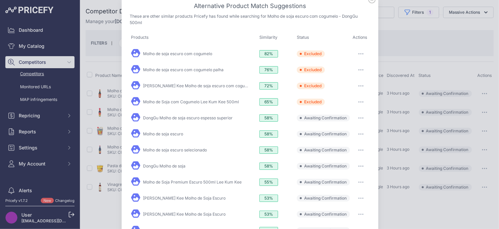
scroll to position [23, 0]
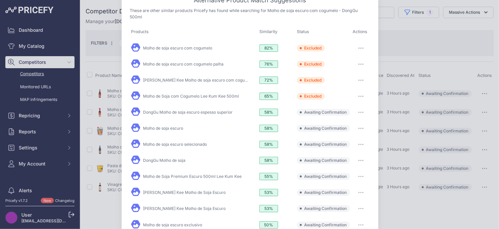
click at [356, 110] on button "button" at bounding box center [360, 112] width 13 height 9
click at [345, 136] on button "Exclude match" at bounding box center [347, 139] width 43 height 11
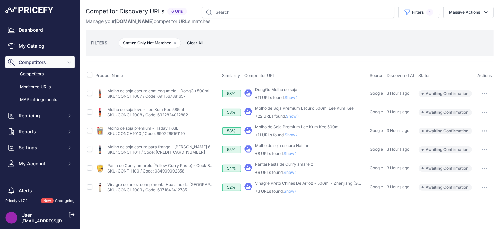
click at [297, 99] on span "Show" at bounding box center [293, 97] width 16 height 5
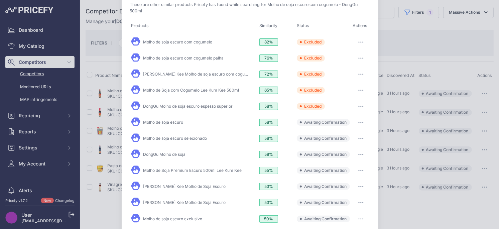
scroll to position [64, 0]
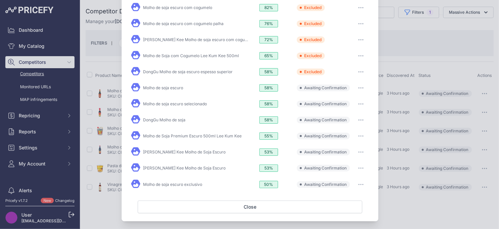
click at [360, 87] on icon "button" at bounding box center [360, 87] width 5 height 1
click at [349, 115] on span "Exclude match" at bounding box center [346, 115] width 28 height 5
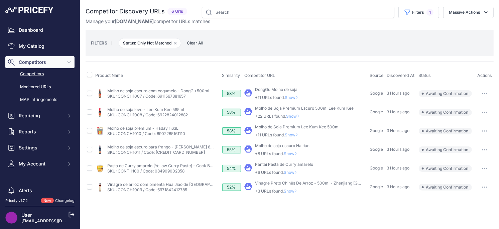
click at [293, 96] on span "Show" at bounding box center [293, 97] width 16 height 5
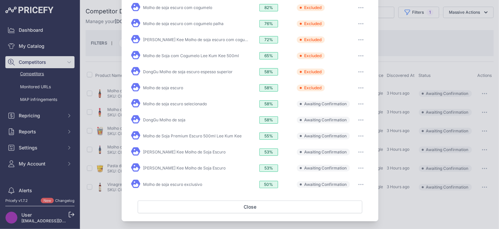
click at [361, 104] on icon "button" at bounding box center [361, 104] width 1 height 1
click at [347, 131] on span "Exclude match" at bounding box center [346, 131] width 28 height 5
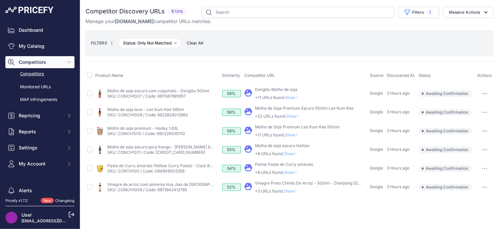
click at [294, 97] on span "Show" at bounding box center [293, 97] width 16 height 5
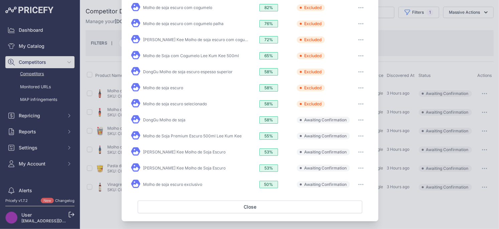
click at [364, 118] on button "button" at bounding box center [360, 119] width 13 height 9
click at [336, 147] on span "Exclude match" at bounding box center [346, 147] width 28 height 5
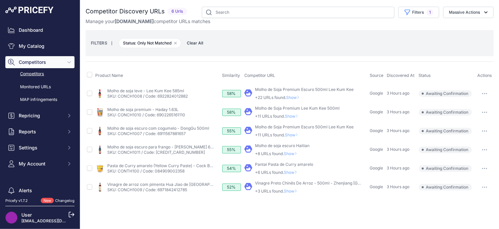
click at [291, 96] on span "Show" at bounding box center [294, 97] width 16 height 5
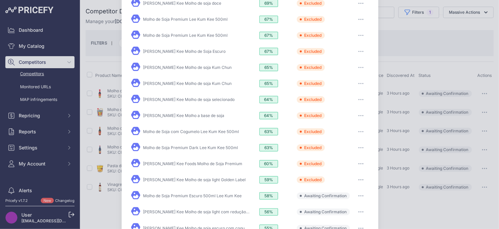
scroll to position [231, 0]
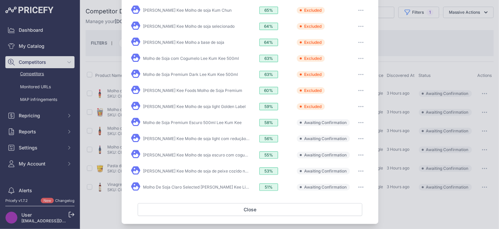
click at [364, 120] on button "button" at bounding box center [360, 122] width 13 height 9
click at [348, 150] on button "Exclude match" at bounding box center [347, 150] width 43 height 11
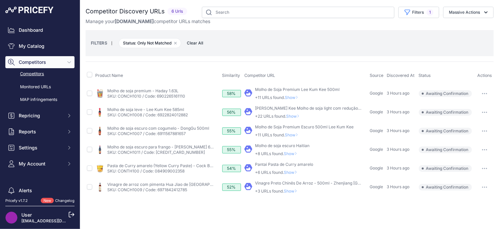
click at [297, 98] on span "Show" at bounding box center [293, 97] width 16 height 5
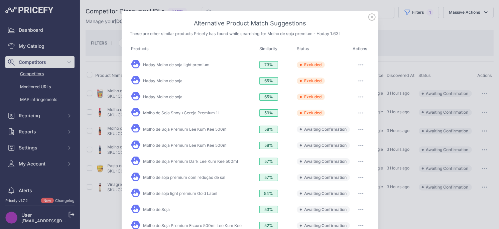
click at [361, 129] on button "button" at bounding box center [360, 129] width 13 height 9
click at [339, 154] on span "Exclude match" at bounding box center [346, 156] width 28 height 5
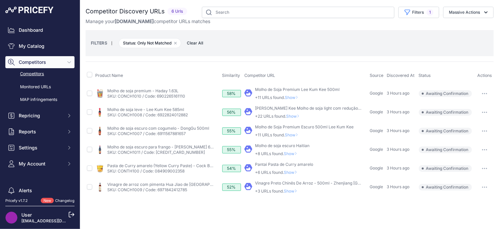
click at [294, 98] on span "Show" at bounding box center [293, 97] width 16 height 5
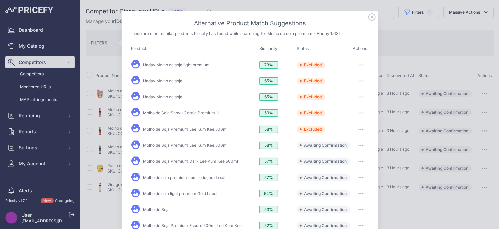
scroll to position [49, 0]
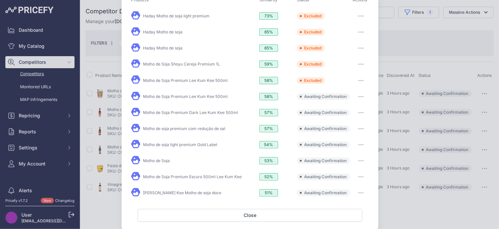
click at [360, 94] on button "button" at bounding box center [360, 96] width 13 height 9
click at [347, 124] on span "Exclude match" at bounding box center [346, 123] width 28 height 5
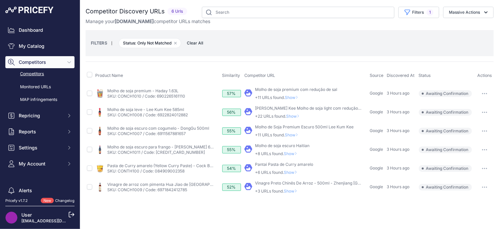
click at [288, 99] on span "Show" at bounding box center [293, 97] width 16 height 5
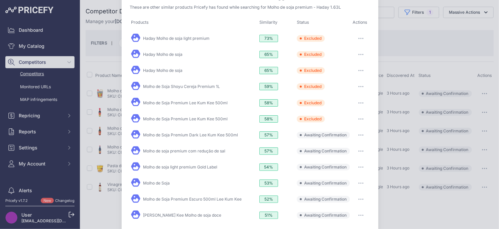
scroll to position [56, 0]
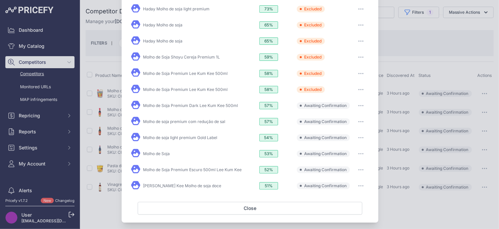
click at [362, 105] on icon "button" at bounding box center [360, 105] width 5 height 1
click at [350, 131] on span "Exclude match" at bounding box center [346, 132] width 28 height 5
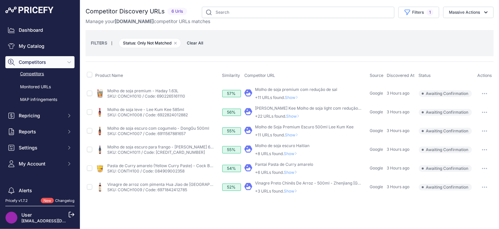
click at [292, 96] on span "Show" at bounding box center [293, 97] width 16 height 5
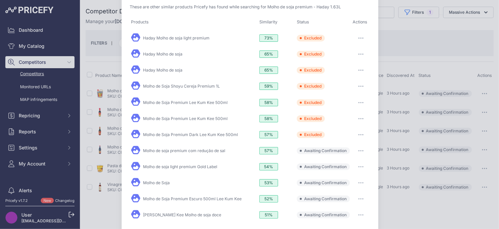
scroll to position [57, 0]
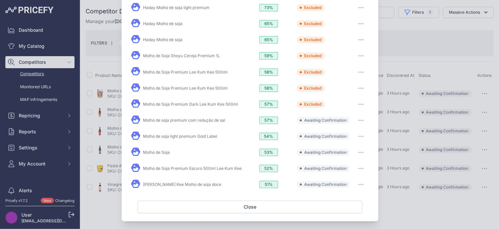
click at [362, 120] on icon "button" at bounding box center [360, 120] width 5 height 1
click at [343, 149] on button "Exclude match" at bounding box center [347, 147] width 43 height 11
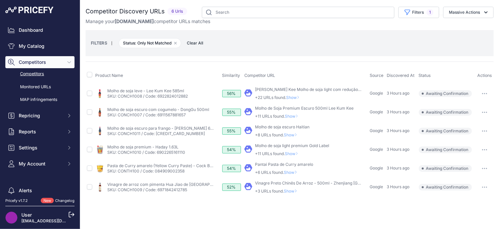
click at [292, 97] on span "Show" at bounding box center [294, 97] width 16 height 5
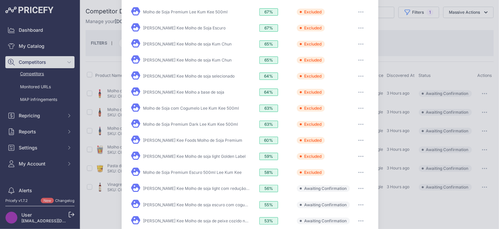
scroll to position [231, 0]
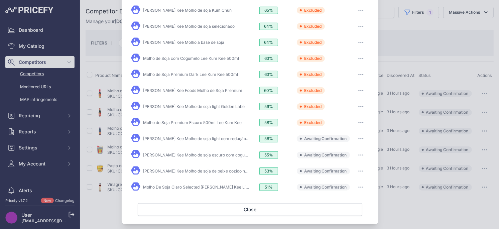
click at [359, 139] on icon "button" at bounding box center [359, 139] width 1 height 1
click at [345, 163] on span "Exclude match" at bounding box center [346, 165] width 28 height 5
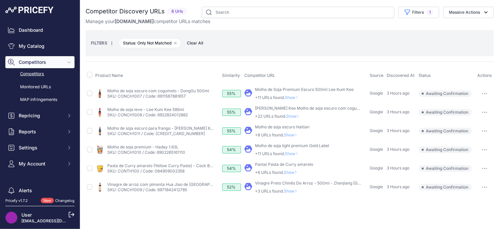
click at [296, 94] on div "Molho de Soja Premium Escuro 500ml Lee Kum Kee +11 URLs found. Show" at bounding box center [304, 93] width 99 height 13
click at [296, 98] on span "Show" at bounding box center [293, 97] width 16 height 5
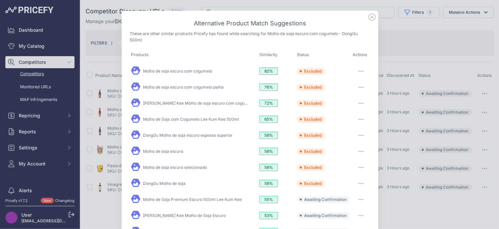
scroll to position [64, 0]
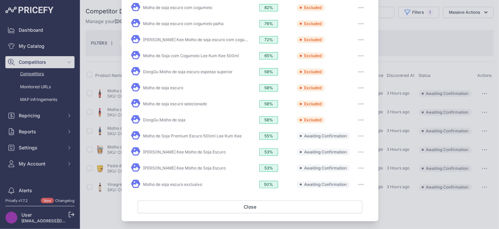
click at [361, 135] on button "button" at bounding box center [360, 135] width 13 height 9
click at [347, 161] on span "Exclude match" at bounding box center [346, 163] width 28 height 5
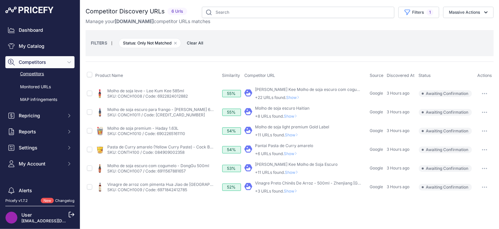
click at [293, 97] on span "Show" at bounding box center [294, 97] width 16 height 5
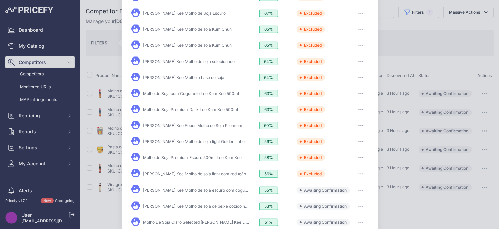
scroll to position [231, 0]
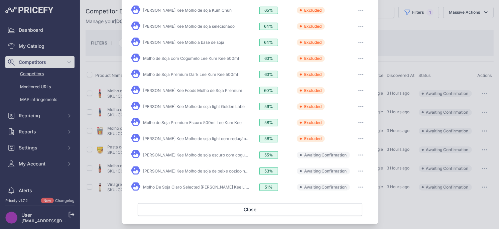
click at [361, 151] on button "button" at bounding box center [360, 154] width 13 height 9
click at [343, 180] on span "Exclude match" at bounding box center [346, 182] width 28 height 5
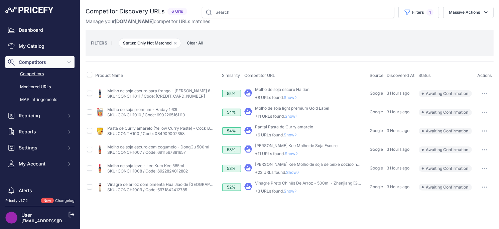
click at [297, 98] on icon at bounding box center [296, 97] width 3 height 4
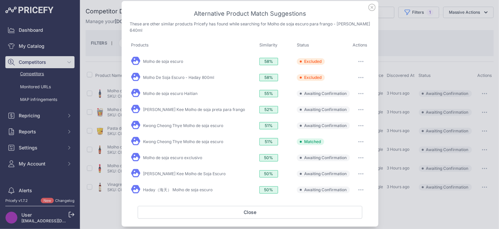
scroll to position [8, 0]
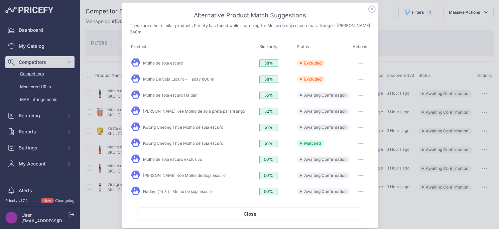
click at [363, 95] on icon "button" at bounding box center [363, 95] width 1 height 1
click at [348, 120] on span "Exclude match" at bounding box center [346, 122] width 28 height 5
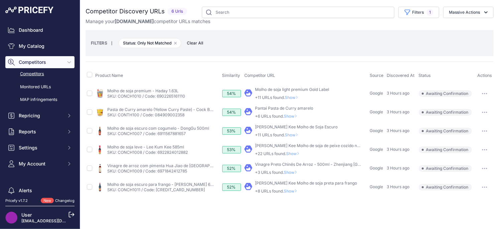
click at [296, 99] on span "Show" at bounding box center [293, 97] width 16 height 5
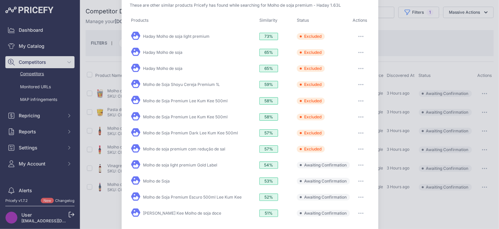
scroll to position [57, 0]
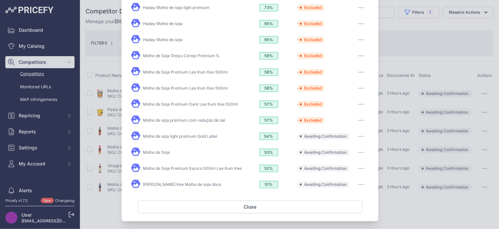
click at [361, 133] on button "button" at bounding box center [360, 136] width 13 height 9
click at [354, 164] on span "Exclude match" at bounding box center [346, 163] width 28 height 5
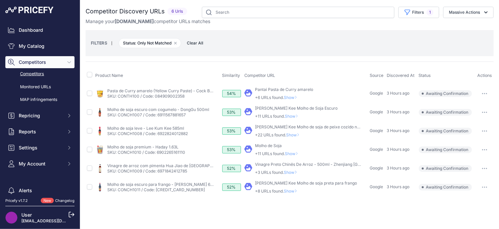
click at [296, 95] on span "Show" at bounding box center [292, 97] width 16 height 5
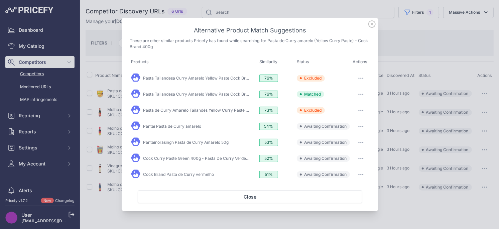
click at [363, 127] on icon "button" at bounding box center [363, 126] width 1 height 1
click at [347, 154] on span "Exclude match" at bounding box center [346, 153] width 28 height 5
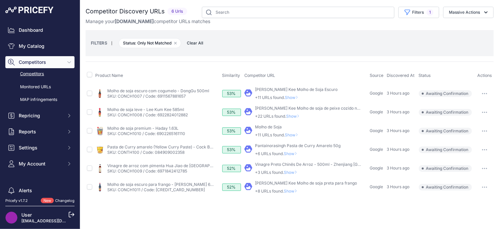
click at [289, 97] on span "Show" at bounding box center [293, 97] width 16 height 5
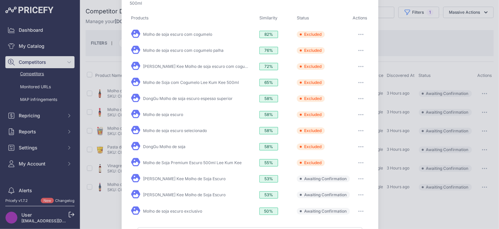
scroll to position [64, 0]
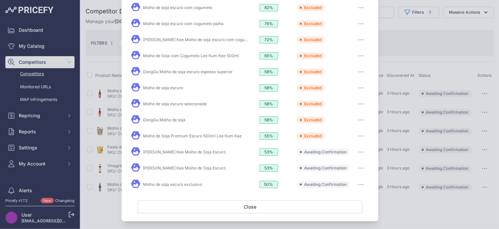
click at [364, 150] on button "button" at bounding box center [360, 151] width 13 height 9
click at [356, 177] on span "Exclude match" at bounding box center [346, 179] width 28 height 5
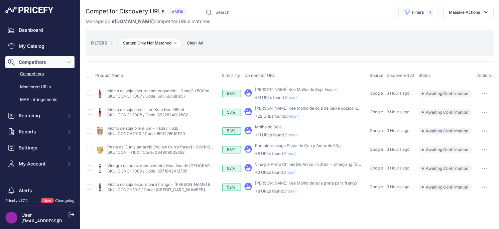
drag, startPoint x: 292, startPoint y: 96, endPoint x: 300, endPoint y: 101, distance: 9.2
click at [292, 96] on span "Show" at bounding box center [293, 97] width 16 height 5
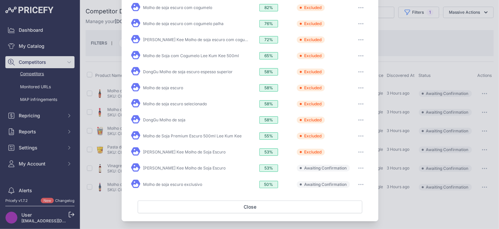
click at [356, 167] on button "button" at bounding box center [360, 167] width 13 height 9
click at [349, 191] on button "Exclude match" at bounding box center [347, 195] width 43 height 11
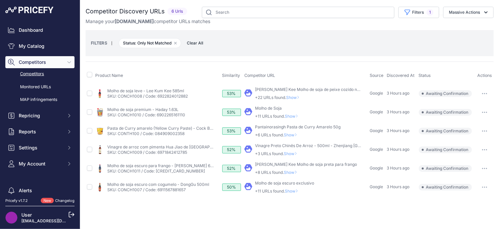
click at [293, 88] on link "Lee Kum Kee Molho de soja de peixe cozido no vapor" at bounding box center [313, 89] width 116 height 5
click at [296, 98] on span "Show" at bounding box center [294, 97] width 16 height 5
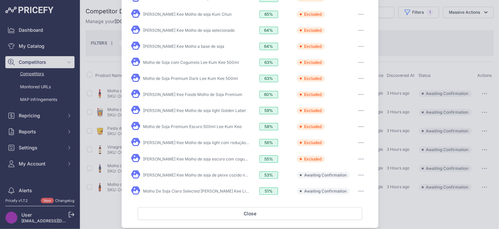
scroll to position [231, 0]
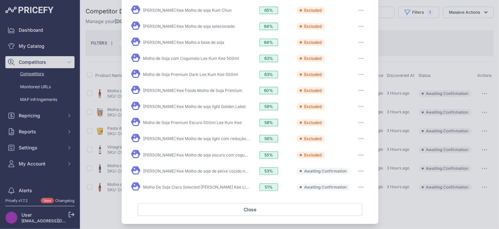
click at [361, 171] on icon "button" at bounding box center [361, 171] width 1 height 1
click at [353, 192] on div "Exclude match" at bounding box center [347, 198] width 43 height 13
click at [359, 171] on icon "button" at bounding box center [359, 171] width 1 height 1
click at [346, 196] on span "Exclude match" at bounding box center [346, 198] width 28 height 5
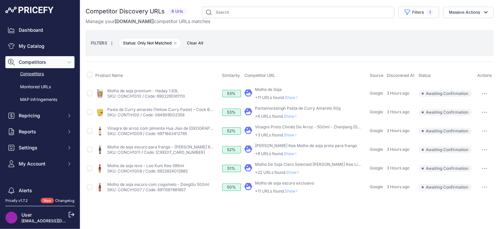
click at [292, 96] on span "Show" at bounding box center [293, 97] width 16 height 5
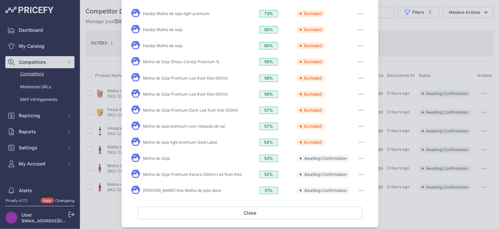
scroll to position [57, 0]
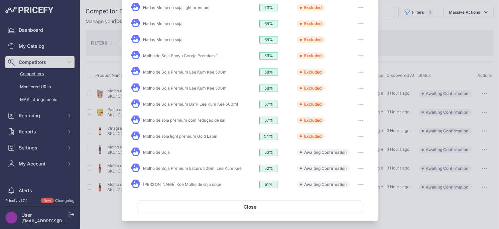
click at [363, 152] on icon "button" at bounding box center [363, 152] width 1 height 1
click at [354, 177] on span "Exclude match" at bounding box center [346, 179] width 28 height 5
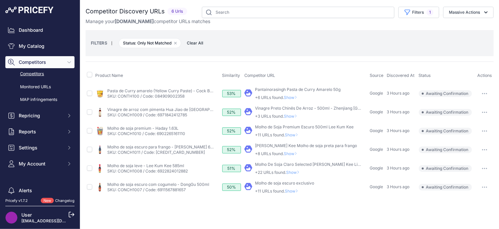
click at [296, 97] on span "Show" at bounding box center [292, 97] width 16 height 5
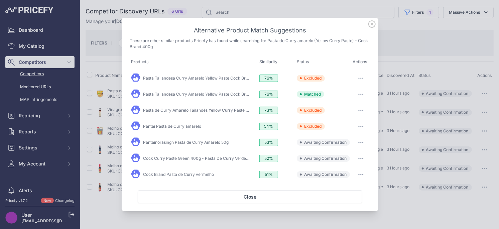
click at [362, 143] on icon "button" at bounding box center [360, 142] width 5 height 1
click at [353, 174] on button "Exclude match" at bounding box center [347, 170] width 43 height 11
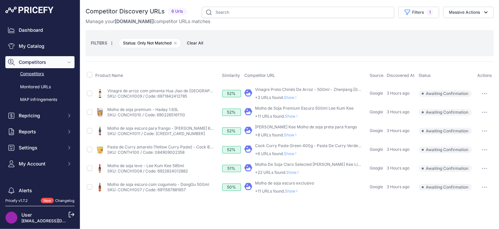
click at [291, 97] on span "Show" at bounding box center [292, 97] width 16 height 5
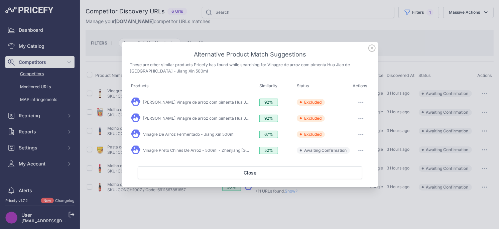
click at [361, 150] on icon "button" at bounding box center [361, 150] width 1 height 1
click at [350, 177] on span "Exclude match" at bounding box center [346, 177] width 28 height 5
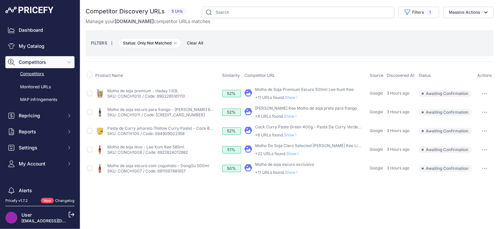
click at [294, 96] on span "Show" at bounding box center [293, 97] width 16 height 5
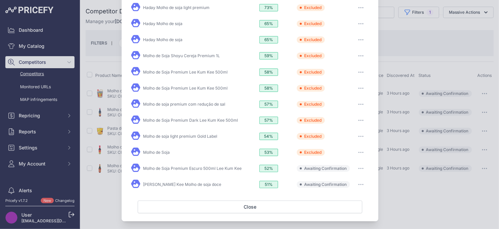
click at [362, 168] on button "button" at bounding box center [360, 168] width 13 height 9
click at [352, 191] on button "Exclude match" at bounding box center [347, 196] width 43 height 11
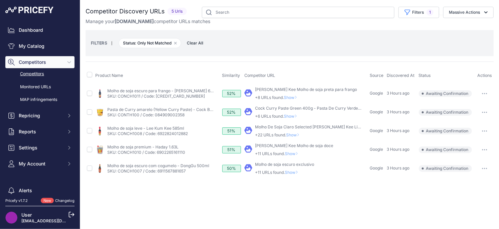
click at [296, 97] on span "Show" at bounding box center [292, 97] width 16 height 5
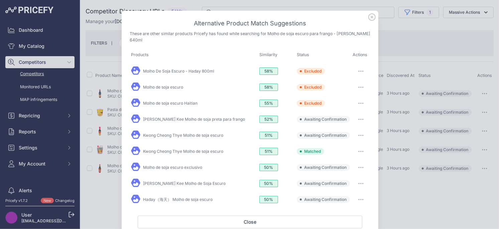
scroll to position [10, 0]
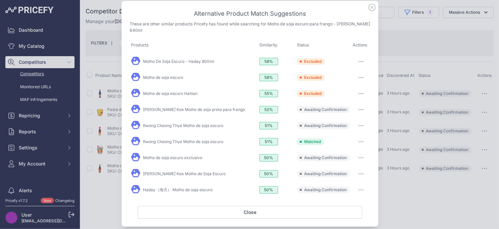
click at [364, 105] on button "button" at bounding box center [360, 109] width 13 height 9
click at [344, 134] on span "Exclude match" at bounding box center [346, 136] width 28 height 5
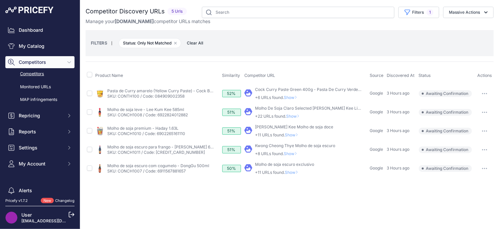
click at [292, 95] on span "Show" at bounding box center [292, 97] width 16 height 5
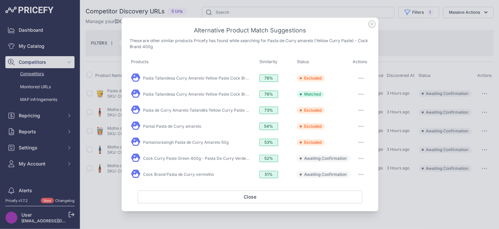
drag, startPoint x: 356, startPoint y: 157, endPoint x: 352, endPoint y: 156, distance: 4.1
click at [356, 157] on button "button" at bounding box center [360, 158] width 13 height 9
click at [349, 185] on span "Exclude match" at bounding box center [346, 185] width 28 height 5
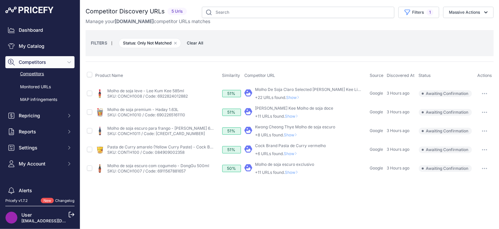
click at [292, 95] on span "Show" at bounding box center [294, 97] width 16 height 5
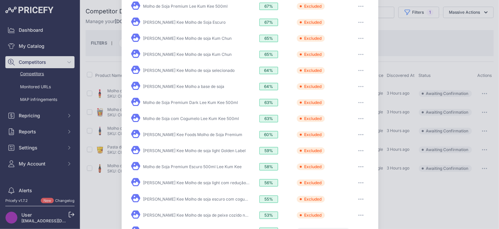
scroll to position [231, 0]
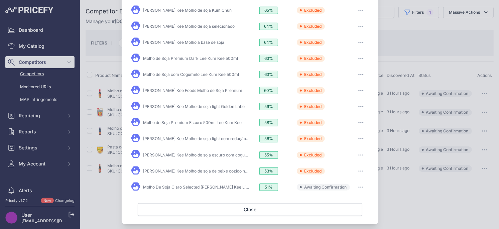
click at [361, 183] on button "button" at bounding box center [360, 187] width 13 height 9
click at [345, 212] on span "Exclude match" at bounding box center [346, 214] width 28 height 5
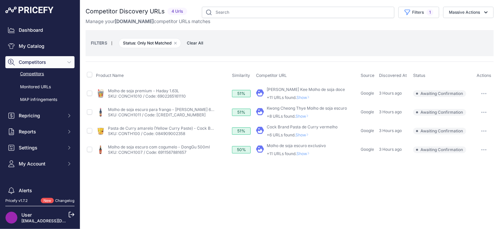
click at [303, 97] on span "Show" at bounding box center [305, 97] width 16 height 5
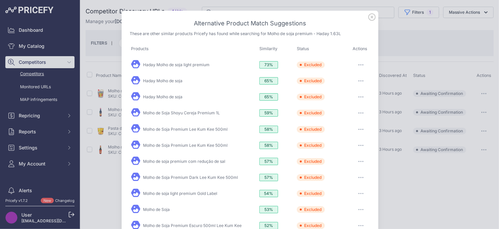
scroll to position [57, 0]
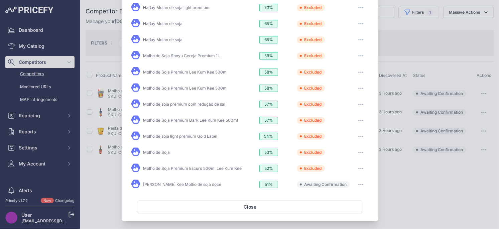
click at [359, 184] on icon "button" at bounding box center [359, 184] width 1 height 1
click at [350, 209] on span "Exclude match" at bounding box center [346, 211] width 28 height 5
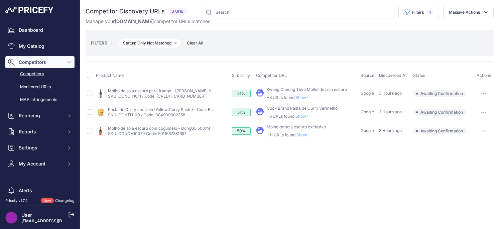
click at [301, 95] on span "Show" at bounding box center [304, 97] width 16 height 5
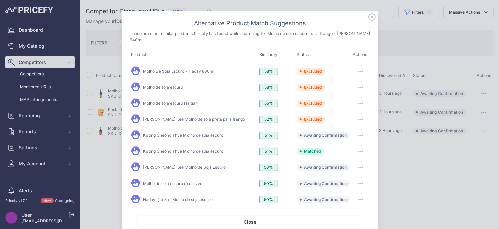
scroll to position [10, 0]
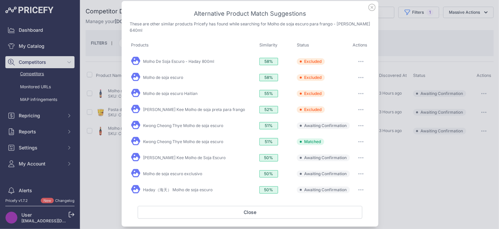
click at [358, 125] on icon "button" at bounding box center [360, 125] width 5 height 1
click at [348, 150] on span "Exclude match" at bounding box center [346, 152] width 28 height 5
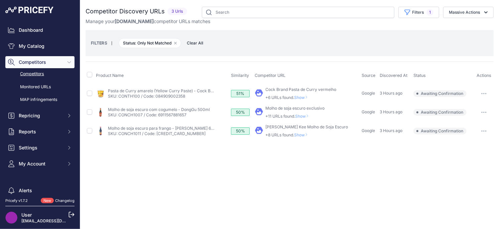
click at [307, 97] on span "Show" at bounding box center [303, 97] width 16 height 5
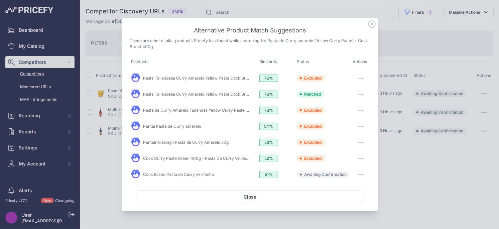
click at [361, 177] on button "button" at bounding box center [360, 174] width 13 height 9
click at [354, 195] on div "Exclude match" at bounding box center [347, 201] width 43 height 13
click at [362, 174] on icon "button" at bounding box center [360, 174] width 5 height 1
click at [344, 203] on span "Exclude match" at bounding box center [346, 201] width 28 height 5
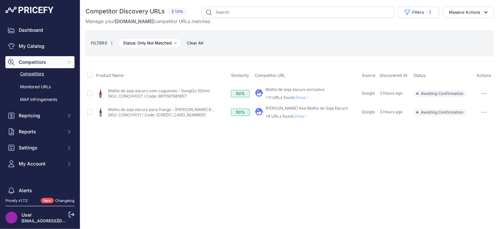
click at [310, 98] on span "Show" at bounding box center [304, 97] width 16 height 5
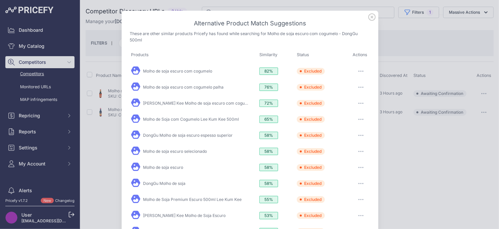
scroll to position [64, 0]
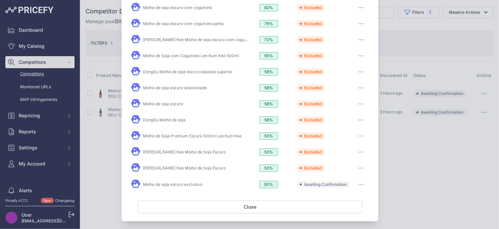
click at [360, 180] on button "button" at bounding box center [360, 184] width 13 height 9
click at [345, 207] on button "Exclude match" at bounding box center [347, 212] width 43 height 11
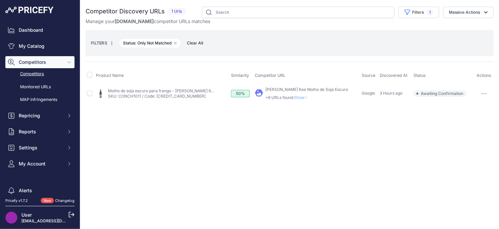
click at [302, 97] on span "Show" at bounding box center [303, 97] width 16 height 5
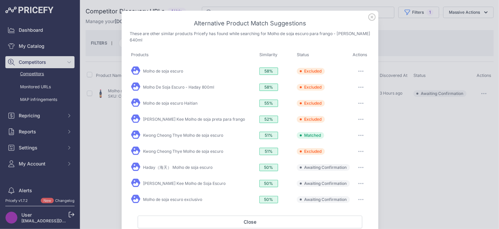
scroll to position [10, 0]
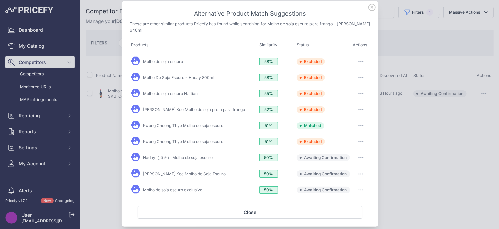
click at [364, 153] on button "button" at bounding box center [360, 157] width 13 height 9
click at [351, 180] on button "Exclude match" at bounding box center [347, 185] width 43 height 11
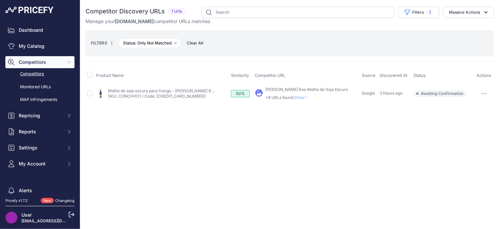
click at [305, 97] on span "Show" at bounding box center [303, 97] width 16 height 5
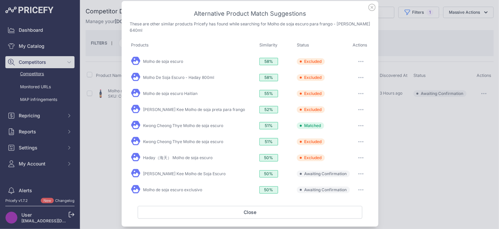
click at [360, 169] on button "button" at bounding box center [360, 173] width 13 height 9
click at [347, 199] on span "Exclude match" at bounding box center [346, 201] width 28 height 5
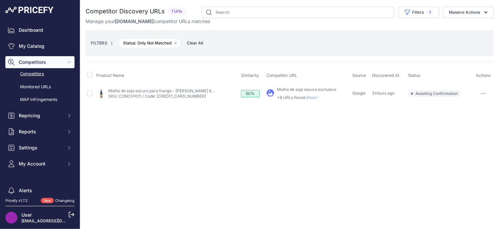
click at [310, 98] on span "Show" at bounding box center [314, 97] width 16 height 5
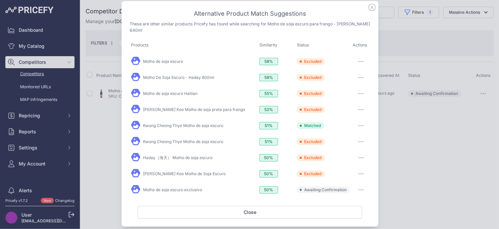
click at [361, 185] on button "button" at bounding box center [360, 189] width 13 height 9
click at [350, 215] on span "Exclude match" at bounding box center [346, 217] width 28 height 5
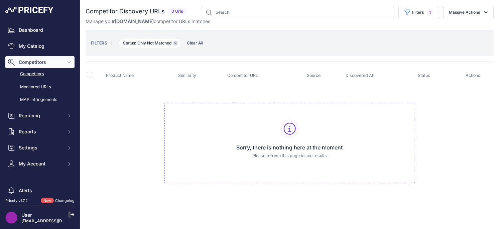
click at [176, 43] on icon "button" at bounding box center [175, 43] width 3 height 3
click at [412, 13] on button "Filters 1" at bounding box center [419, 12] width 41 height 11
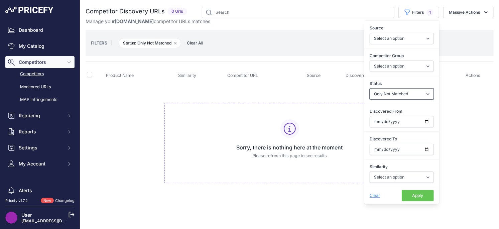
click at [406, 94] on select "Select an option Only Matched Only Not Matched" at bounding box center [402, 93] width 64 height 11
select select
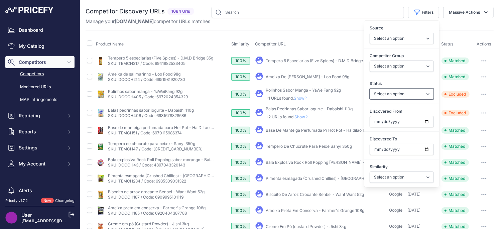
click at [397, 97] on select "Select an option Only Matched Only Not Matched" at bounding box center [402, 93] width 64 height 11
select select "0"
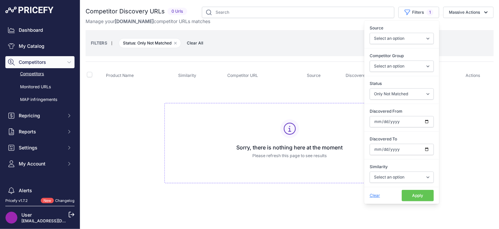
drag, startPoint x: 144, startPoint y: 96, endPoint x: 119, endPoint y: 22, distance: 77.9
click at [144, 96] on td "Sorry, there is nothing here at the moment Please refresh this page to see resu…" at bounding box center [290, 140] width 408 height 113
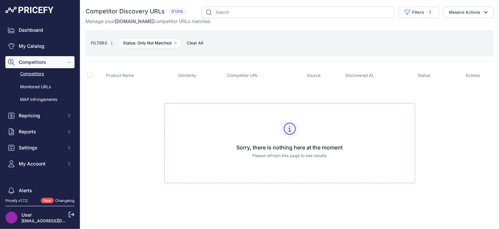
drag, startPoint x: 137, startPoint y: 43, endPoint x: 181, endPoint y: 45, distance: 43.9
click at [181, 44] on span "Status: Only Not Matched Remove filter option" at bounding box center [150, 43] width 63 height 10
click at [159, 58] on div "Competitor Discovery URLs 0 Urls" at bounding box center [290, 102] width 408 height 190
click at [176, 43] on icon "button" at bounding box center [176, 43] width 2 height 2
click at [419, 13] on button "Filters 1" at bounding box center [419, 12] width 41 height 11
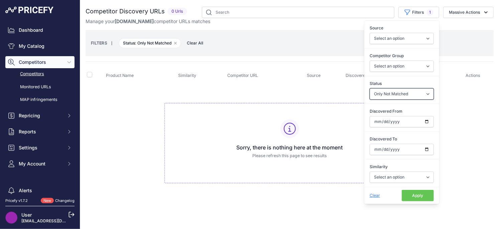
click at [400, 95] on select "Select an option Only Matched Only Not Matched" at bounding box center [402, 93] width 64 height 11
click at [176, 43] on icon "button" at bounding box center [176, 43] width 2 height 2
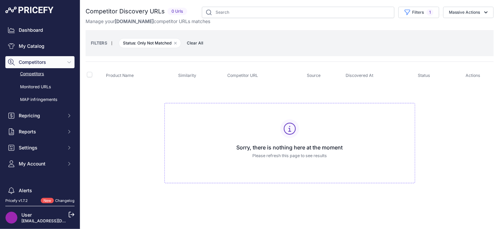
select select
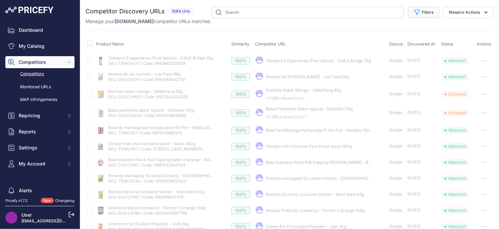
click at [415, 14] on icon "button" at bounding box center [417, 12] width 7 height 7
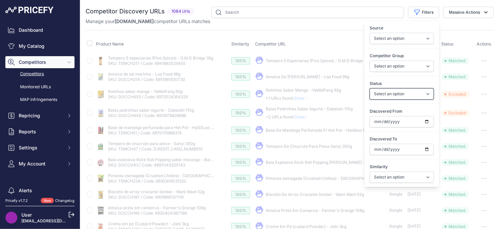
click at [398, 95] on select "Select an option Only Matched Only Not Matched" at bounding box center [402, 93] width 64 height 11
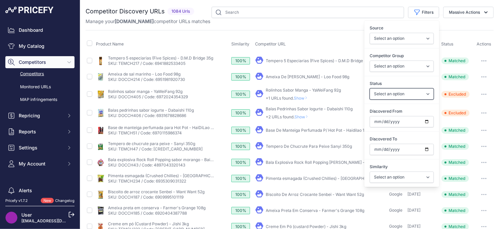
select select "0"
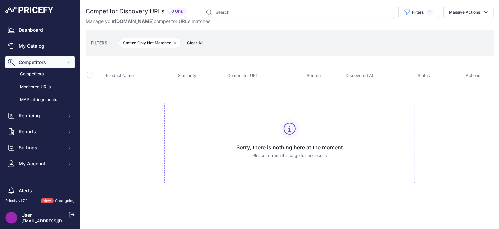
click at [145, 89] on td "Sorry, there is nothing here at the moment Please refresh this page to see resu…" at bounding box center [290, 140] width 408 height 113
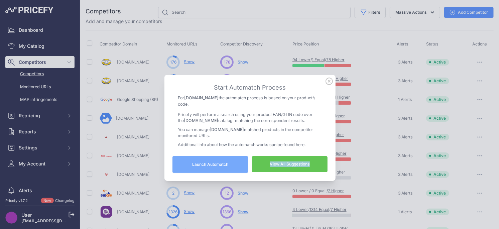
scroll to position [28, 0]
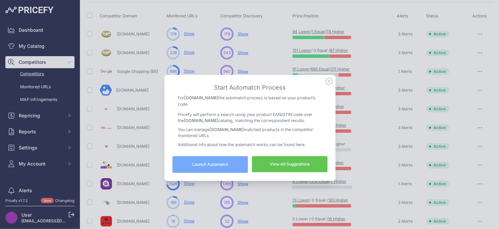
click at [327, 81] on icon at bounding box center [329, 81] width 7 height 7
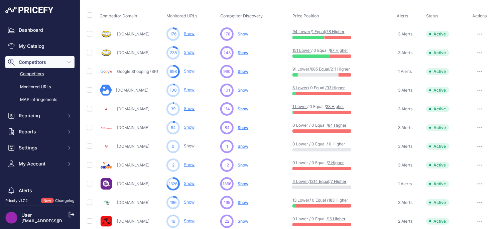
scroll to position [36, 0]
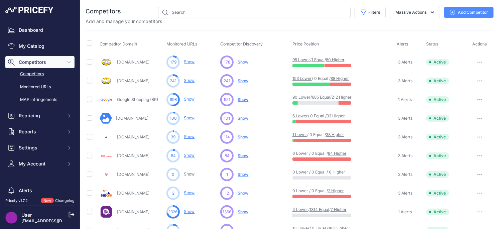
scroll to position [16, 0]
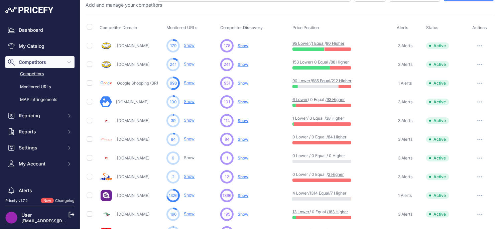
click at [245, 103] on span "Show" at bounding box center [243, 101] width 11 height 5
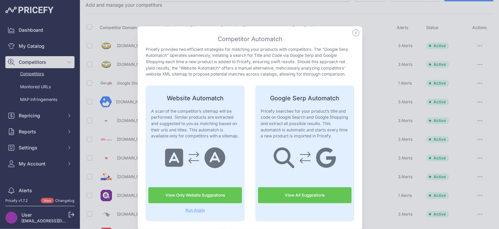
click at [355, 35] on icon at bounding box center [355, 32] width 7 height 7
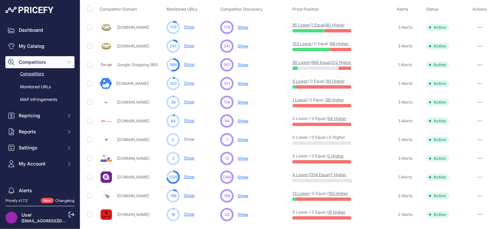
scroll to position [36, 0]
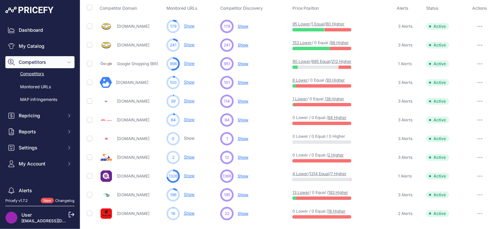
click at [241, 101] on span "Show" at bounding box center [243, 101] width 11 height 5
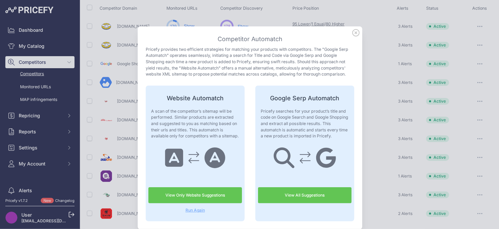
click at [358, 33] on icon at bounding box center [355, 32] width 7 height 7
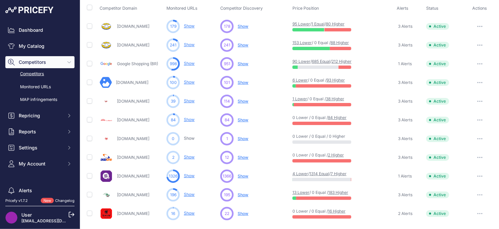
click at [244, 83] on span "Show" at bounding box center [243, 82] width 11 height 5
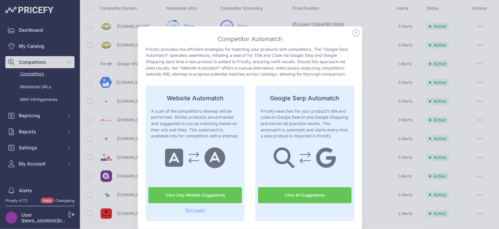
click at [355, 33] on icon at bounding box center [356, 32] width 7 height 7
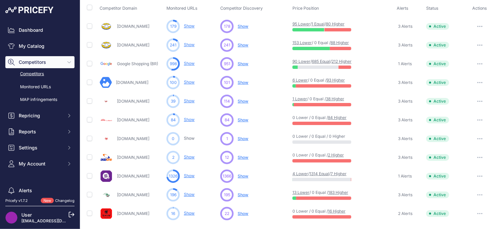
click at [241, 102] on span "Show" at bounding box center [243, 101] width 11 height 5
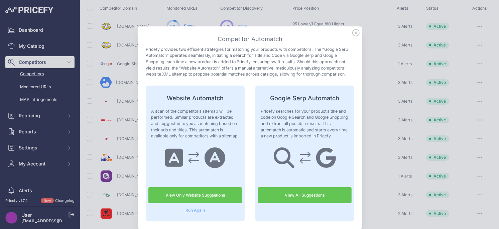
click at [277, 197] on link "View All Suggestions" at bounding box center [305, 195] width 94 height 16
click at [359, 32] on icon at bounding box center [355, 32] width 7 height 7
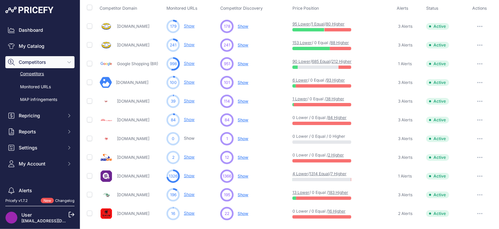
click at [243, 120] on span "Show" at bounding box center [243, 119] width 11 height 5
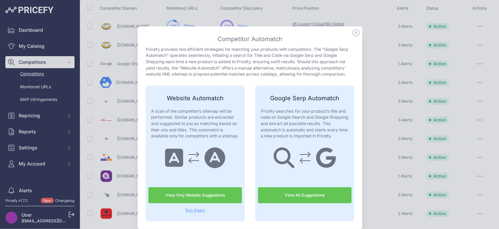
click at [303, 196] on link "View All Suggestions" at bounding box center [305, 195] width 94 height 16
click at [357, 33] on icon at bounding box center [355, 32] width 7 height 7
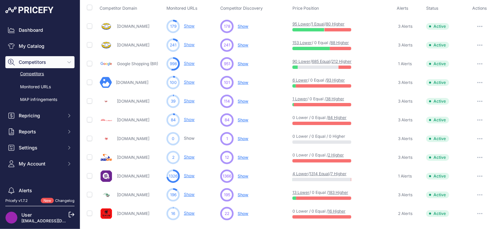
click at [245, 139] on span "Show" at bounding box center [243, 138] width 11 height 5
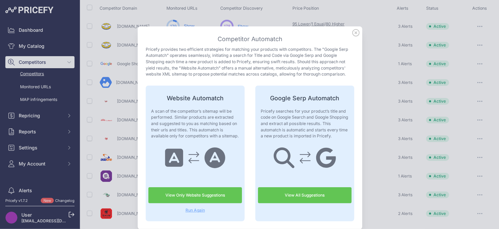
click at [267, 196] on link "View All Suggestions" at bounding box center [305, 195] width 94 height 16
click at [357, 33] on icon at bounding box center [355, 32] width 7 height 7
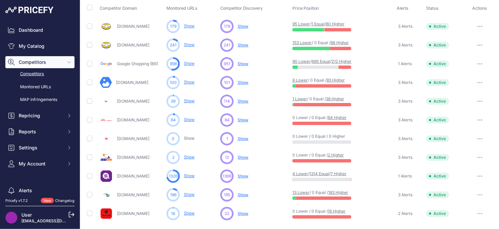
click at [245, 158] on span "Show" at bounding box center [243, 157] width 11 height 5
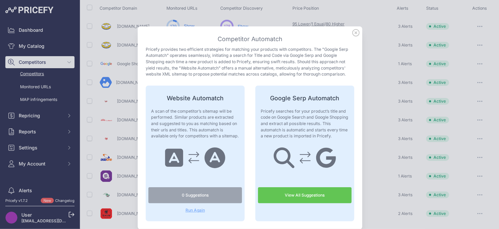
click at [296, 195] on link "View All Suggestions" at bounding box center [305, 195] width 94 height 16
click at [355, 32] on icon at bounding box center [355, 32] width 7 height 7
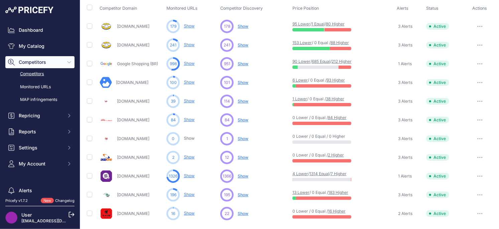
click at [245, 194] on span "Show" at bounding box center [243, 194] width 11 height 5
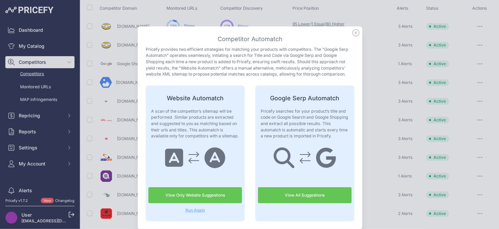
click at [287, 198] on link "View All Suggestions" at bounding box center [305, 195] width 94 height 16
click at [354, 31] on icon at bounding box center [355, 32] width 7 height 7
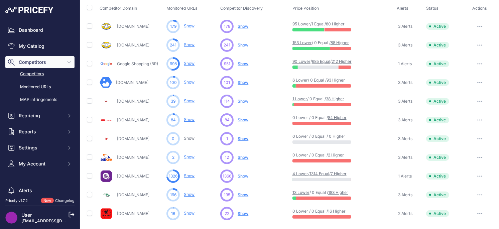
click at [242, 214] on span "Show" at bounding box center [243, 213] width 11 height 5
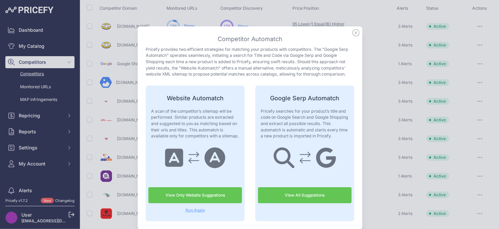
click at [285, 199] on link "View All Suggestions" at bounding box center [305, 195] width 94 height 16
click at [356, 33] on icon at bounding box center [356, 32] width 7 height 7
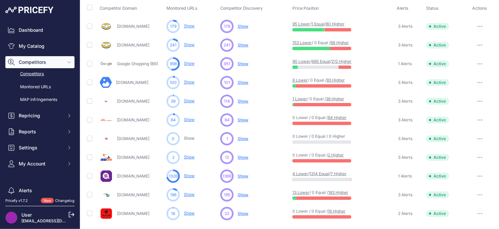
click at [241, 213] on span "Show" at bounding box center [243, 213] width 11 height 5
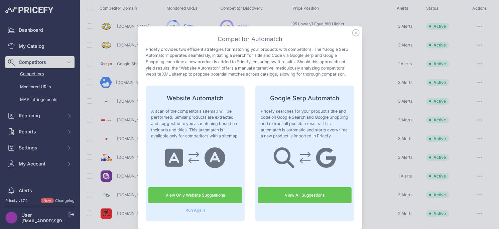
click at [298, 197] on link "View All Suggestions" at bounding box center [305, 195] width 94 height 16
click at [357, 34] on icon at bounding box center [356, 32] width 7 height 7
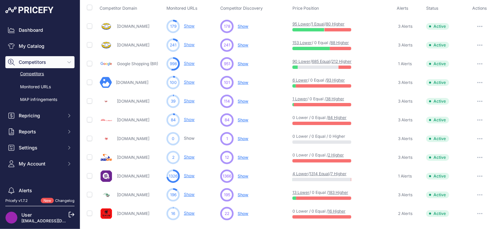
click at [243, 177] on span "Show" at bounding box center [243, 176] width 11 height 5
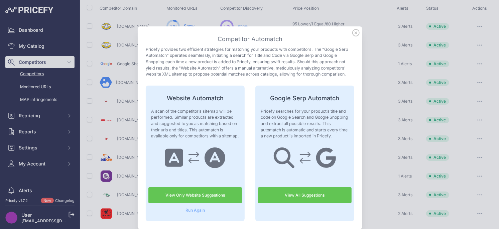
click at [300, 194] on link "View All Suggestions" at bounding box center [305, 195] width 94 height 16
click at [356, 33] on icon at bounding box center [356, 32] width 7 height 7
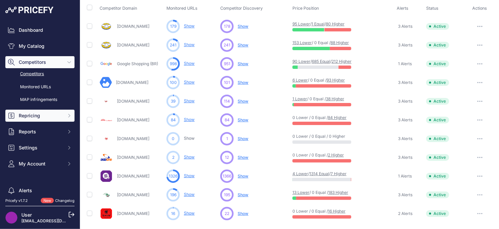
click at [27, 118] on span "Repricing" at bounding box center [41, 115] width 44 height 7
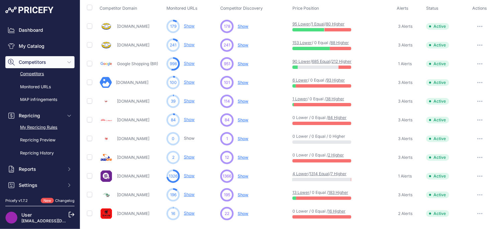
click at [27, 128] on link "My Repricing Rules" at bounding box center [39, 128] width 69 height 12
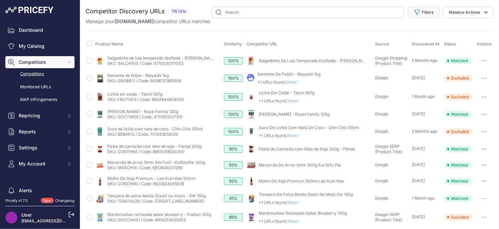
click at [427, 13] on button "Filters" at bounding box center [423, 12] width 31 height 11
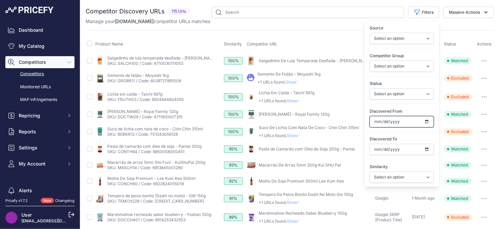
click at [428, 121] on input "Discovered From" at bounding box center [402, 121] width 64 height 11
type input "[DATE]"
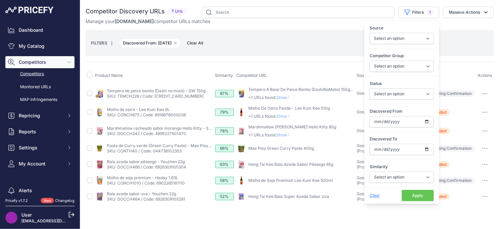
click at [290, 218] on div "Close You are not connected to the internet." at bounding box center [289, 114] width 419 height 229
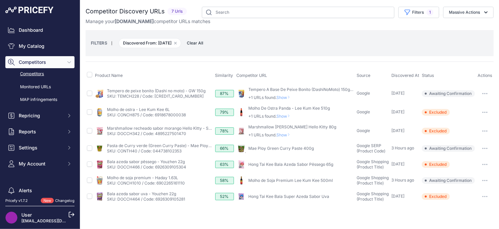
click at [483, 178] on button "button" at bounding box center [484, 180] width 13 height 9
click at [0, 0] on button "Exclude match" at bounding box center [0, 0] width 0 height 0
click at [484, 146] on button "button" at bounding box center [484, 148] width 13 height 9
click at [0, 0] on button "Confirm match" at bounding box center [0, 0] width 0 height 0
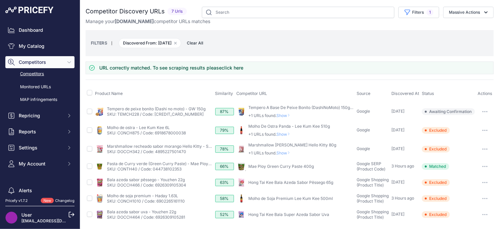
click at [289, 153] on span "Show" at bounding box center [285, 152] width 16 height 5
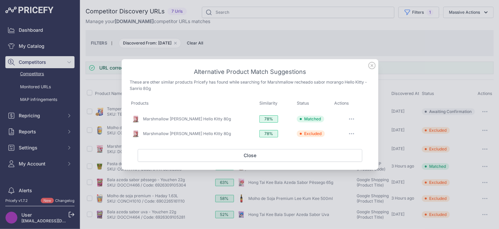
click at [372, 66] on icon at bounding box center [372, 65] width 7 height 7
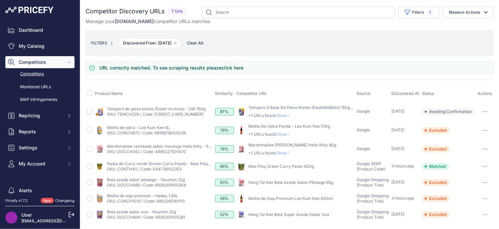
click at [287, 135] on span "Show" at bounding box center [285, 134] width 16 height 5
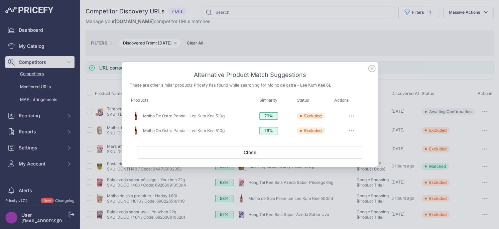
click at [372, 69] on icon at bounding box center [372, 68] width 7 height 7
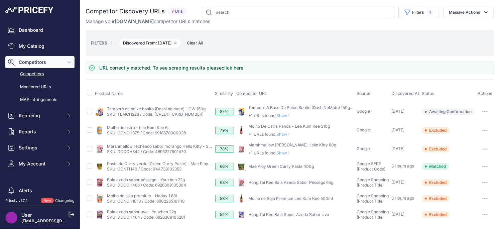
click at [287, 116] on span "Show" at bounding box center [285, 115] width 16 height 5
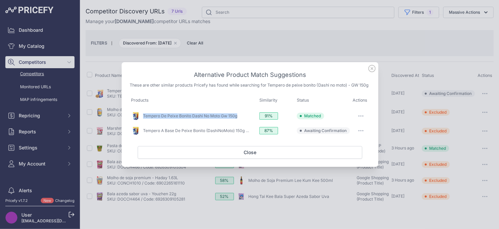
click at [364, 134] on button "button" at bounding box center [360, 130] width 13 height 9
click at [346, 159] on span "Exclude match" at bounding box center [346, 157] width 28 height 5
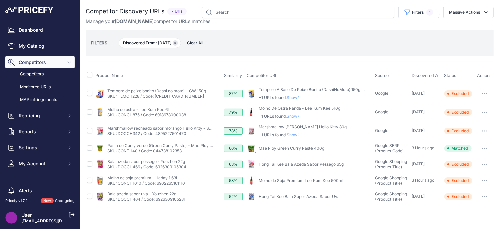
click at [177, 43] on icon "button" at bounding box center [175, 43] width 3 height 3
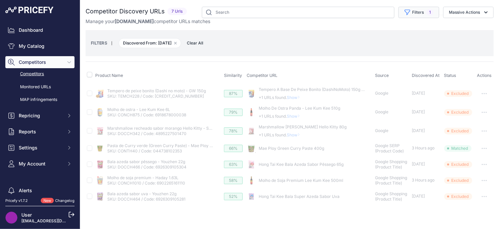
click at [425, 14] on button "Filters 1" at bounding box center [419, 12] width 41 height 11
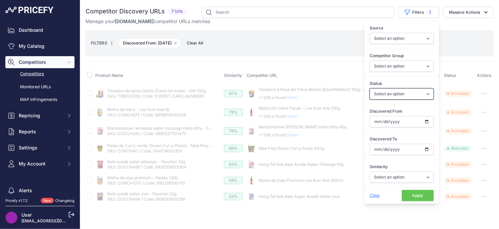
click at [396, 90] on select "Select an option Only Matched Only Not Matched" at bounding box center [402, 93] width 64 height 11
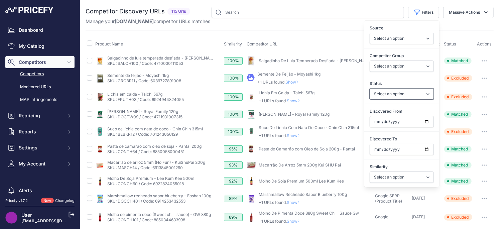
select select "0"
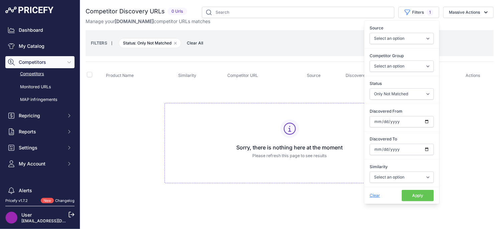
click at [129, 95] on td "Sorry, there is nothing here at the moment Please refresh this page to see resu…" at bounding box center [290, 140] width 408 height 113
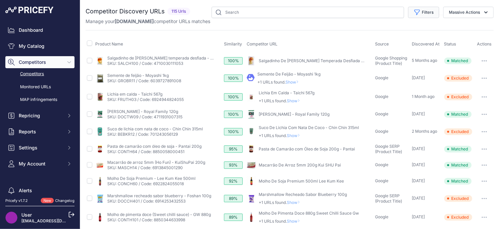
click at [415, 13] on icon "button" at bounding box center [417, 12] width 7 height 7
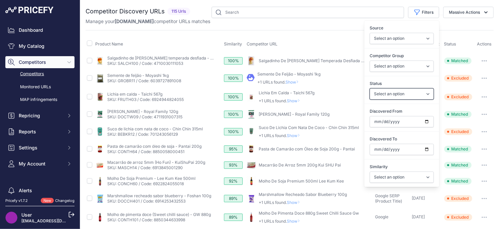
click at [397, 97] on select "Select an option Only Matched Only Not Matched" at bounding box center [402, 93] width 64 height 11
select select "0"
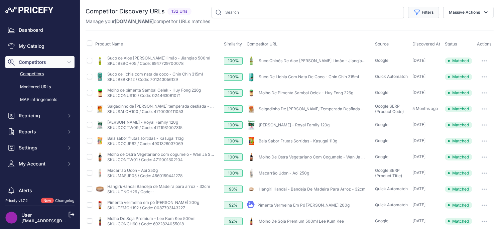
click at [427, 12] on button "Filters" at bounding box center [423, 12] width 31 height 11
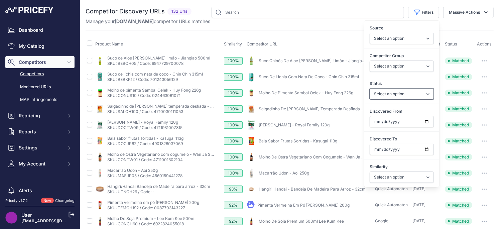
click at [404, 95] on select "Select an option Only Matched Only Not Matched" at bounding box center [402, 93] width 64 height 11
click at [425, 122] on input "Discovered From" at bounding box center [402, 121] width 64 height 11
type input "[DATE]"
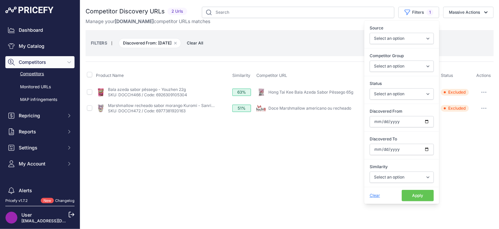
click at [191, 172] on div "Close You are not connected to the internet." at bounding box center [289, 114] width 419 height 229
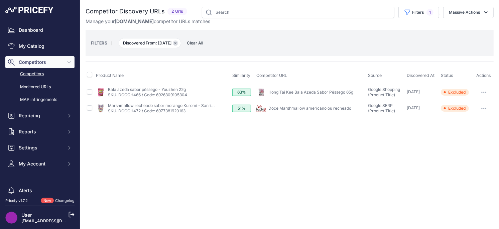
click at [177, 44] on icon "button" at bounding box center [176, 43] width 2 height 2
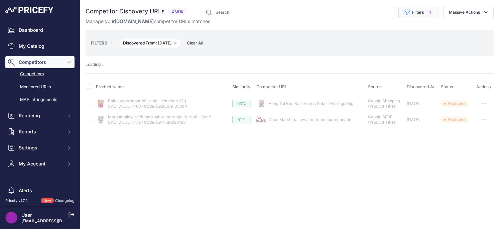
click at [416, 12] on button "Filters 1" at bounding box center [419, 12] width 41 height 11
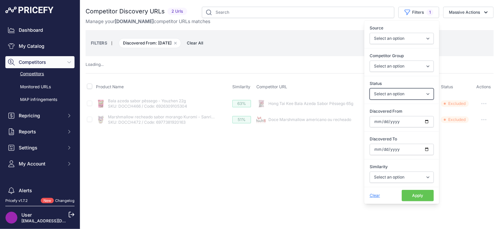
click at [386, 92] on select "Select an option Only Matched Only Not Matched" at bounding box center [402, 93] width 64 height 11
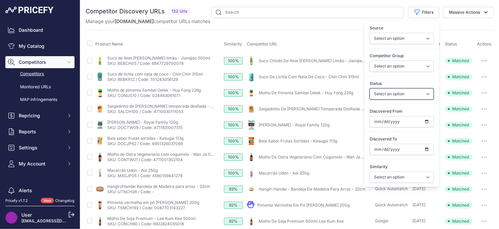
select select "0"
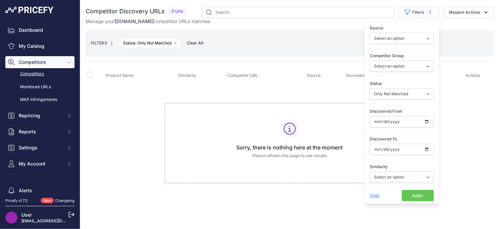
click at [152, 28] on div "Competitor Discovery URLs 0 Urls" at bounding box center [290, 102] width 408 height 190
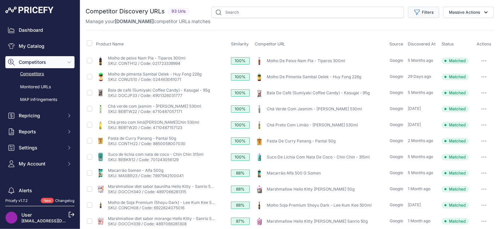
click at [421, 16] on button "Filters" at bounding box center [423, 12] width 31 height 11
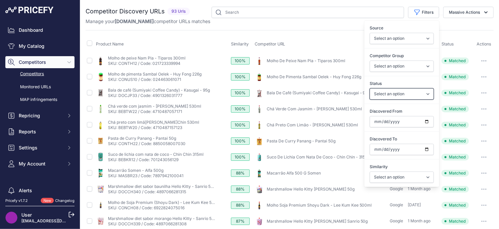
click at [414, 95] on select "Select an option Only Matched Only Not Matched" at bounding box center [402, 93] width 64 height 11
select select "0"
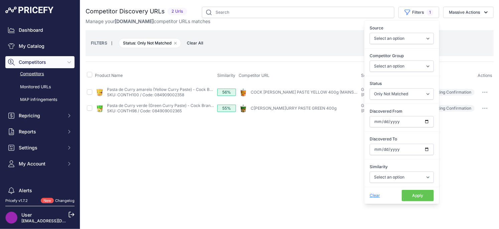
click at [202, 147] on div "Close You are not connected to the internet." at bounding box center [289, 114] width 419 height 229
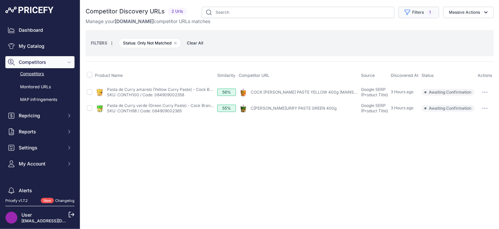
click at [416, 14] on button "Filters 1" at bounding box center [419, 12] width 41 height 11
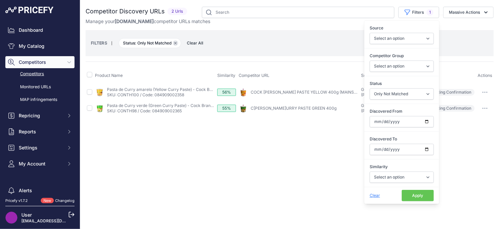
click at [175, 42] on icon "button" at bounding box center [176, 43] width 2 height 2
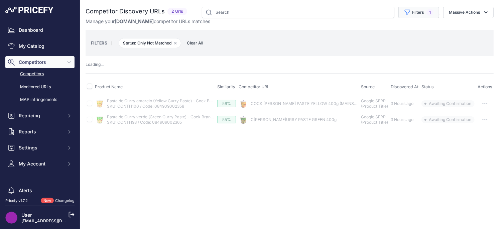
click at [411, 13] on button "Filters 1" at bounding box center [419, 12] width 41 height 11
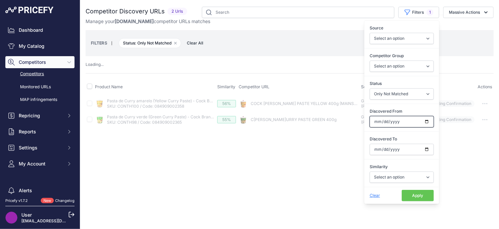
click at [427, 123] on input "Discovered From" at bounding box center [402, 121] width 64 height 11
select select
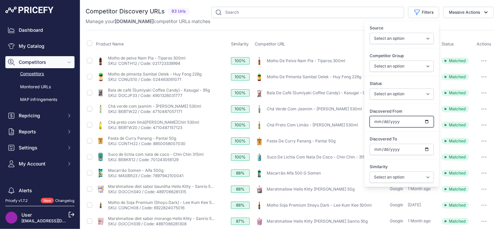
type input "[DATE]"
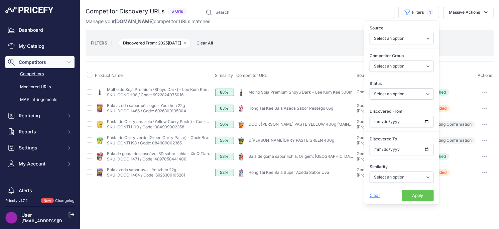
click at [186, 70] on th "Product Name" at bounding box center [154, 75] width 120 height 17
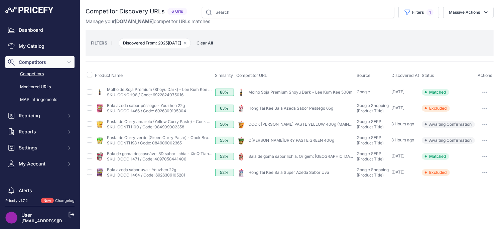
click at [487, 141] on button "button" at bounding box center [484, 140] width 13 height 9
click at [0, 0] on button "Confirm match" at bounding box center [0, 0] width 0 height 0
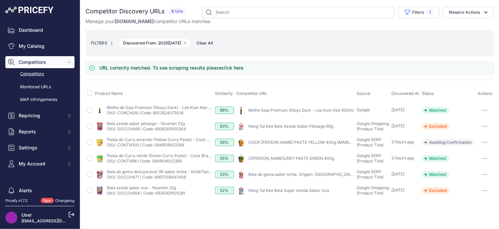
click at [486, 143] on button "button" at bounding box center [484, 142] width 13 height 9
click at [0, 0] on button "Confirm match" at bounding box center [0, 0] width 0 height 0
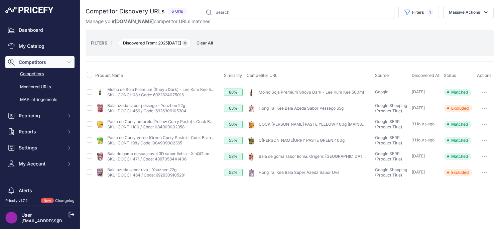
click at [187, 43] on icon "button" at bounding box center [185, 43] width 3 height 3
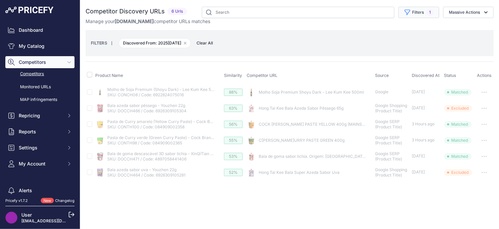
click at [427, 12] on span "1" at bounding box center [430, 12] width 7 height 7
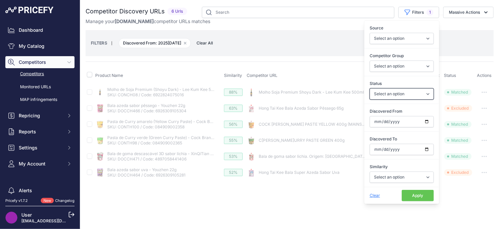
click at [403, 97] on select "Select an option Only Matched Only Not Matched" at bounding box center [402, 93] width 64 height 11
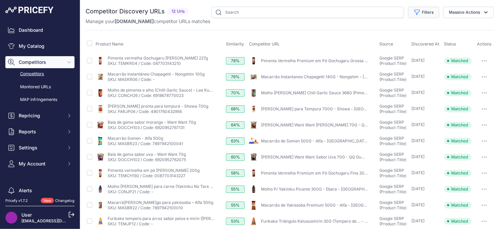
click at [431, 15] on button "Filters" at bounding box center [423, 12] width 31 height 11
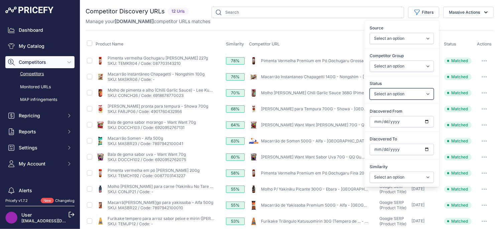
click at [417, 94] on select "Select an option Only Matched Only Not Matched" at bounding box center [402, 93] width 64 height 11
select select "0"
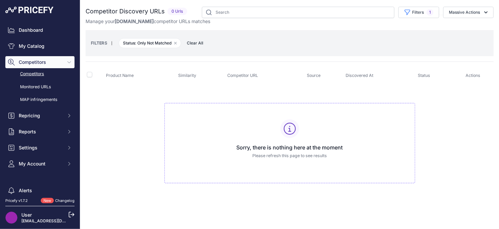
click at [125, 104] on td "Sorry, there is nothing here at the moment Please refresh this page to see resu…" at bounding box center [290, 140] width 408 height 113
click at [422, 12] on button "Filters 1" at bounding box center [419, 12] width 41 height 11
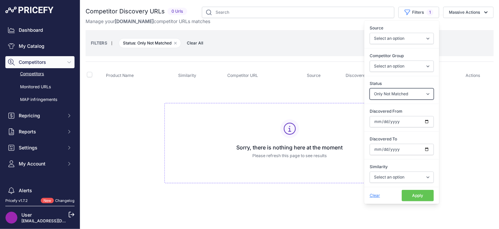
click at [421, 93] on select "Select an option Only Matched Only Not Matched" at bounding box center [402, 93] width 64 height 11
select select
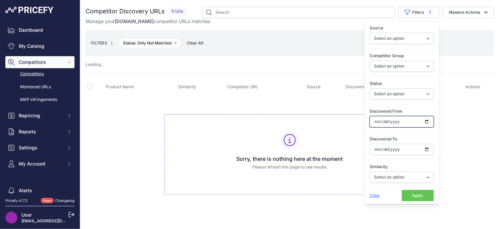
click at [428, 122] on input "Discovered From" at bounding box center [402, 121] width 64 height 11
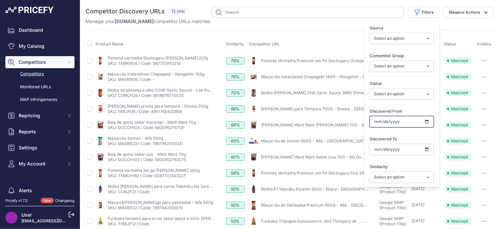
type input "[DATE]"
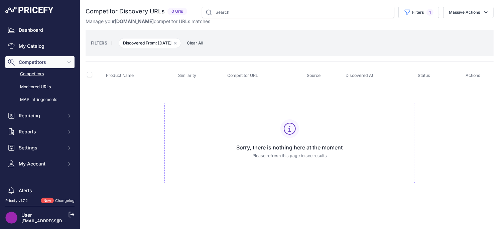
click at [135, 125] on td "Sorry, there is nothing here at the moment Please refresh this page to see resu…" at bounding box center [290, 140] width 408 height 113
click at [177, 43] on icon "button" at bounding box center [176, 43] width 2 height 2
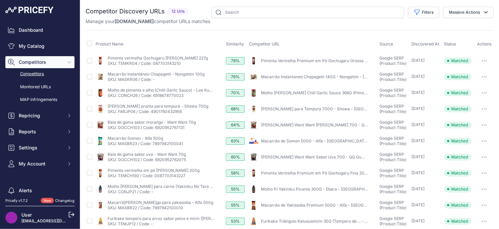
click at [288, 61] on link "Pimenta Vermelha Premium em Pó Gochugaru Grossa 227G" at bounding box center [318, 60] width 114 height 5
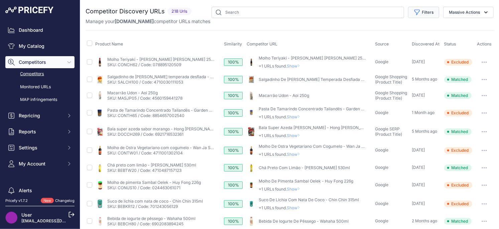
click at [420, 7] on button "Filters" at bounding box center [423, 12] width 31 height 11
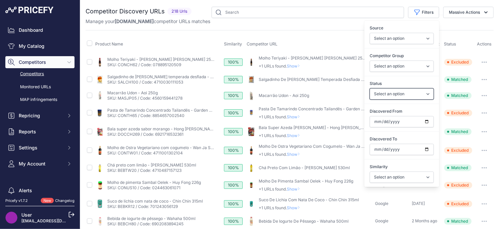
click at [406, 96] on select "Select an option Only Matched Only Not Matched" at bounding box center [402, 93] width 64 height 11
click at [429, 122] on input "Discovered From" at bounding box center [402, 121] width 64 height 11
type input "[DATE]"
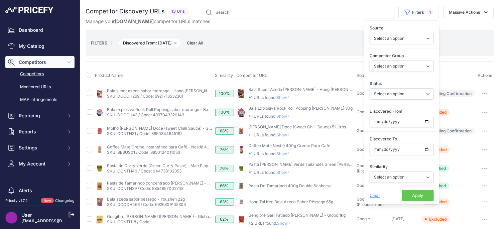
click at [213, 73] on th "Product Name" at bounding box center [154, 75] width 120 height 17
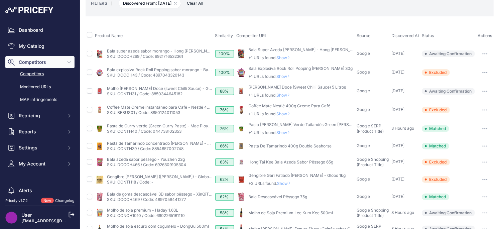
scroll to position [94, 0]
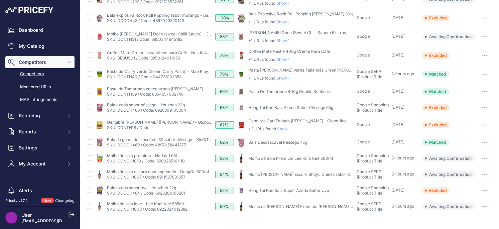
click at [483, 208] on button "button" at bounding box center [484, 206] width 13 height 9
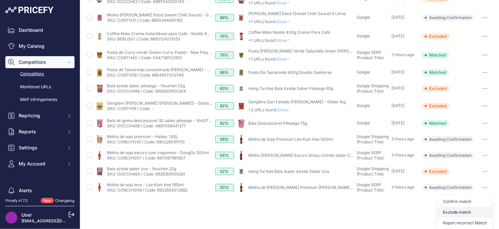
click at [0, 0] on button "Exclude match" at bounding box center [0, 0] width 0 height 0
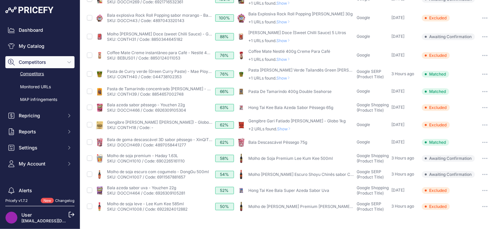
click at [485, 174] on icon "button" at bounding box center [485, 174] width 1 height 1
click at [0, 0] on button "Exclude match" at bounding box center [0, 0] width 0 height 0
click at [488, 157] on button "button" at bounding box center [484, 158] width 13 height 9
click at [469, 181] on button "Exclude match" at bounding box center [465, 183] width 55 height 11
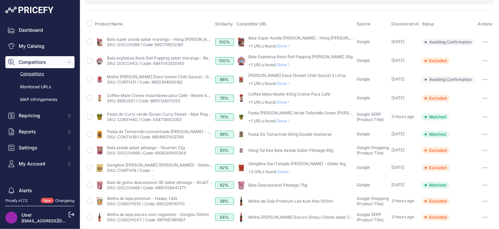
scroll to position [45, 0]
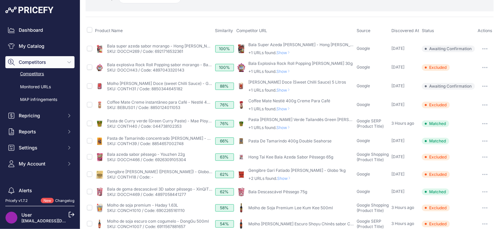
click at [287, 179] on span "Show" at bounding box center [286, 178] width 16 height 5
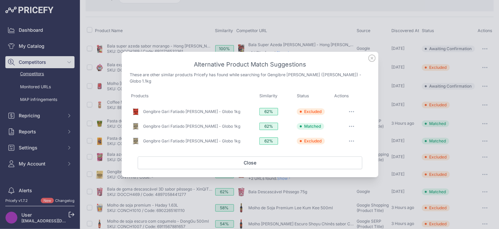
click at [373, 60] on icon at bounding box center [371, 57] width 7 height 7
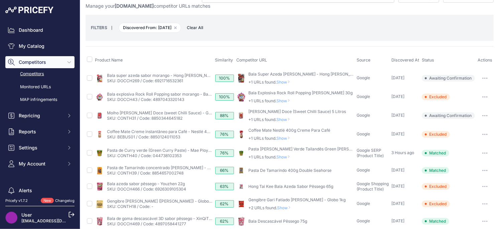
scroll to position [15, 0]
click at [284, 157] on span "Show" at bounding box center [285, 157] width 16 height 5
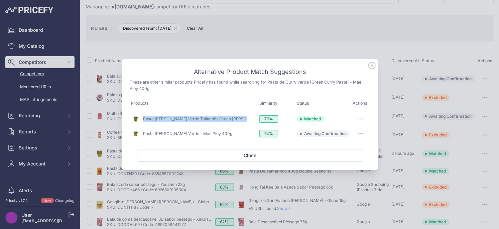
click at [362, 132] on button "button" at bounding box center [360, 133] width 13 height 9
click at [343, 159] on span "Exclude match" at bounding box center [346, 160] width 28 height 5
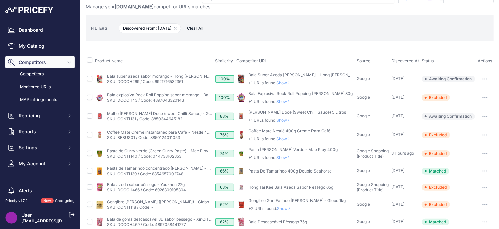
click at [287, 157] on span "Show" at bounding box center [285, 157] width 16 height 5
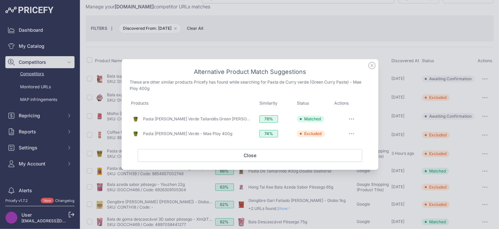
click at [368, 66] on div "Alternative Product Match Suggestions These are other similar products Pricefy …" at bounding box center [250, 114] width 257 height 111
click at [371, 66] on icon at bounding box center [371, 65] width 7 height 7
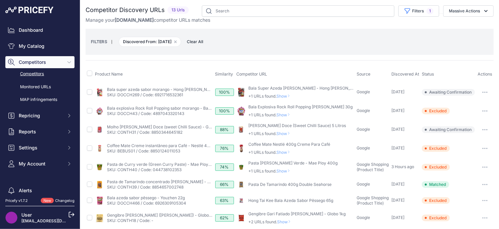
scroll to position [0, 0]
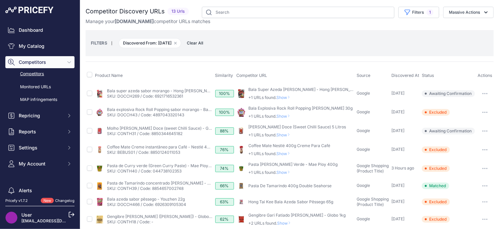
click at [288, 153] on span "Show" at bounding box center [285, 153] width 16 height 5
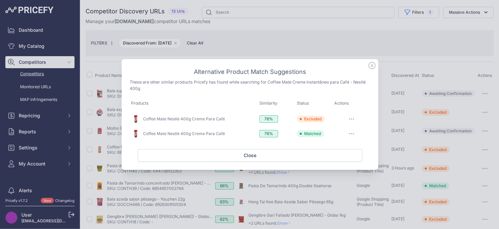
click at [371, 67] on icon at bounding box center [372, 65] width 7 height 7
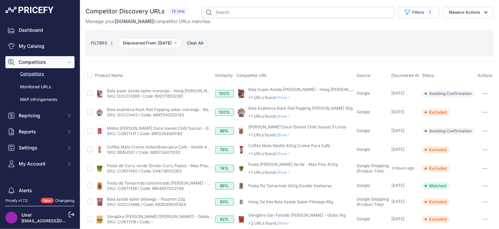
click at [289, 135] on span "Show" at bounding box center [285, 134] width 16 height 5
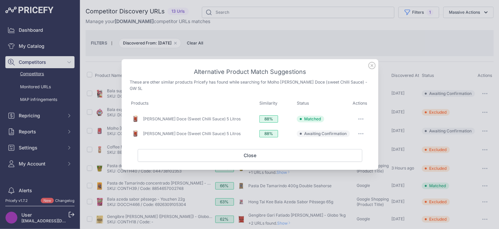
click at [360, 133] on button "button" at bounding box center [360, 133] width 13 height 9
click at [356, 157] on button "Exclude match" at bounding box center [347, 161] width 43 height 11
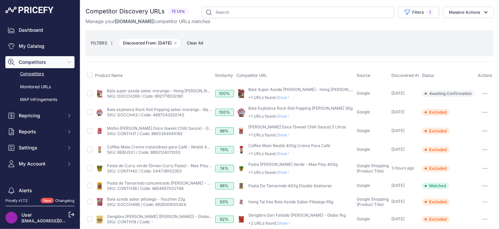
click at [286, 115] on span "Show" at bounding box center [285, 116] width 16 height 5
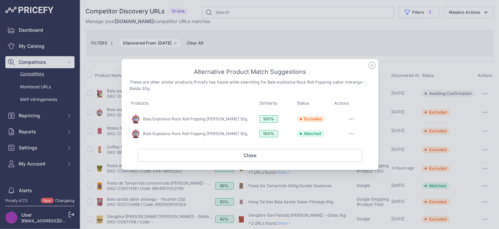
click at [373, 66] on icon at bounding box center [372, 65] width 7 height 7
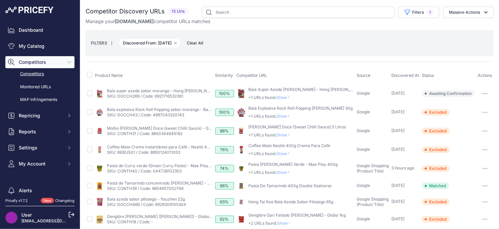
click at [286, 97] on span "Show" at bounding box center [285, 97] width 16 height 5
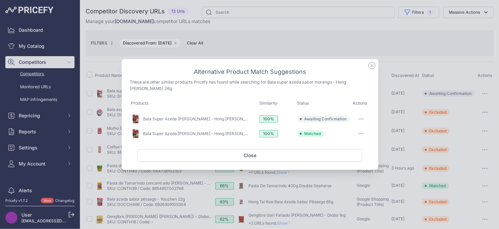
click at [371, 66] on icon at bounding box center [371, 65] width 7 height 7
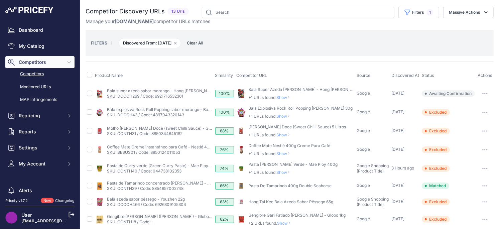
click at [289, 99] on span "Show" at bounding box center [285, 97] width 16 height 5
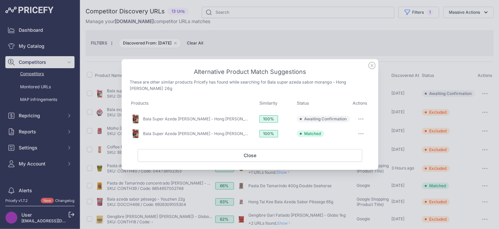
click at [362, 118] on button "button" at bounding box center [360, 118] width 13 height 9
click at [346, 145] on span "Exclude match" at bounding box center [346, 146] width 28 height 5
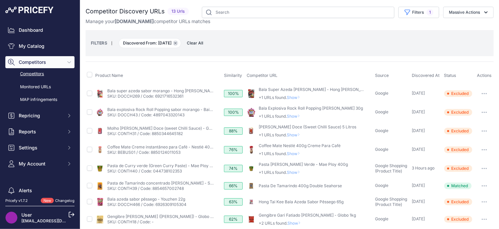
click at [178, 43] on button "Remove filter option" at bounding box center [175, 42] width 5 height 5
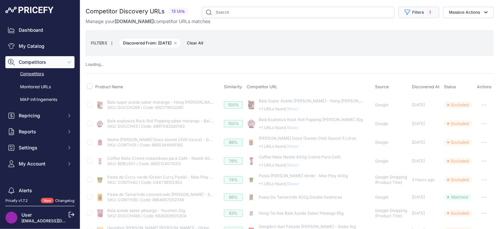
click at [415, 14] on button "Filters 1" at bounding box center [419, 12] width 41 height 11
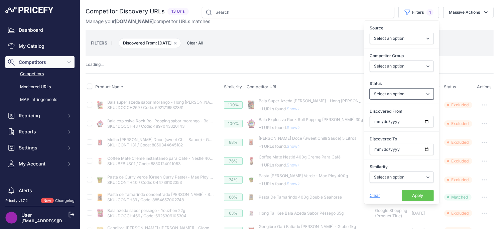
click at [411, 97] on select "Select an option Only Matched Only Not Matched" at bounding box center [402, 93] width 64 height 11
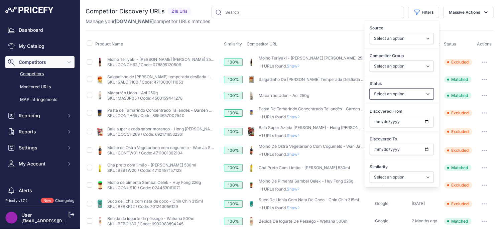
select select "0"
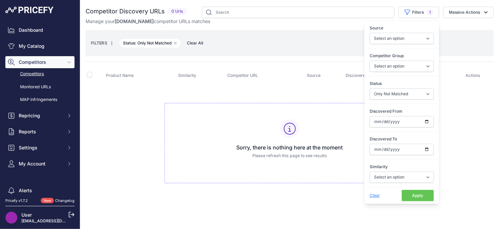
click at [376, 196] on span "Clear" at bounding box center [375, 195] width 10 height 5
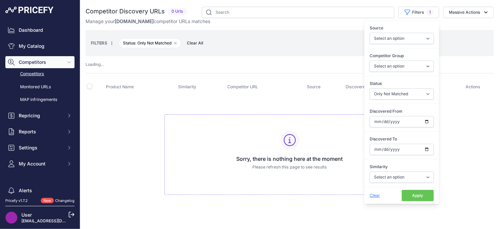
click at [376, 196] on span "Clear" at bounding box center [375, 195] width 10 height 5
select select
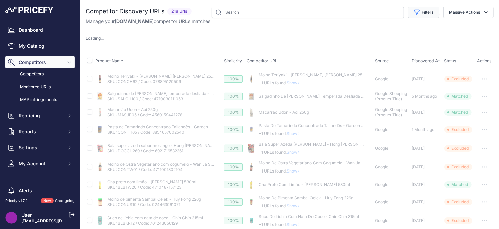
click at [427, 13] on button "Filters" at bounding box center [423, 12] width 31 height 11
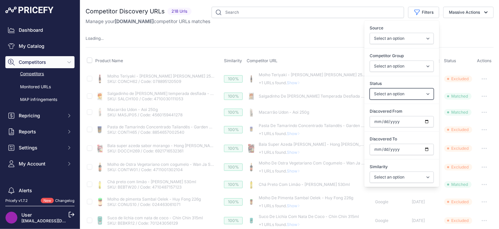
click at [409, 94] on select "Select an option Only Matched Only Not Matched" at bounding box center [402, 93] width 64 height 11
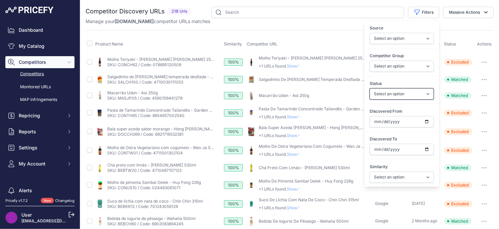
select select "0"
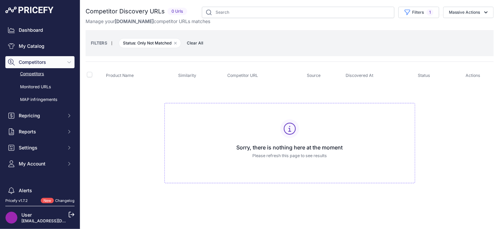
drag, startPoint x: 145, startPoint y: 102, endPoint x: 146, endPoint y: 10, distance: 91.6
click at [145, 101] on td "Sorry, there is nothing here at the moment Please refresh this page to see resu…" at bounding box center [290, 140] width 408 height 113
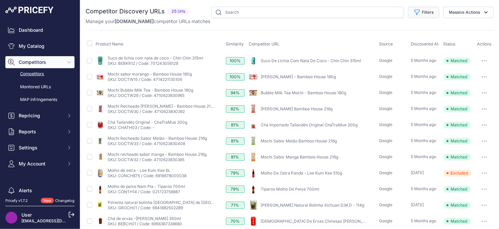
click at [416, 16] on button "Filters" at bounding box center [423, 12] width 31 height 11
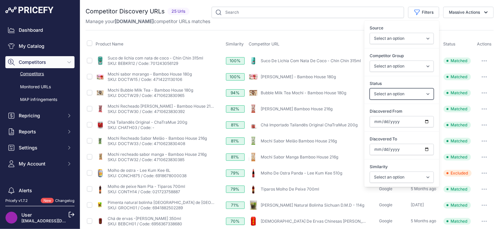
click at [409, 94] on select "Select an option Only Matched Only Not Matched" at bounding box center [402, 93] width 64 height 11
click at [429, 122] on input "Discovered From" at bounding box center [402, 121] width 64 height 11
type input "[DATE]"
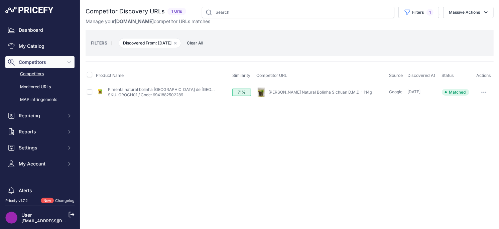
click at [198, 127] on div "Close You are not connected to the internet." at bounding box center [289, 114] width 419 height 229
click at [484, 92] on icon "button" at bounding box center [483, 92] width 5 height 1
click at [342, 137] on div "Close You are not connected to the internet." at bounding box center [289, 114] width 419 height 229
click at [280, 92] on link "[PERSON_NAME] Natural Bolinha Sichuan D.M.D - 114g" at bounding box center [320, 92] width 104 height 5
click at [207, 132] on div "Close You are not connected to the internet." at bounding box center [289, 114] width 419 height 229
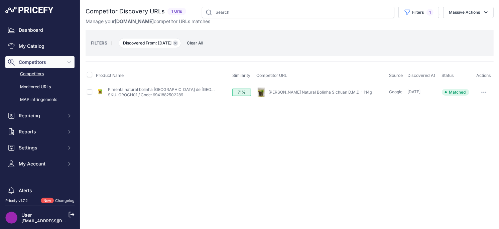
click at [177, 44] on icon "button" at bounding box center [175, 43] width 3 height 3
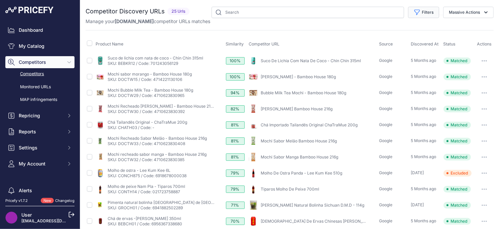
click at [422, 12] on button "Filters" at bounding box center [423, 12] width 31 height 11
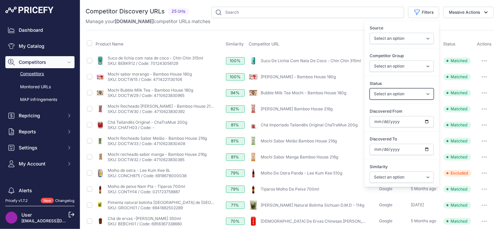
click at [404, 94] on select "Select an option Only Matched Only Not Matched" at bounding box center [402, 93] width 64 height 11
select select "0"
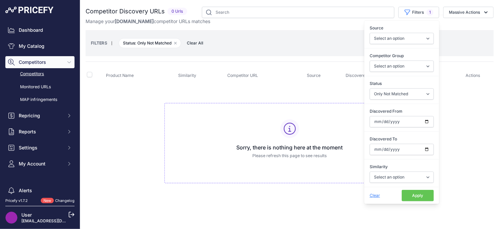
drag, startPoint x: 140, startPoint y: 109, endPoint x: 159, endPoint y: 69, distance: 44.4
click at [140, 109] on td "Sorry, there is nothing here at the moment Please refresh this page to see resu…" at bounding box center [290, 140] width 408 height 113
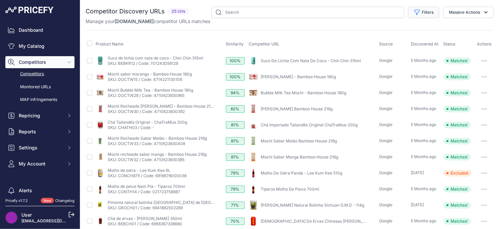
click at [426, 15] on button "Filters" at bounding box center [423, 12] width 31 height 11
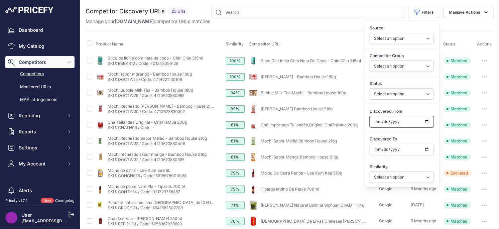
click at [428, 122] on input "Discovered From" at bounding box center [402, 121] width 64 height 11
type input "2[DATE]"
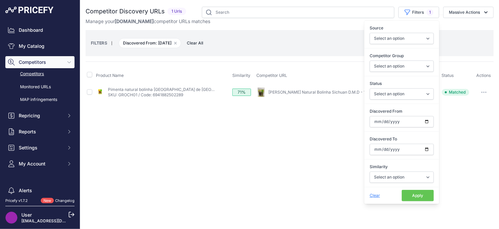
click at [375, 197] on span "Clear" at bounding box center [375, 195] width 10 height 5
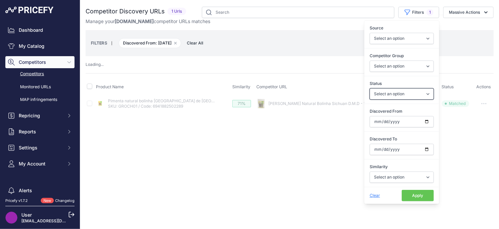
click at [394, 95] on select "Select an option Only Matched Only Not Matched" at bounding box center [402, 93] width 64 height 11
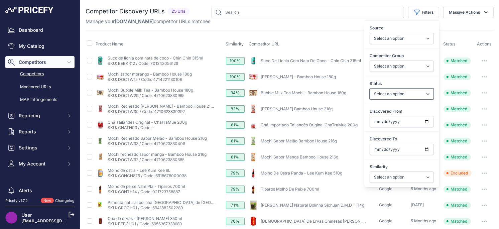
select select "0"
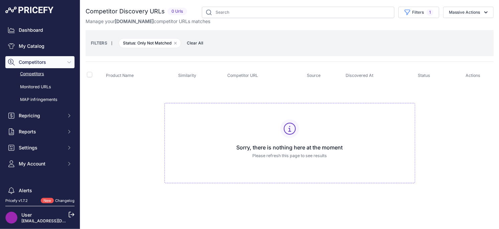
drag, startPoint x: 132, startPoint y: 112, endPoint x: 103, endPoint y: 34, distance: 83.2
click at [132, 112] on td "Sorry, there is nothing here at the moment Please refresh this page to see resu…" at bounding box center [290, 140] width 408 height 113
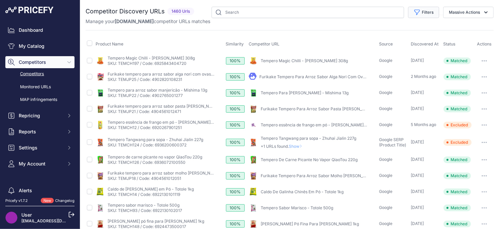
click at [419, 16] on button "Filters" at bounding box center [423, 12] width 31 height 11
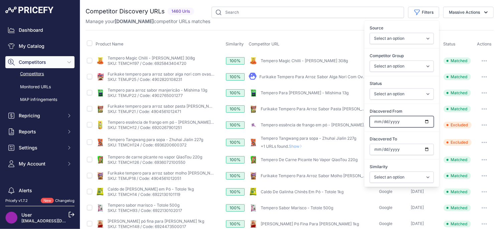
click at [428, 120] on input "Discovered From" at bounding box center [402, 121] width 64 height 11
type input "2025-08-08"
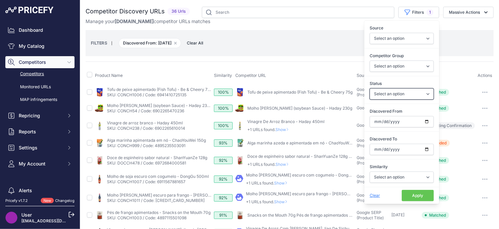
click at [417, 97] on select "Select an option Only Matched Only Not Matched" at bounding box center [402, 93] width 64 height 11
click at [315, 73] on th "Competitor URL" at bounding box center [294, 75] width 121 height 17
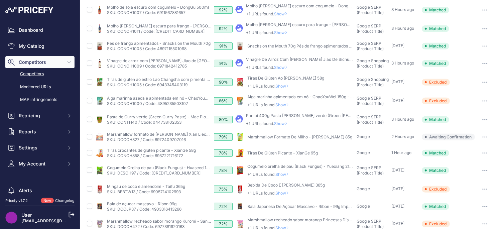
scroll to position [235, 0]
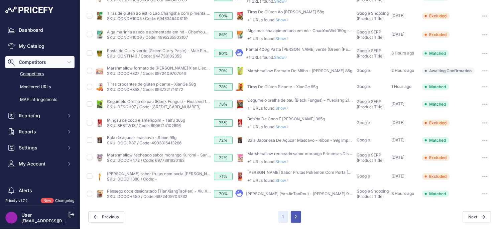
click at [294, 213] on button "2" at bounding box center [296, 217] width 10 height 12
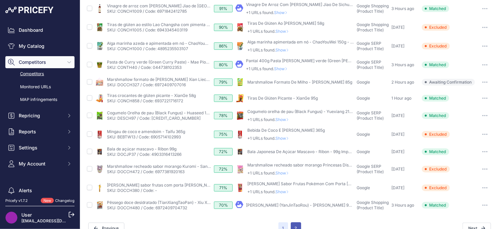
scroll to position [247, 0]
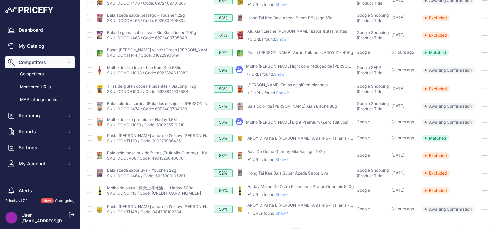
scroll to position [163, 0]
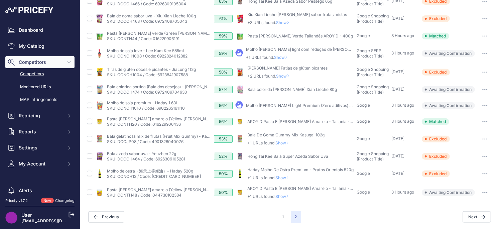
click at [285, 194] on span "Show" at bounding box center [284, 196] width 16 height 5
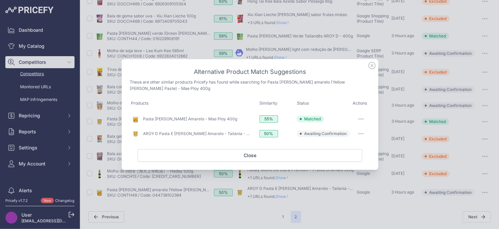
click at [360, 135] on button "button" at bounding box center [360, 133] width 13 height 9
drag, startPoint x: 186, startPoint y: 212, endPoint x: 115, endPoint y: 191, distance: 73.9
click at [186, 212] on div at bounding box center [249, 114] width 499 height 229
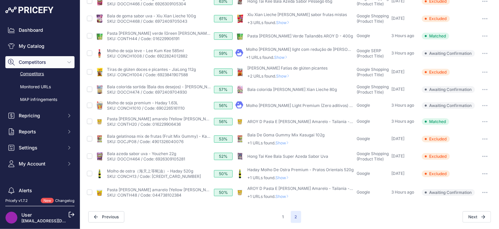
click at [289, 196] on icon at bounding box center [287, 196] width 3 height 4
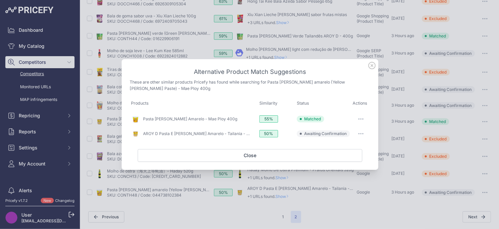
click at [359, 133] on icon "button" at bounding box center [359, 133] width 1 height 1
click at [350, 158] on button "Exclude match" at bounding box center [347, 161] width 43 height 11
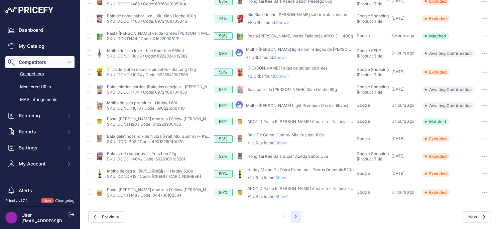
click at [284, 176] on span "Show" at bounding box center [284, 177] width 16 height 5
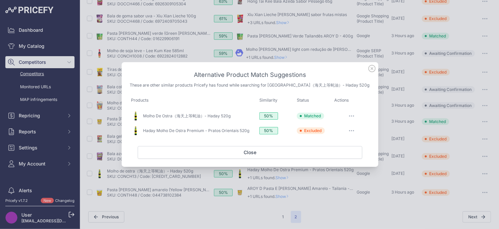
click at [372, 69] on icon at bounding box center [371, 68] width 7 height 7
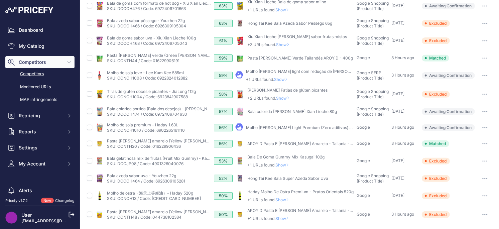
scroll to position [138, 0]
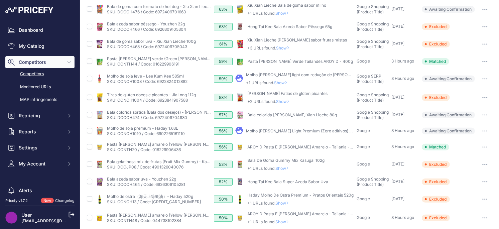
click at [287, 169] on span "Show" at bounding box center [284, 168] width 16 height 5
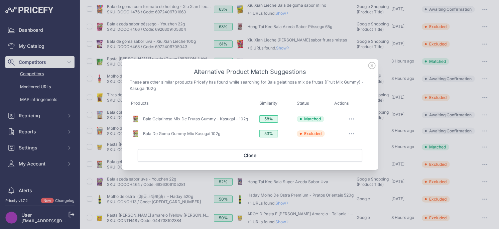
click at [373, 67] on icon at bounding box center [371, 65] width 7 height 7
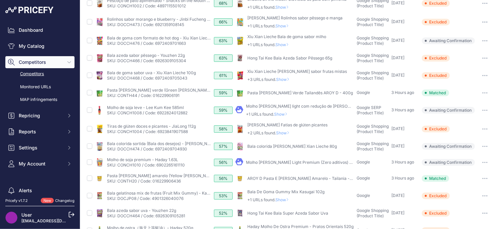
scroll to position [92, 0]
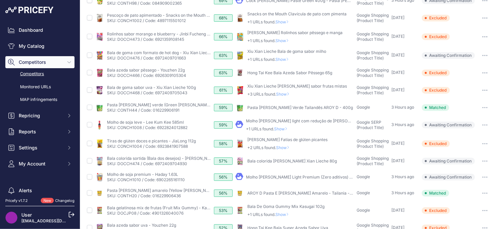
click at [486, 177] on icon "button" at bounding box center [484, 177] width 5 height 1
click at [0, 0] on button "Exclude match" at bounding box center [0, 0] width 0 height 0
click at [490, 160] on button "button" at bounding box center [484, 160] width 13 height 9
click at [0, 0] on button "Exclude match" at bounding box center [0, 0] width 0 height 0
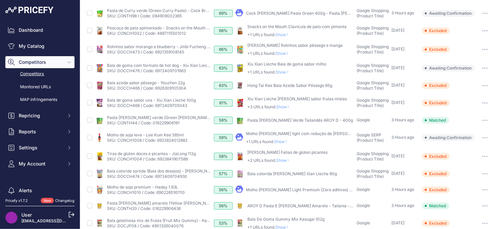
scroll to position [74, 0]
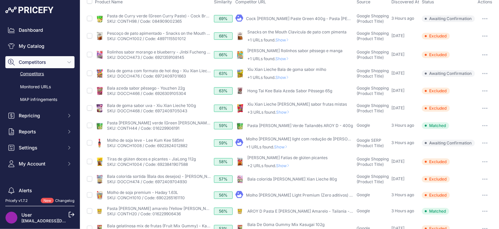
click at [286, 165] on span "Show" at bounding box center [284, 165] width 16 height 5
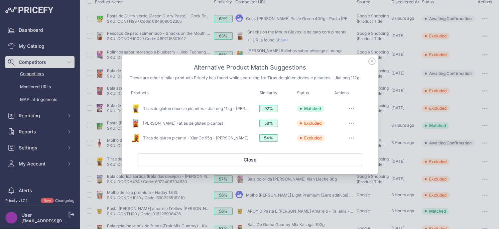
click at [373, 64] on icon at bounding box center [371, 61] width 7 height 7
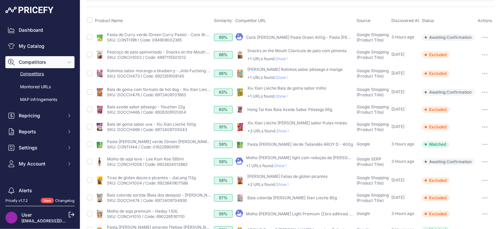
scroll to position [54, 0]
click at [284, 165] on span "Show" at bounding box center [282, 165] width 16 height 5
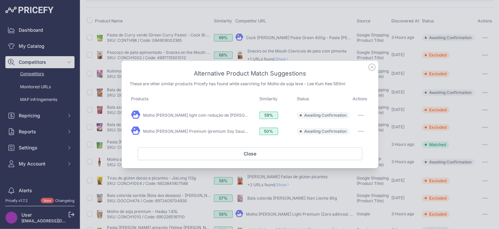
click at [371, 68] on icon at bounding box center [372, 67] width 7 height 7
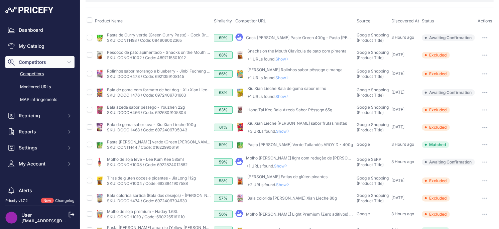
click at [284, 166] on span "Show" at bounding box center [282, 165] width 16 height 5
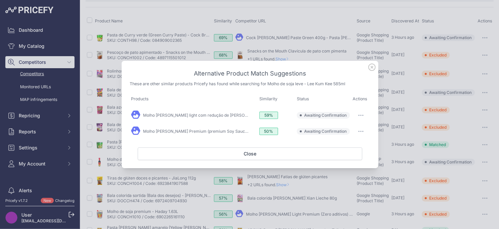
click at [363, 115] on icon "button" at bounding box center [360, 115] width 5 height 1
click at [341, 141] on span "Exclude match" at bounding box center [346, 142] width 28 height 5
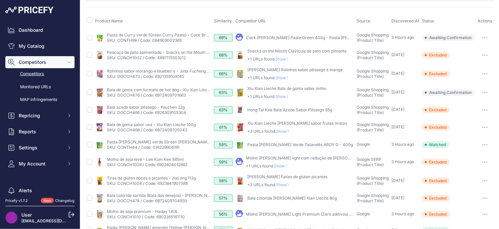
click at [285, 166] on span "Show" at bounding box center [282, 165] width 16 height 5
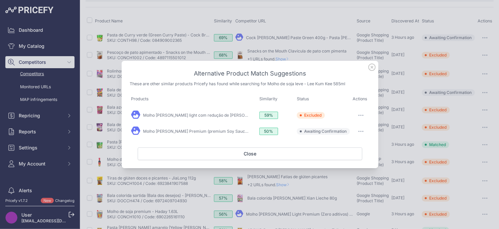
click at [360, 131] on icon "button" at bounding box center [360, 131] width 5 height 1
click at [339, 158] on span "Exclude match" at bounding box center [346, 158] width 28 height 5
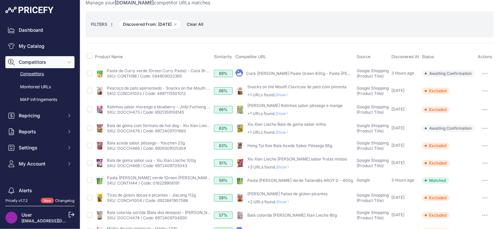
scroll to position [11, 0]
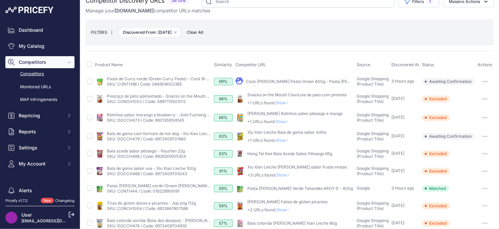
click at [289, 173] on span "Show" at bounding box center [284, 175] width 16 height 5
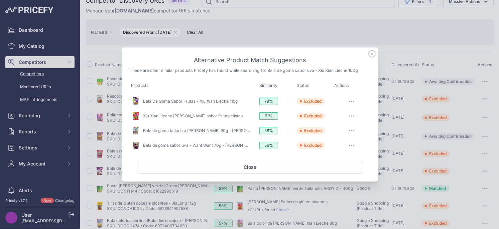
click at [373, 56] on icon at bounding box center [371, 53] width 7 height 7
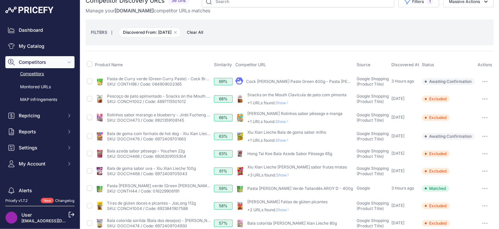
scroll to position [0, 0]
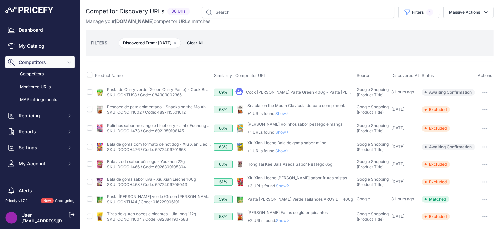
click at [284, 150] on span "Show" at bounding box center [284, 150] width 16 height 5
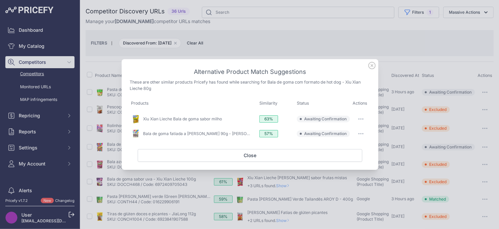
drag, startPoint x: 357, startPoint y: 117, endPoint x: 354, endPoint y: 126, distance: 8.7
click at [357, 117] on button "button" at bounding box center [360, 118] width 13 height 9
click at [345, 144] on span "Exclude match" at bounding box center [346, 146] width 28 height 5
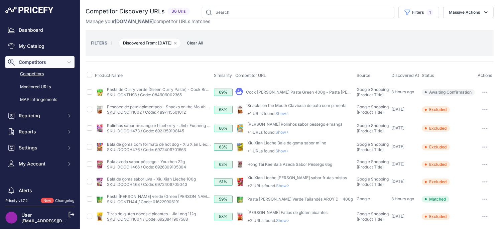
click at [284, 150] on span "Show" at bounding box center [284, 150] width 16 height 5
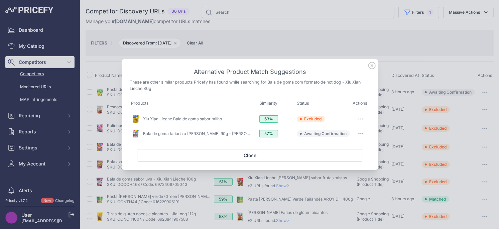
click at [366, 133] on button "button" at bounding box center [360, 133] width 13 height 9
click at [350, 162] on span "Exclude match" at bounding box center [346, 160] width 28 height 5
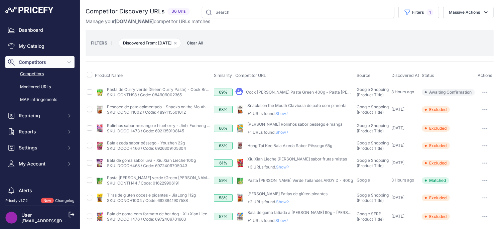
click at [288, 131] on span "Show" at bounding box center [284, 132] width 16 height 5
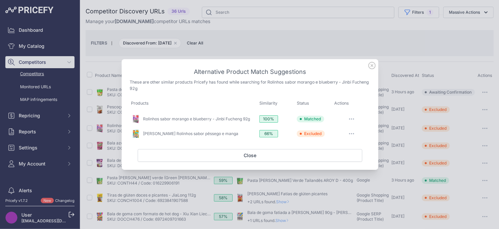
click at [372, 66] on icon at bounding box center [372, 65] width 7 height 7
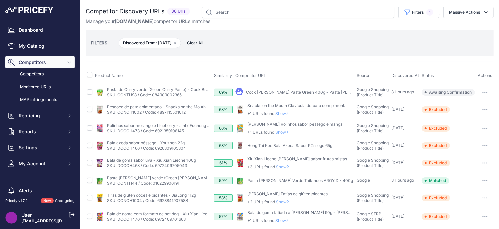
click at [283, 114] on span "Show" at bounding box center [284, 113] width 16 height 5
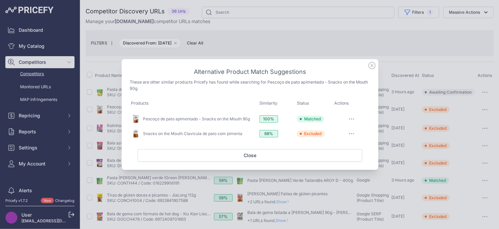
click at [373, 66] on icon at bounding box center [372, 65] width 7 height 7
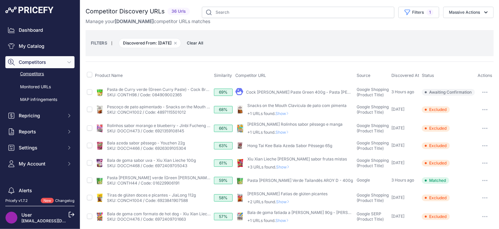
click at [483, 92] on icon "button" at bounding box center [483, 92] width 1 height 1
click at [468, 118] on button "Exclude match" at bounding box center [465, 117] width 55 height 11
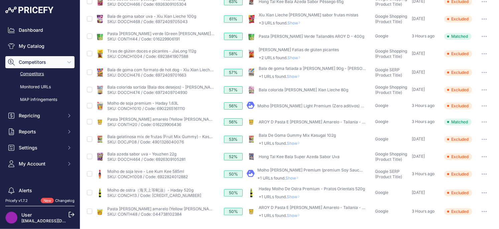
scroll to position [163, 0]
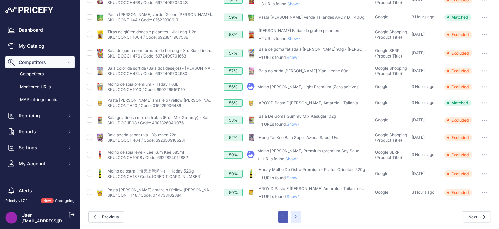
click at [281, 215] on button "1" at bounding box center [284, 217] width 10 height 12
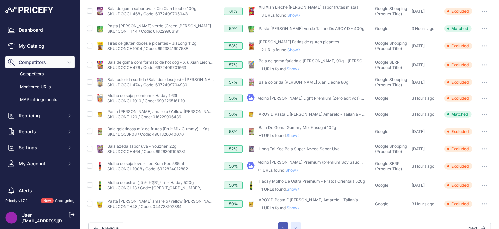
scroll to position [175, 0]
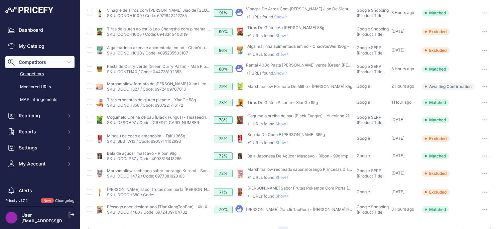
scroll to position [235, 0]
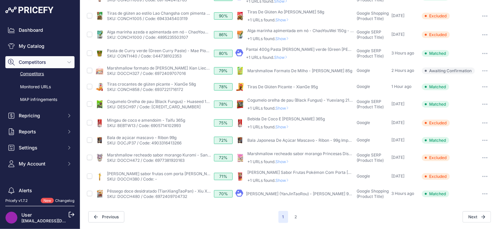
click at [286, 181] on span "Show" at bounding box center [284, 180] width 16 height 5
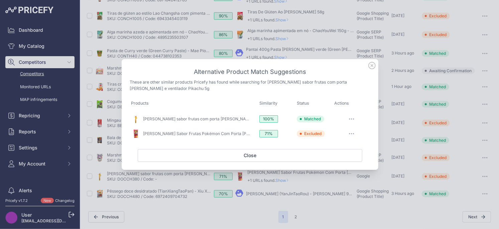
click at [371, 68] on icon at bounding box center [371, 65] width 7 height 7
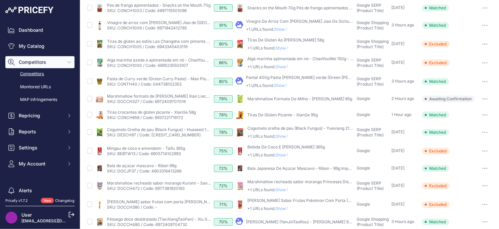
scroll to position [207, 0]
click at [283, 189] on span "Show" at bounding box center [284, 190] width 16 height 5
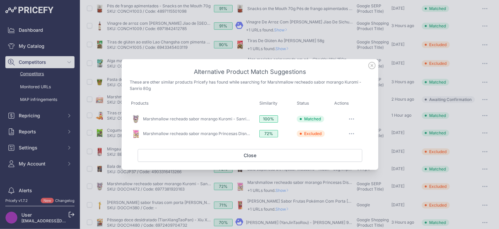
click at [372, 66] on icon at bounding box center [372, 65] width 7 height 7
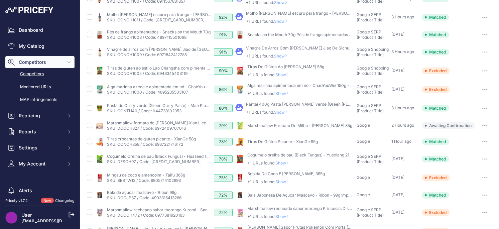
scroll to position [179, 0]
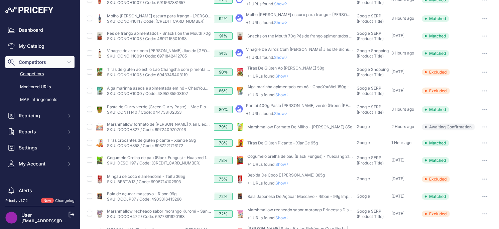
click at [283, 184] on span "Show" at bounding box center [284, 183] width 16 height 5
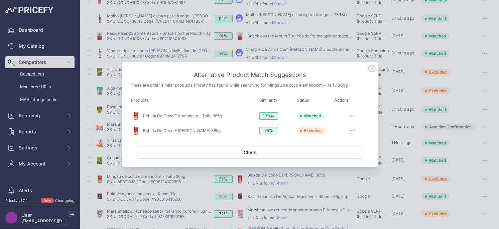
click at [371, 69] on icon at bounding box center [372, 68] width 7 height 7
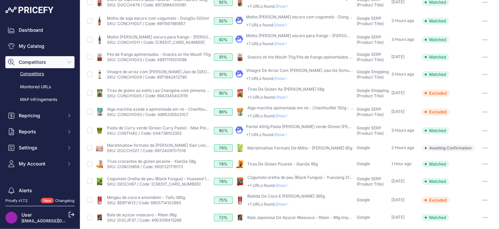
scroll to position [155, 0]
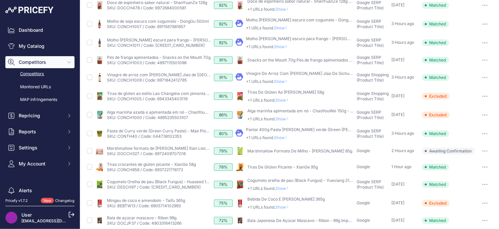
click at [284, 188] on span "Show" at bounding box center [284, 188] width 16 height 5
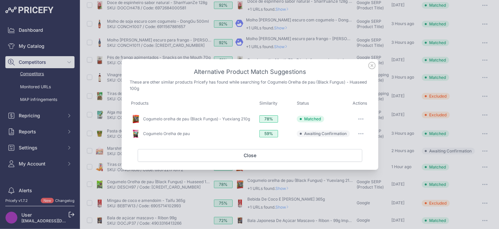
click at [375, 63] on icon at bounding box center [372, 65] width 7 height 7
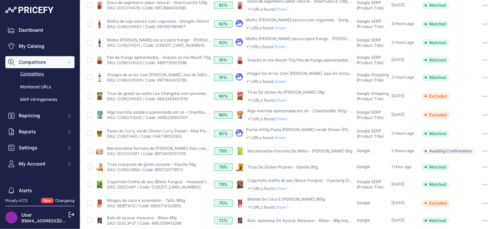
click at [484, 185] on button "button" at bounding box center [484, 184] width 13 height 9
click at [0, 0] on button "Unmatch" at bounding box center [0, 0] width 0 height 0
click at [283, 189] on span "Show" at bounding box center [284, 188] width 16 height 5
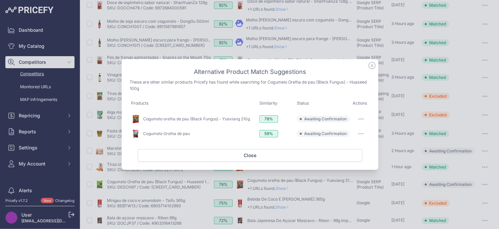
click at [360, 117] on button "button" at bounding box center [360, 118] width 13 height 9
click at [341, 146] on span "Exclude match" at bounding box center [346, 146] width 28 height 5
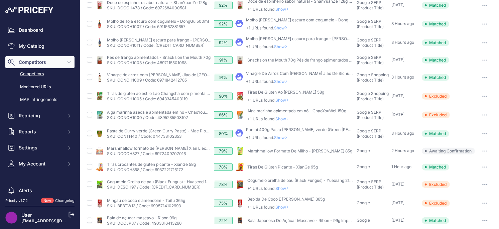
click at [287, 188] on span "Show" at bounding box center [284, 188] width 16 height 5
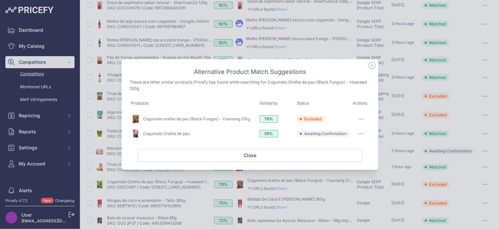
click at [363, 133] on icon "button" at bounding box center [360, 133] width 5 height 1
click at [351, 158] on button "Exclude match" at bounding box center [347, 161] width 43 height 11
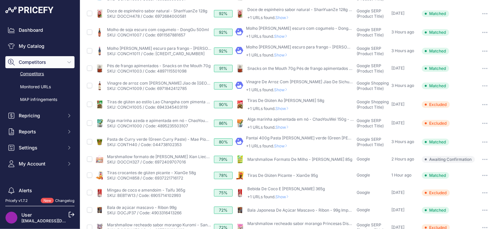
scroll to position [143, 0]
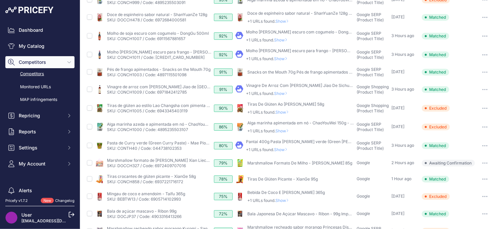
click at [487, 178] on button "button" at bounding box center [484, 179] width 13 height 9
click at [0, 0] on button "Unmatch" at bounding box center [0, 0] width 0 height 0
click at [485, 179] on icon "button" at bounding box center [485, 179] width 1 height 1
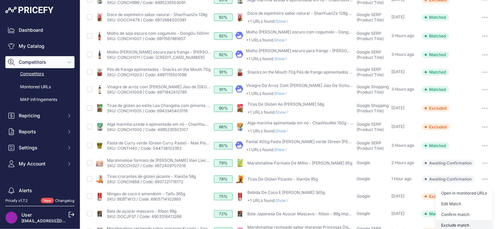
click at [450, 224] on button "Exclude match" at bounding box center [464, 225] width 57 height 11
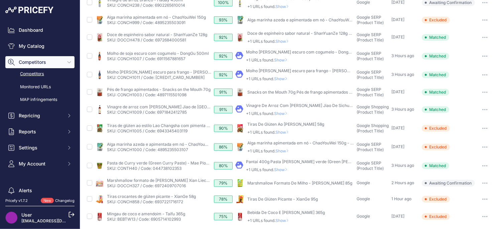
scroll to position [115, 0]
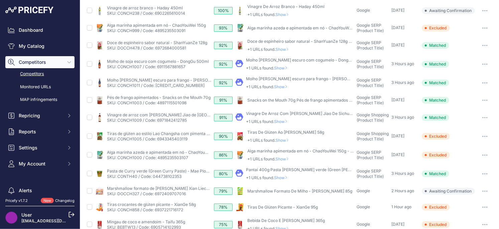
click at [486, 191] on icon "button" at bounding box center [484, 191] width 5 height 1
click at [0, 0] on button "Exclude match" at bounding box center [0, 0] width 0 height 0
click at [287, 177] on span "Show" at bounding box center [282, 177] width 16 height 5
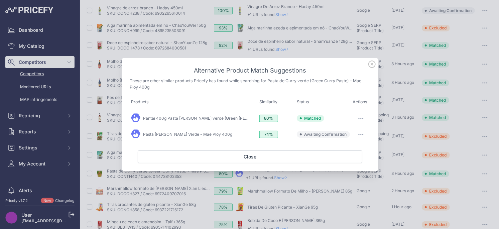
click at [371, 64] on icon at bounding box center [371, 64] width 7 height 7
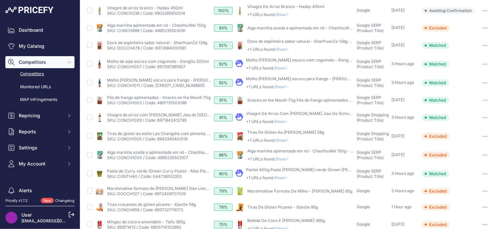
click at [483, 174] on icon "button" at bounding box center [484, 173] width 5 height 1
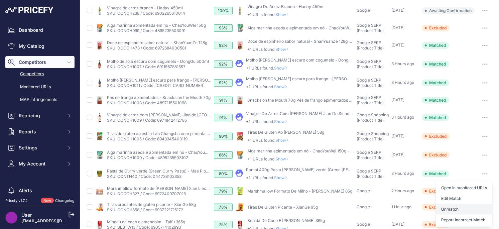
click at [0, 0] on button "Unmatch" at bounding box center [0, 0] width 0 height 0
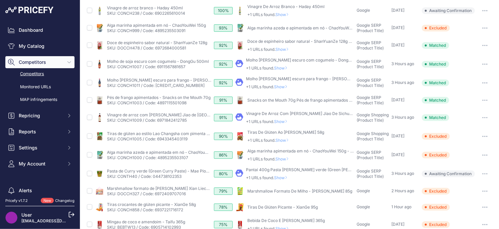
click at [283, 177] on span "Show" at bounding box center [282, 177] width 16 height 5
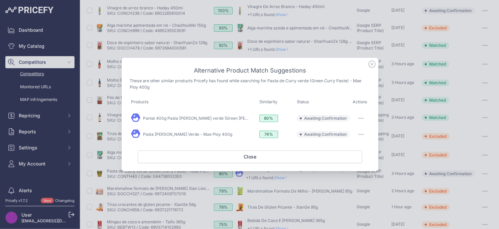
drag, startPoint x: 360, startPoint y: 133, endPoint x: 353, endPoint y: 145, distance: 13.0
click at [360, 133] on button "button" at bounding box center [360, 134] width 13 height 9
click at [344, 160] on span "Exclude match" at bounding box center [346, 161] width 28 height 5
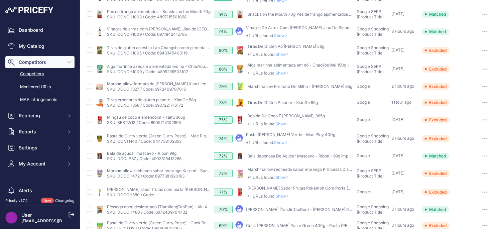
scroll to position [196, 0]
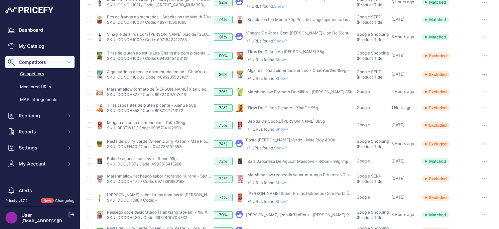
click at [284, 148] on span "Show" at bounding box center [282, 147] width 16 height 5
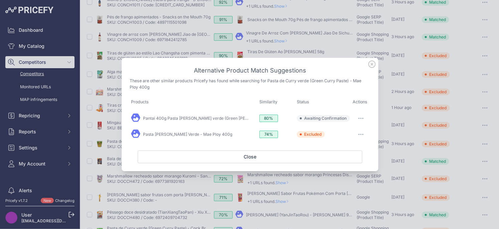
click at [359, 136] on button "button" at bounding box center [360, 134] width 13 height 9
click at [347, 147] on span "Match This" at bounding box center [342, 148] width 21 height 5
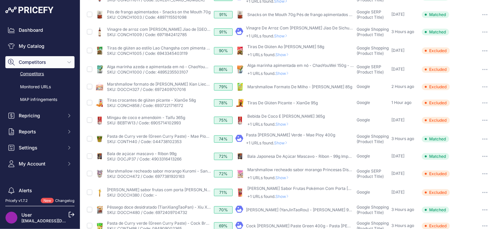
scroll to position [183, 0]
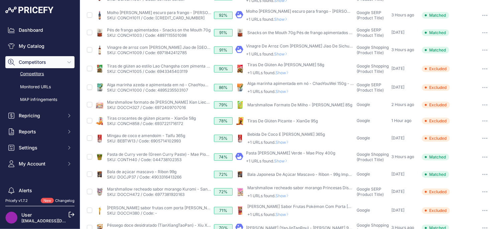
click at [281, 158] on span "Show" at bounding box center [282, 160] width 16 height 5
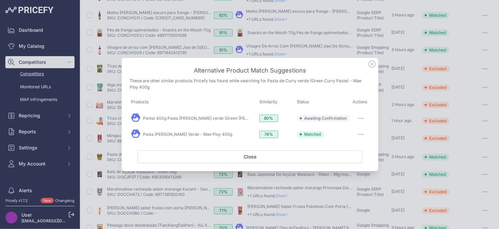
click at [373, 66] on icon at bounding box center [371, 64] width 7 height 7
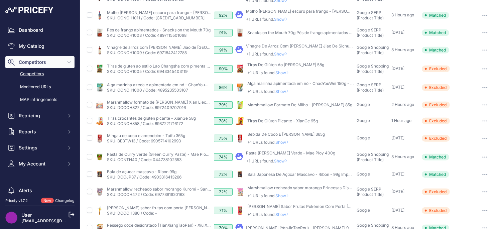
click at [286, 160] on span "Show" at bounding box center [282, 160] width 16 height 5
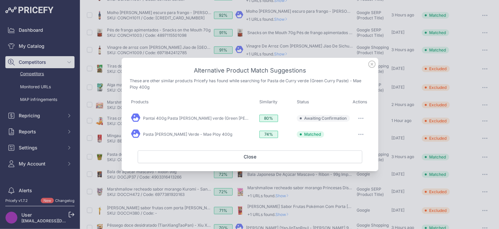
click at [363, 119] on icon "button" at bounding box center [360, 118] width 5 height 1
click at [344, 147] on span "Exclude match" at bounding box center [346, 145] width 28 height 5
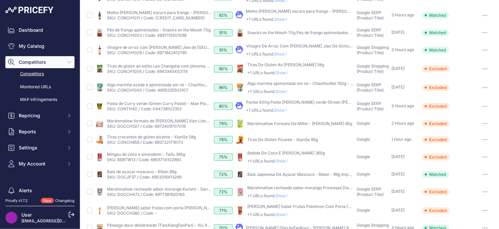
click at [286, 161] on span "Show" at bounding box center [284, 160] width 16 height 5
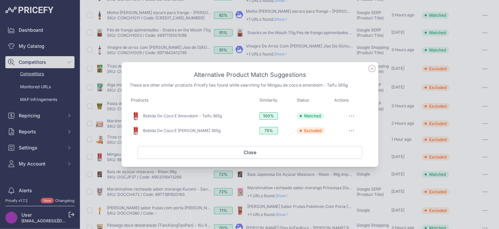
click at [374, 70] on icon at bounding box center [371, 68] width 7 height 7
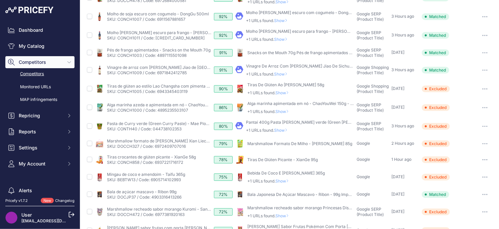
scroll to position [157, 0]
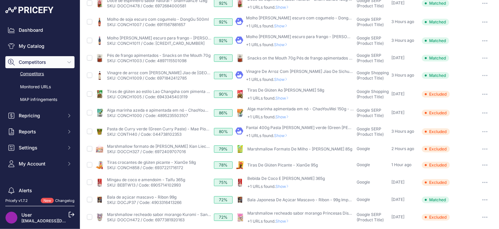
click at [290, 135] on span "Show" at bounding box center [282, 135] width 16 height 5
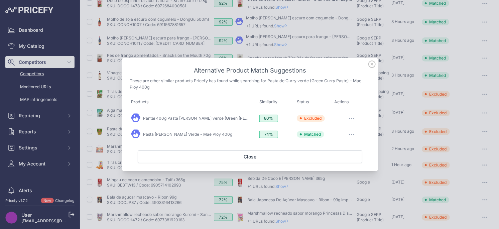
click at [372, 65] on icon at bounding box center [372, 64] width 7 height 7
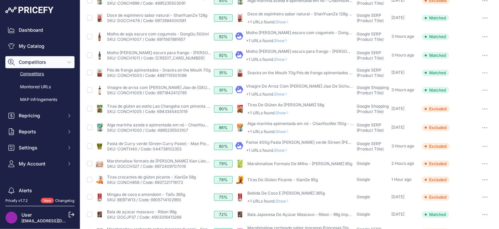
scroll to position [139, 0]
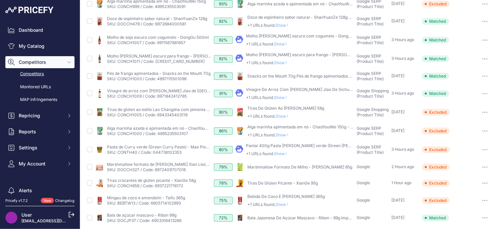
click at [284, 136] on span "Show" at bounding box center [284, 134] width 16 height 5
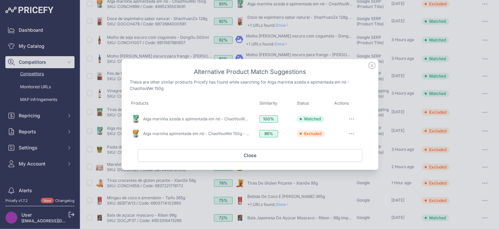
click at [370, 67] on icon at bounding box center [372, 65] width 7 height 7
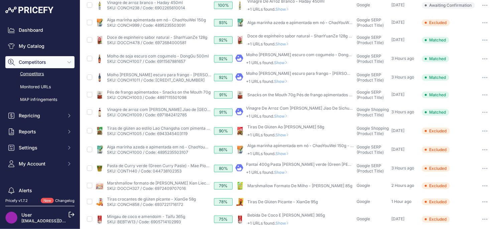
scroll to position [118, 0]
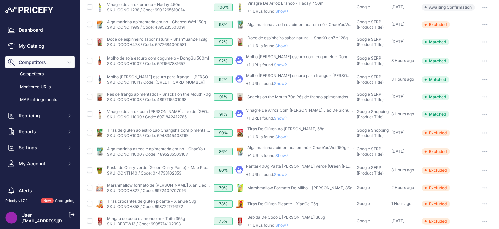
click at [283, 138] on span "Show" at bounding box center [284, 136] width 16 height 5
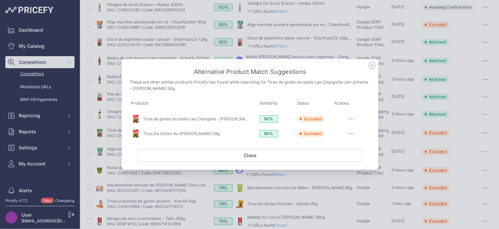
click at [373, 68] on icon at bounding box center [371, 65] width 7 height 7
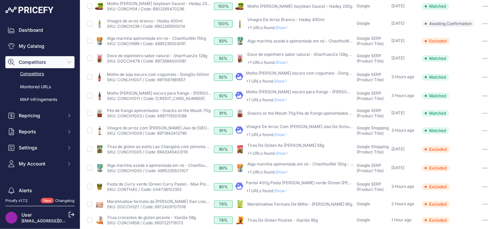
scroll to position [98, 0]
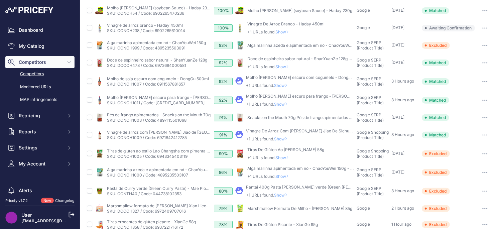
click at [281, 139] on span "Show" at bounding box center [282, 138] width 16 height 5
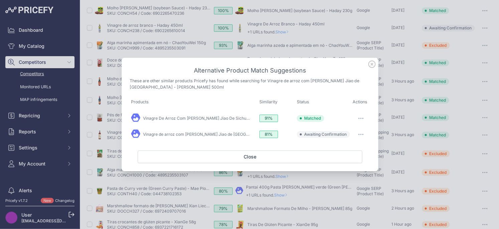
click at [374, 66] on icon at bounding box center [371, 64] width 7 height 7
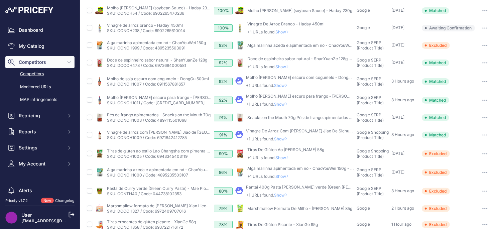
click at [287, 139] on span "Show" at bounding box center [282, 138] width 16 height 5
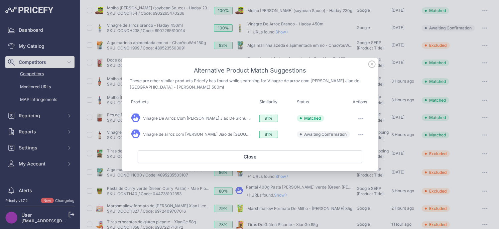
click at [364, 135] on button "button" at bounding box center [360, 134] width 13 height 9
click at [357, 145] on button "Match This" at bounding box center [347, 148] width 43 height 11
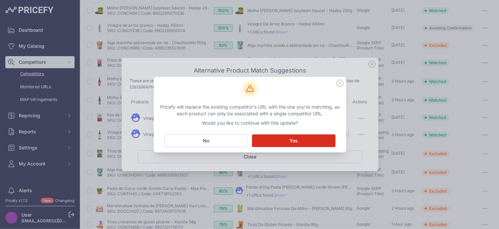
click at [294, 144] on button "Matching... Yes" at bounding box center [294, 140] width 84 height 13
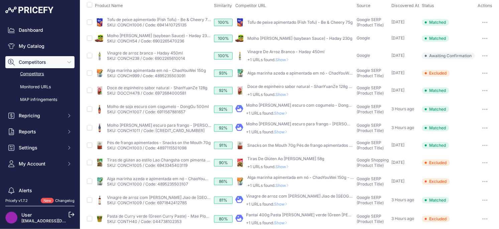
scroll to position [79, 0]
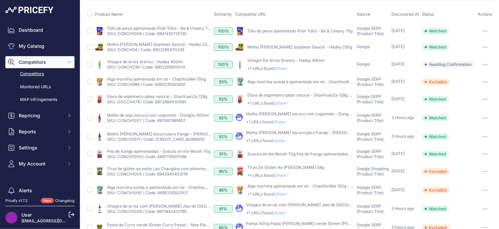
click at [284, 141] on span "Show" at bounding box center [282, 140] width 16 height 5
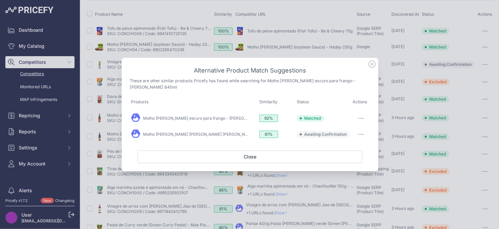
click at [372, 68] on icon at bounding box center [372, 64] width 7 height 7
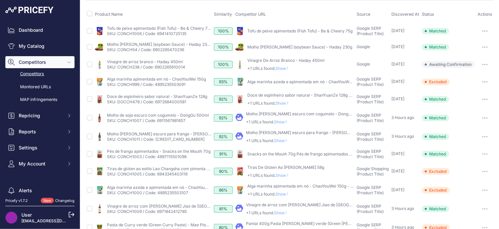
click at [281, 213] on span "Show" at bounding box center [282, 212] width 16 height 5
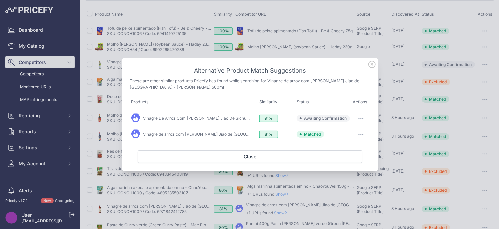
click at [363, 117] on button "button" at bounding box center [360, 118] width 13 height 9
click at [350, 144] on span "Exclude match" at bounding box center [346, 145] width 28 height 5
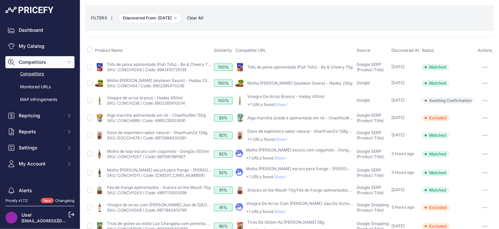
scroll to position [23, 0]
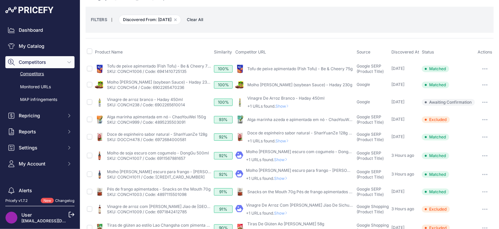
click at [280, 177] on span "Show" at bounding box center [282, 178] width 16 height 5
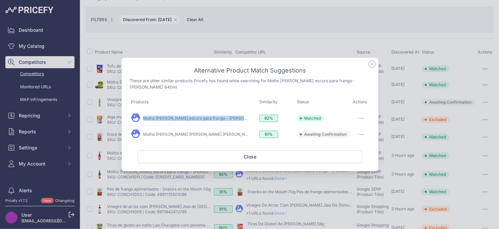
click at [360, 132] on button "button" at bounding box center [360, 134] width 13 height 9
click at [342, 159] on span "Exclude match" at bounding box center [346, 161] width 28 height 5
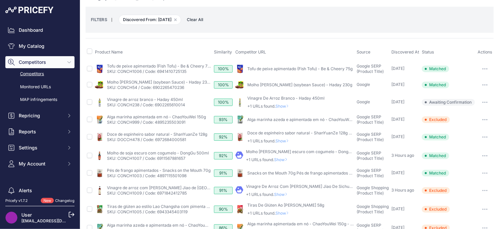
click at [283, 159] on span "Show" at bounding box center [282, 159] width 16 height 5
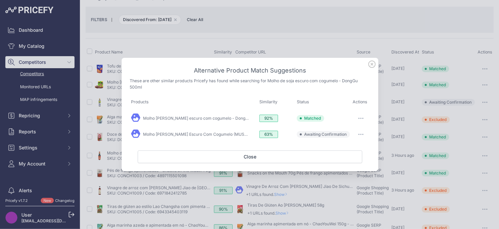
click at [371, 64] on icon at bounding box center [371, 64] width 7 height 7
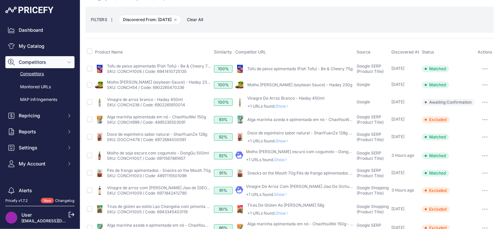
click at [282, 161] on span "Show" at bounding box center [282, 159] width 16 height 5
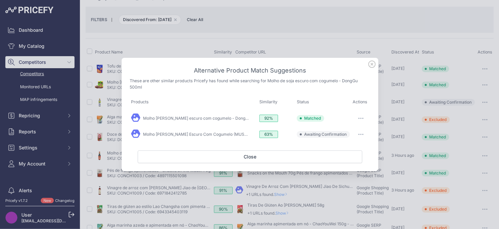
click at [361, 135] on button "button" at bounding box center [360, 134] width 13 height 9
click at [346, 159] on span "Exclude match" at bounding box center [346, 161] width 28 height 5
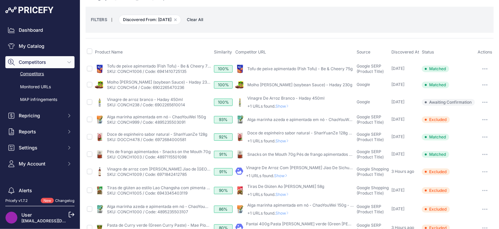
click at [285, 142] on span "Show" at bounding box center [284, 140] width 16 height 5
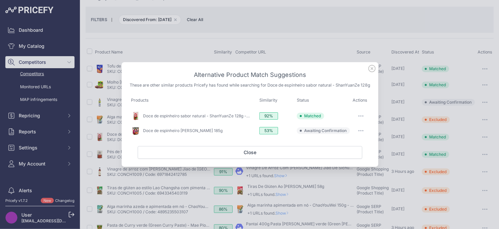
click at [361, 132] on button "button" at bounding box center [360, 130] width 13 height 9
click at [342, 160] on span "Exclude match" at bounding box center [346, 157] width 28 height 5
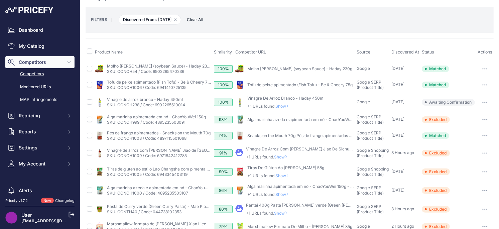
scroll to position [17, 0]
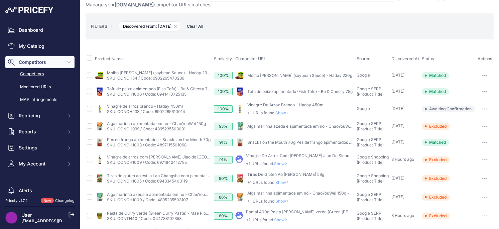
click at [282, 112] on span "Show" at bounding box center [284, 112] width 16 height 5
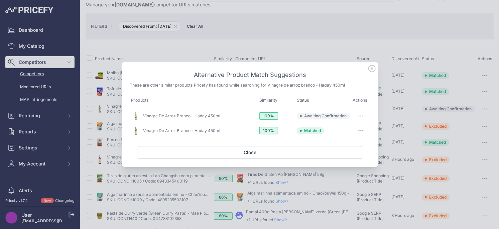
click at [361, 116] on icon "button" at bounding box center [361, 116] width 1 height 1
click at [339, 141] on span "Exclude match" at bounding box center [346, 143] width 28 height 5
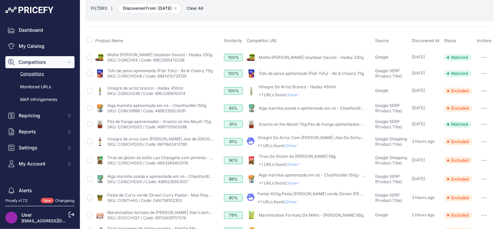
scroll to position [0, 0]
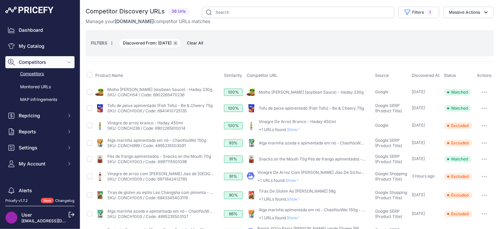
click at [177, 44] on icon "button" at bounding box center [176, 43] width 2 height 2
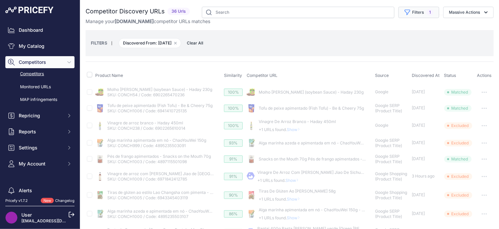
click at [418, 14] on button "Filters 1" at bounding box center [419, 12] width 41 height 11
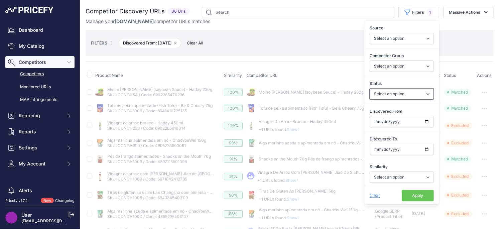
click at [409, 94] on select "Select an option Only Matched Only Not Matched" at bounding box center [402, 93] width 64 height 11
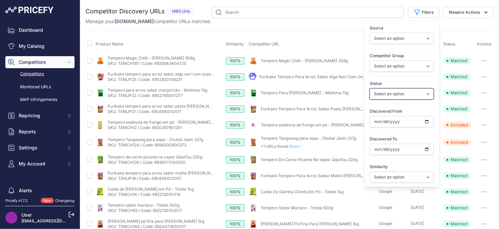
select select "0"
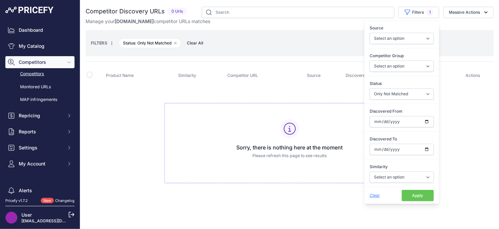
click at [133, 94] on td "Sorry, there is nothing here at the moment Please refresh this page to see resu…" at bounding box center [290, 140] width 408 height 113
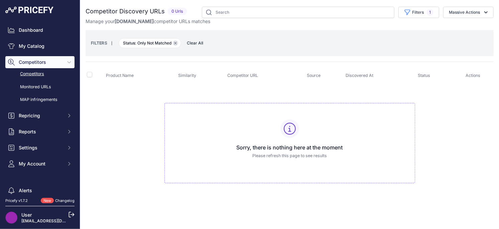
click at [175, 44] on icon "button" at bounding box center [176, 43] width 2 height 2
click at [412, 10] on button "Filters 1" at bounding box center [419, 12] width 41 height 11
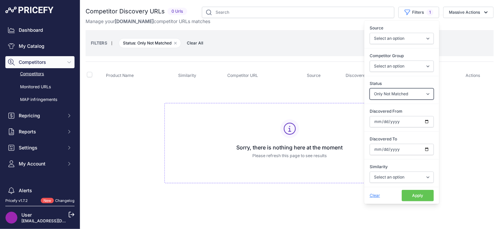
click at [400, 95] on select "Select an option Only Matched Only Not Matched" at bounding box center [402, 93] width 64 height 11
select select
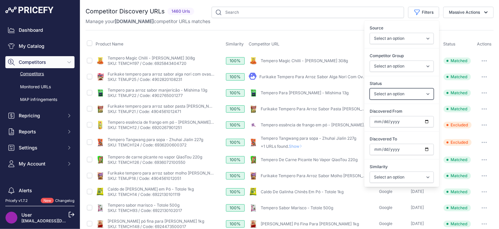
select select "0"
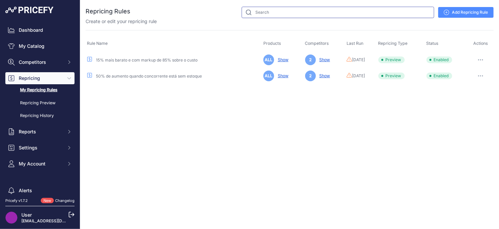
click at [292, 10] on input "text" at bounding box center [338, 12] width 193 height 11
click at [295, 131] on div "Close You are not connected to the internet." at bounding box center [289, 114] width 419 height 229
click at [486, 60] on button "button" at bounding box center [480, 59] width 13 height 9
click at [466, 85] on button "Run Preview" at bounding box center [471, 84] width 43 height 11
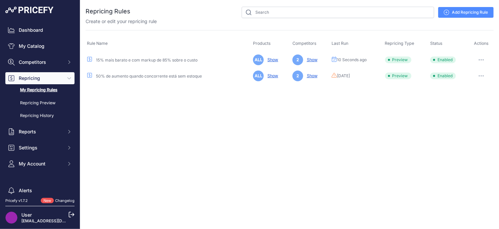
click at [315, 60] on link "Show" at bounding box center [310, 59] width 13 height 5
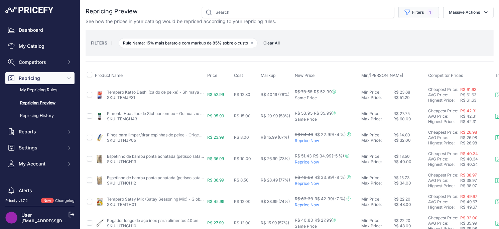
click at [421, 16] on button "Filters 1" at bounding box center [419, 12] width 41 height 11
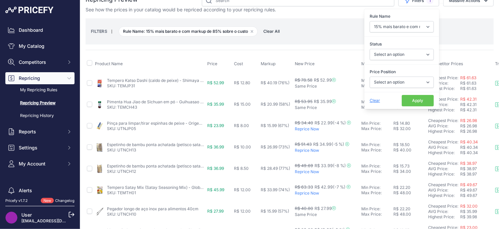
scroll to position [16, 0]
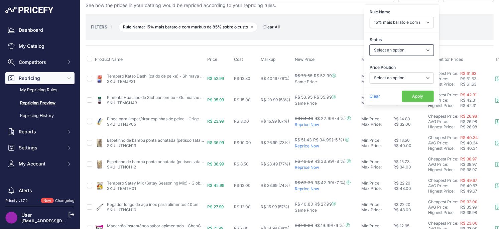
click at [392, 51] on select "Select an option Skipped Repriced Suggested In Error" at bounding box center [402, 49] width 64 height 11
select select "suggested"
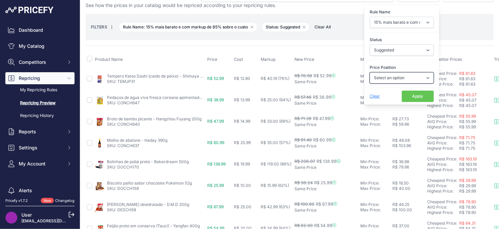
click at [398, 80] on select "Select an option I am higher Same price I am lower" at bounding box center [402, 77] width 64 height 11
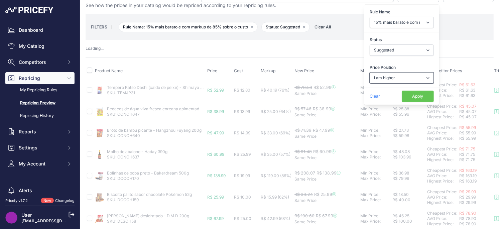
click at [392, 77] on select "Select an option I am higher Same price I am lower" at bounding box center [402, 77] width 64 height 11
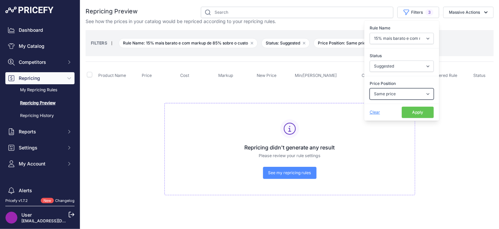
click at [389, 94] on select "Select an option I am higher Same price I am lower" at bounding box center [402, 93] width 64 height 11
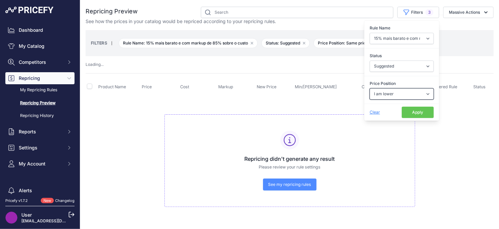
click at [390, 93] on select "Select an option I am higher Same price I am lower" at bounding box center [402, 93] width 64 height 11
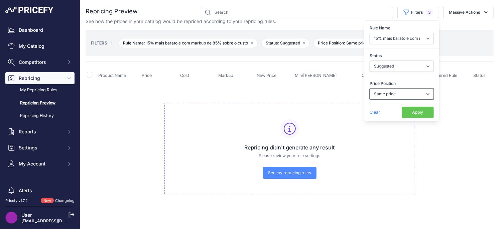
click at [389, 95] on select "Select an option I am higher Same price I am lower" at bounding box center [402, 93] width 64 height 11
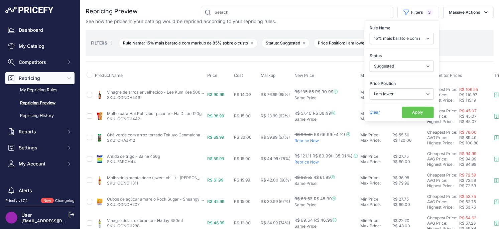
click at [417, 114] on button "Apply" at bounding box center [418, 112] width 32 height 11
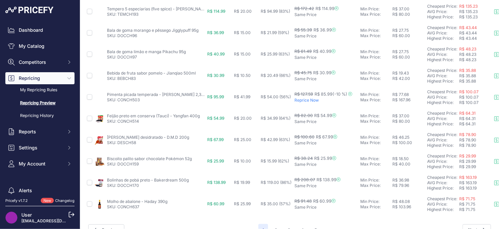
scroll to position [310, 0]
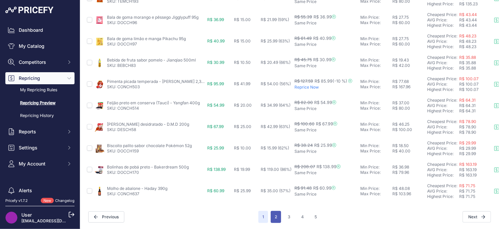
click at [275, 215] on button "2" at bounding box center [276, 217] width 10 height 12
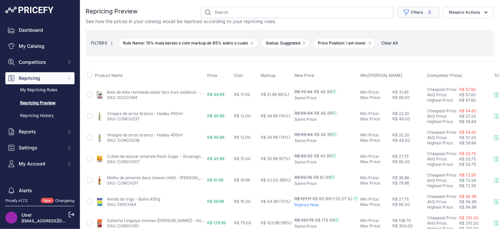
click at [415, 12] on button "Filters 3" at bounding box center [419, 12] width 42 height 11
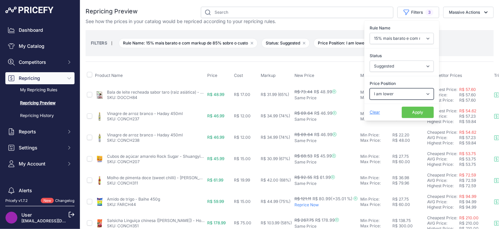
click at [389, 96] on select "Select an option I am higher Same price I am lower" at bounding box center [402, 93] width 64 height 11
select select "1"
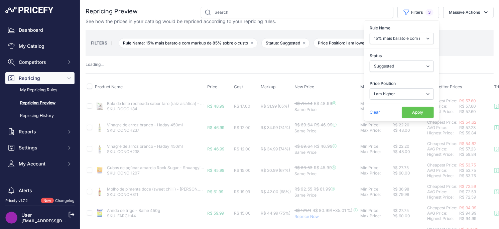
click at [411, 113] on button "Apply" at bounding box center [418, 112] width 32 height 11
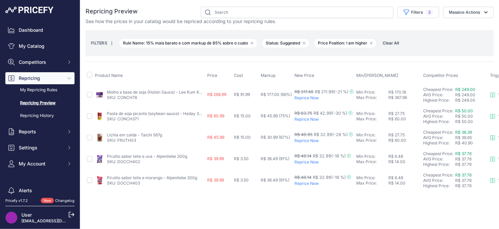
click at [312, 97] on p "Reprice Now" at bounding box center [324, 97] width 59 height 5
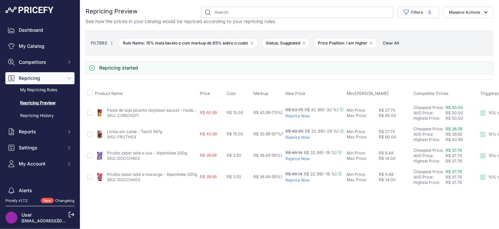
click at [299, 115] on p "Reprice Now" at bounding box center [315, 115] width 59 height 5
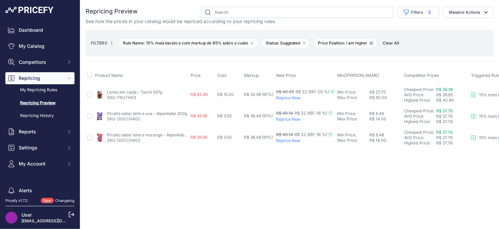
click at [372, 43] on icon "button" at bounding box center [371, 43] width 2 height 2
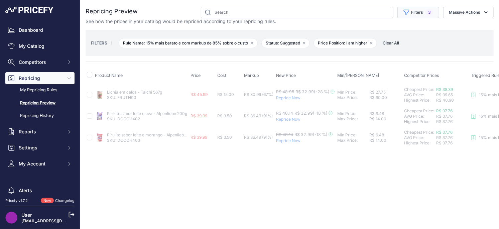
click at [413, 10] on button "Filters 3" at bounding box center [419, 12] width 42 height 11
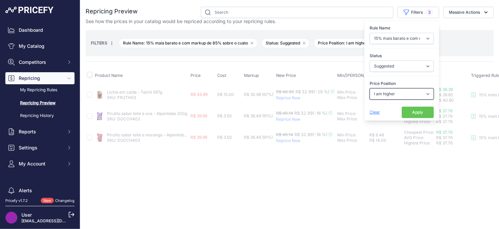
click at [387, 97] on select "Select an option I am higher Same price I am lower" at bounding box center [402, 93] width 64 height 11
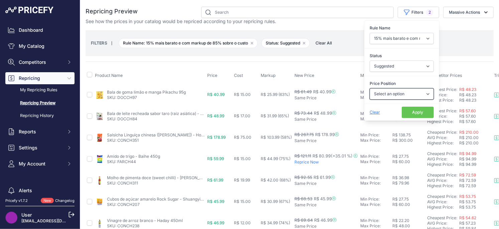
select select "0"
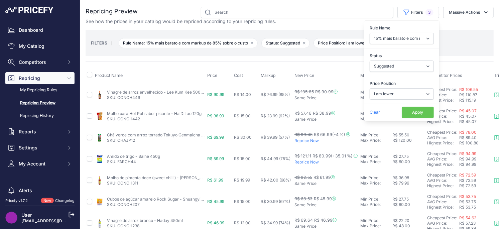
click at [419, 113] on button "Apply" at bounding box center [418, 112] width 32 height 11
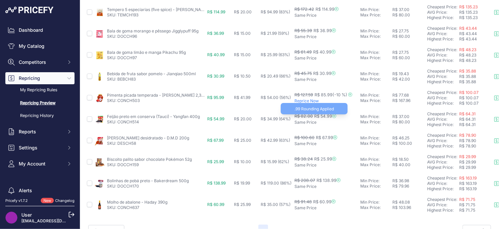
scroll to position [310, 0]
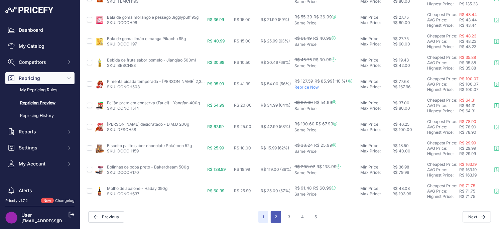
click at [276, 214] on button "2" at bounding box center [276, 217] width 10 height 12
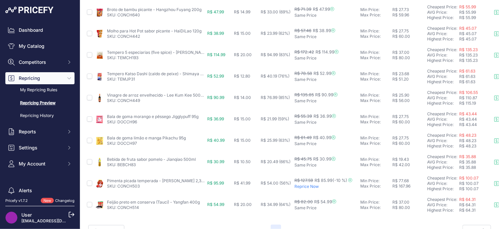
scroll to position [310, 0]
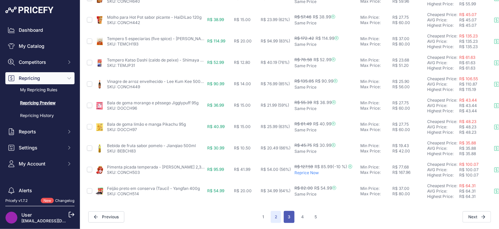
click at [291, 219] on button "3" at bounding box center [289, 217] width 11 height 12
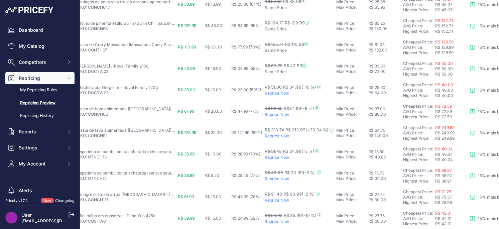
scroll to position [240, 0]
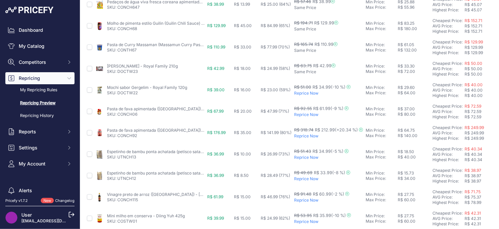
click at [303, 136] on p "Reprice Now" at bounding box center [328, 135] width 69 height 5
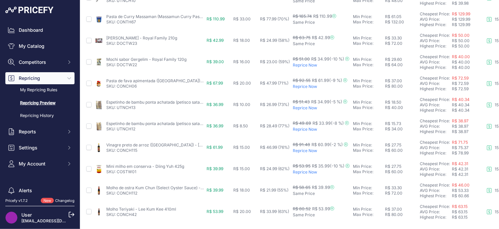
scroll to position [328, 1]
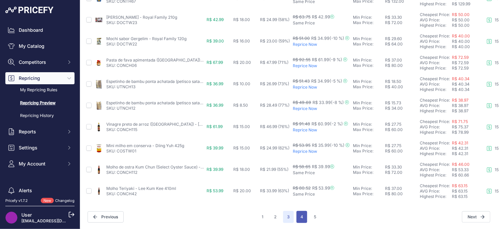
click at [297, 216] on button "4" at bounding box center [302, 217] width 11 height 12
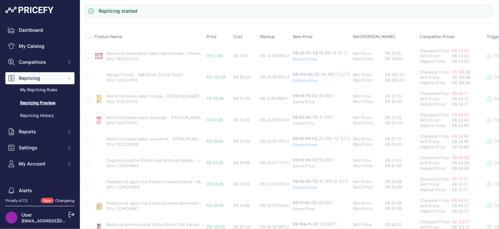
scroll to position [0, 1]
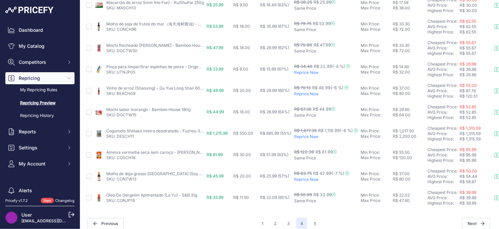
scroll to position [310, 1]
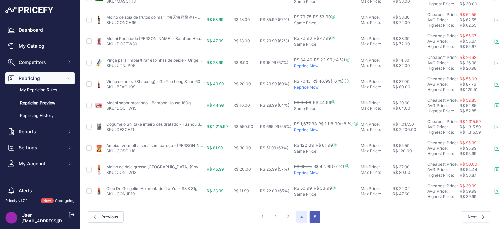
click at [312, 218] on button "5" at bounding box center [315, 217] width 10 height 12
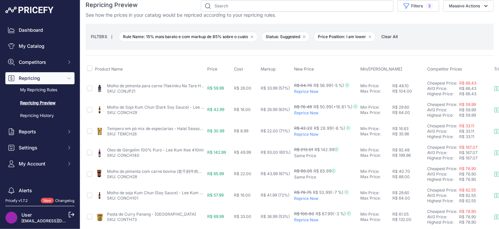
scroll to position [6, 12]
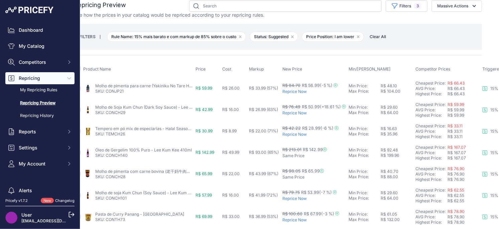
click at [296, 113] on p "Reprice Now" at bounding box center [315, 112] width 64 height 5
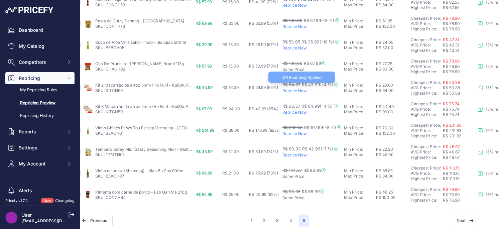
scroll to position [200, 12]
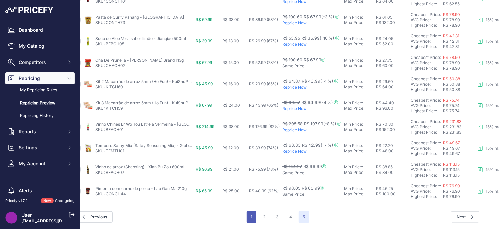
click at [247, 218] on button "1" at bounding box center [252, 217] width 10 height 12
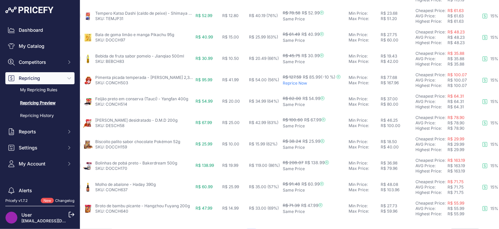
scroll to position [310, 12]
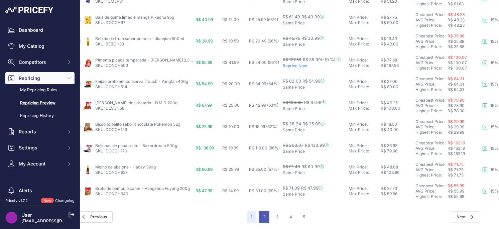
click at [263, 219] on button "2" at bounding box center [264, 217] width 10 height 12
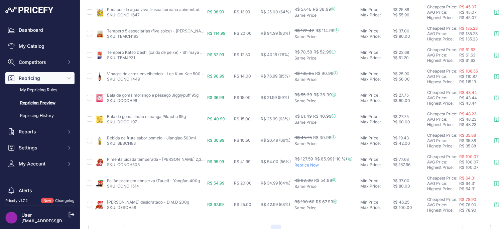
scroll to position [310, 0]
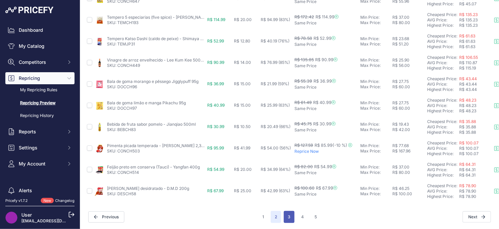
click at [290, 214] on button "3" at bounding box center [289, 217] width 11 height 12
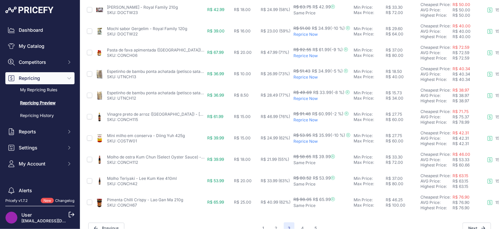
scroll to position [310, 0]
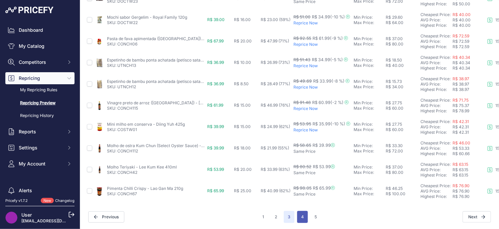
click at [303, 218] on button "4" at bounding box center [302, 217] width 11 height 12
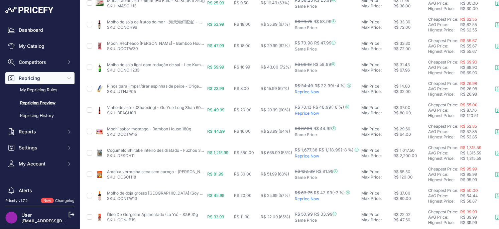
scroll to position [310, 0]
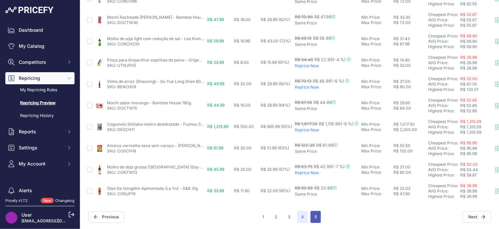
click at [315, 220] on button "5" at bounding box center [316, 217] width 10 height 12
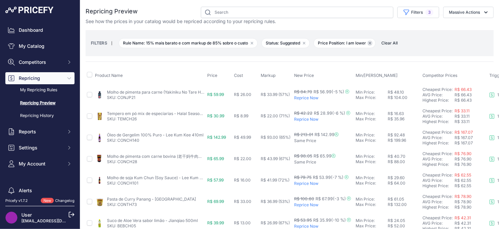
click at [371, 44] on icon "button" at bounding box center [370, 43] width 2 height 2
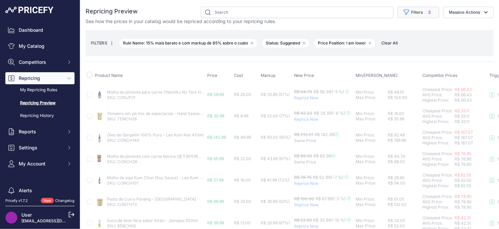
click at [412, 11] on button "Filters 3" at bounding box center [419, 12] width 42 height 11
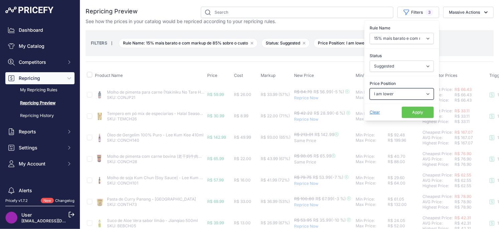
click at [389, 96] on select "Select an option I am higher Same price I am lower" at bounding box center [402, 93] width 64 height 11
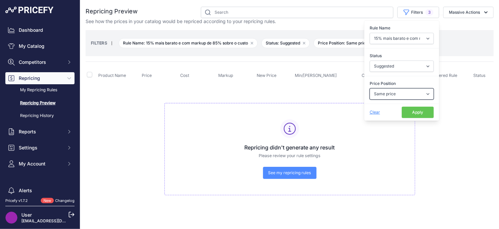
click at [389, 97] on select "Select an option I am higher Same price I am lower" at bounding box center [402, 93] width 64 height 11
select select "1"
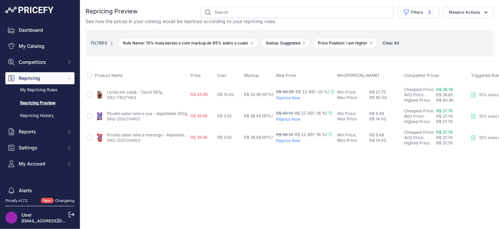
click at [303, 155] on div "Close You are not connected to the internet." at bounding box center [289, 114] width 419 height 229
click at [41, 91] on link "My Repricing Rules" at bounding box center [39, 90] width 69 height 12
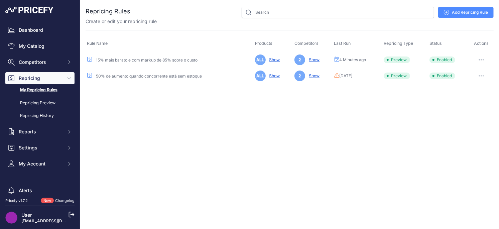
click at [482, 76] on icon "button" at bounding box center [481, 76] width 1 height 1
click at [461, 102] on button "Run Preview" at bounding box center [471, 100] width 43 height 11
click at [480, 76] on button "button" at bounding box center [481, 75] width 13 height 9
click at [395, 96] on div "Close You are not connected to the internet." at bounding box center [289, 114] width 419 height 229
click at [309, 76] on link "Show" at bounding box center [312, 75] width 13 height 5
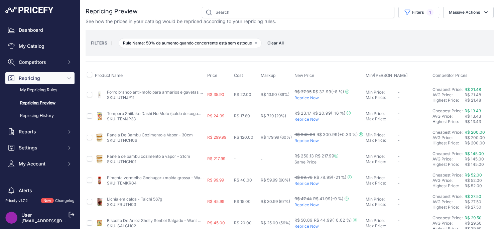
select select "7956"
click at [414, 11] on button "Filters 1" at bounding box center [419, 12] width 41 height 11
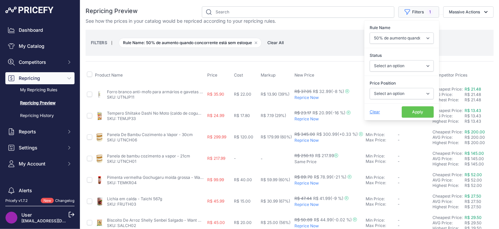
scroll to position [2, 0]
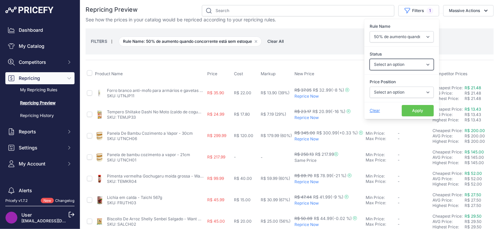
click at [396, 64] on select "Select an option Skipped Repriced Suggested In Error" at bounding box center [402, 64] width 64 height 11
select select "suggested"
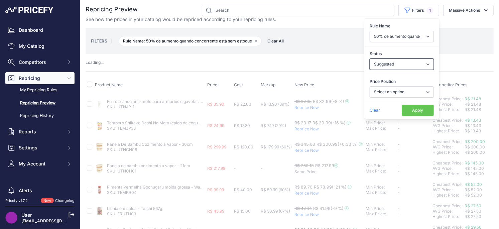
scroll to position [2, 0]
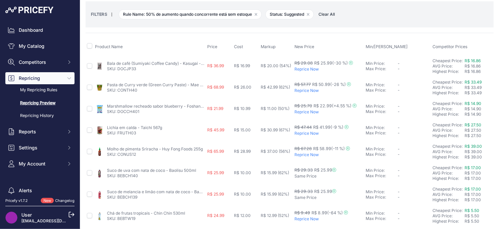
scroll to position [31, 0]
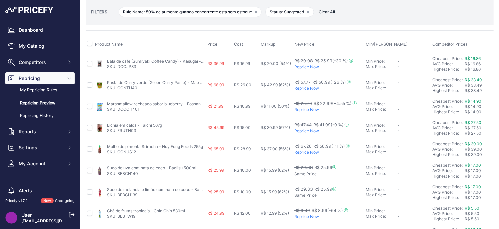
click at [312, 109] on p "Reprice Now" at bounding box center [329, 109] width 69 height 5
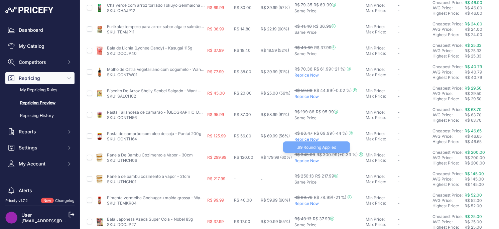
scroll to position [280, 0]
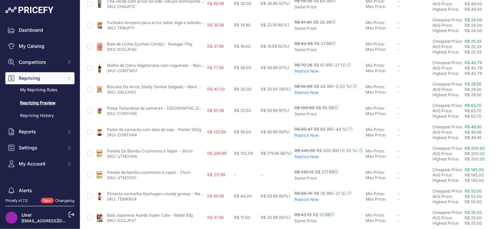
click at [311, 156] on p "Reprice Now" at bounding box center [329, 156] width 69 height 5
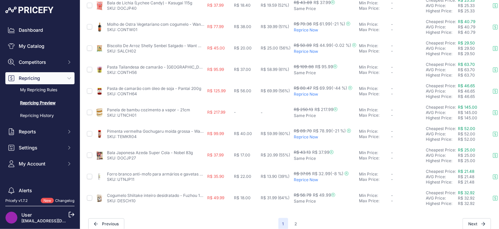
scroll to position [310, 0]
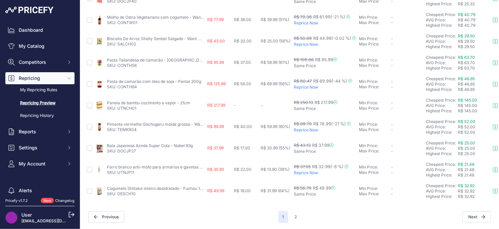
click at [290, 218] on div "1 2" at bounding box center [290, 217] width 23 height 12
click at [296, 217] on button "2" at bounding box center [296, 217] width 10 height 12
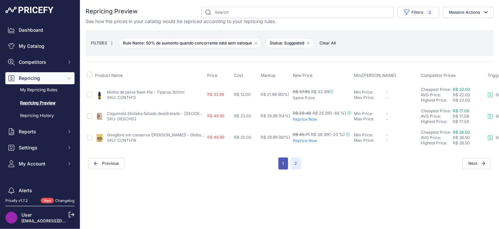
click at [285, 164] on button "1" at bounding box center [284, 163] width 10 height 12
